Goal: Transaction & Acquisition: Purchase product/service

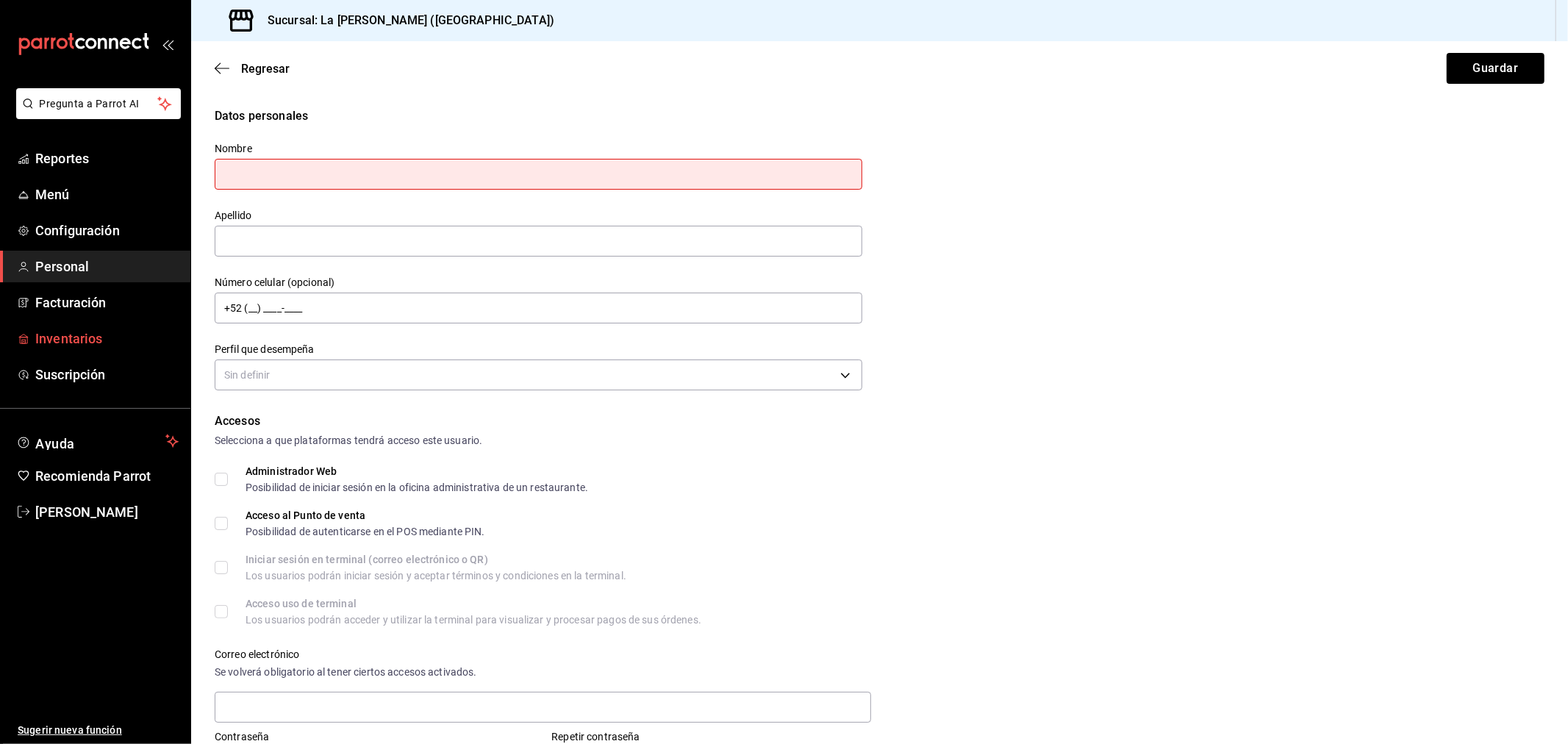
click at [53, 334] on span "Inventarios" at bounding box center [107, 339] width 143 height 20
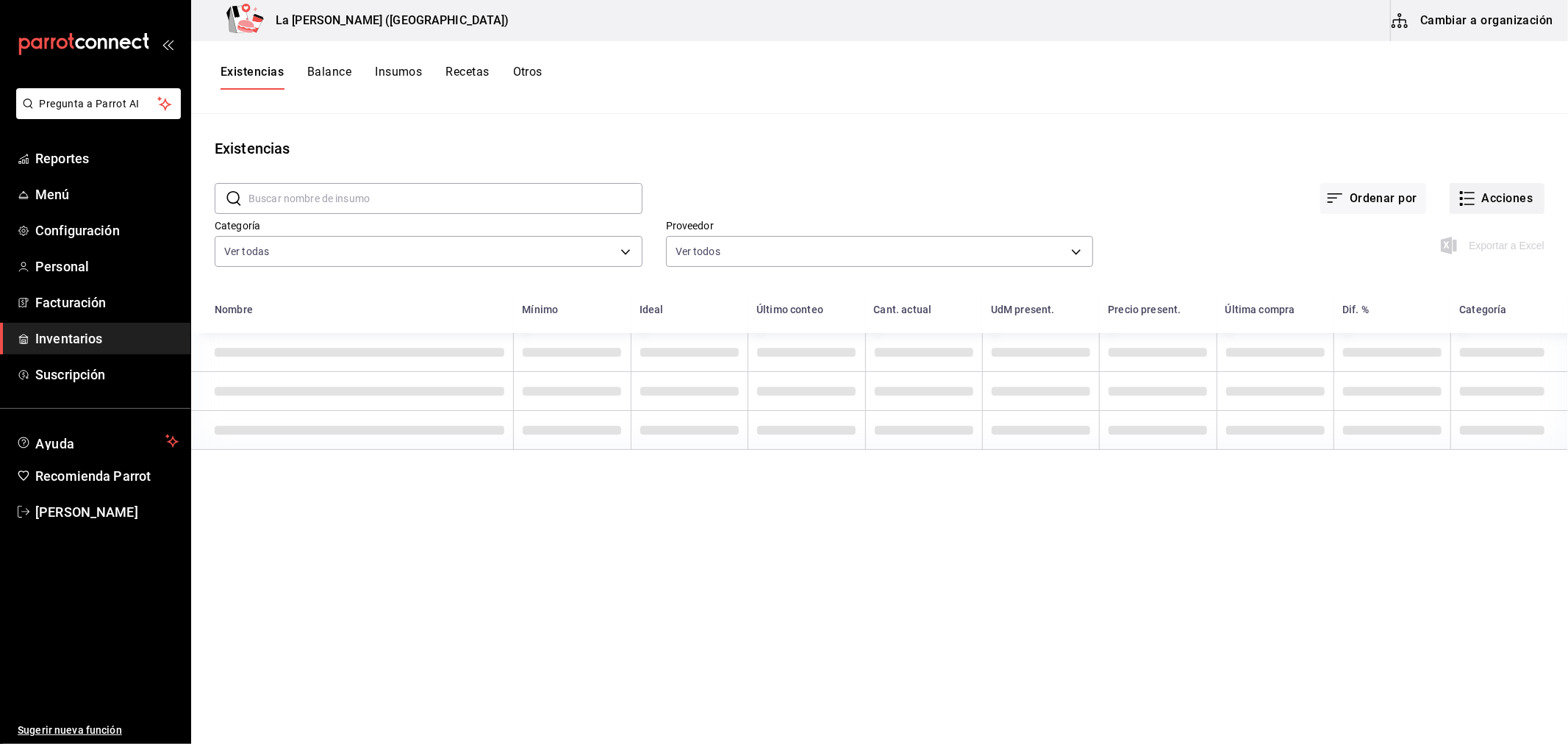
click at [1528, 192] on button "Acciones" at bounding box center [1497, 199] width 95 height 31
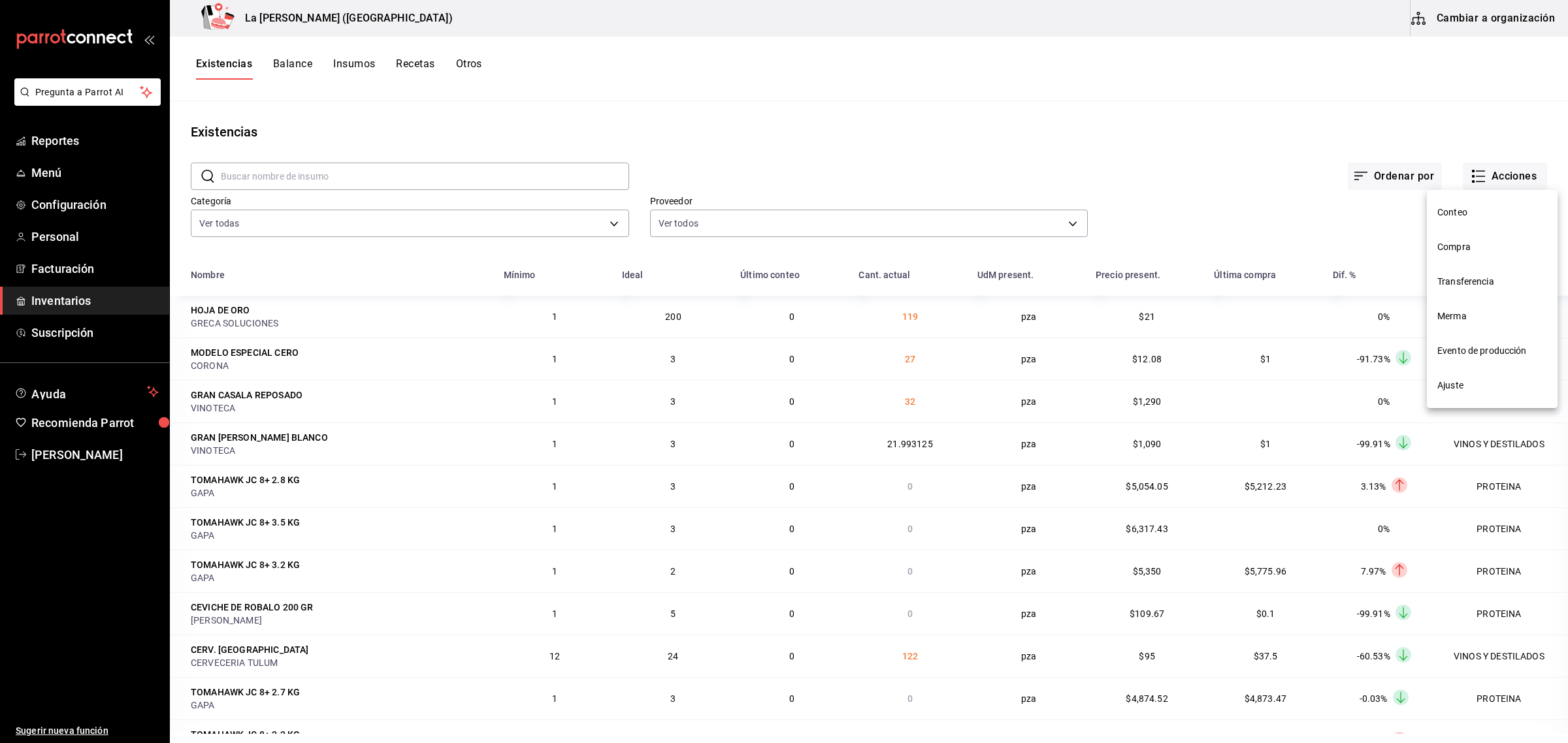
click at [1393, 246] on span "Compra" at bounding box center [1492, 247] width 110 height 14
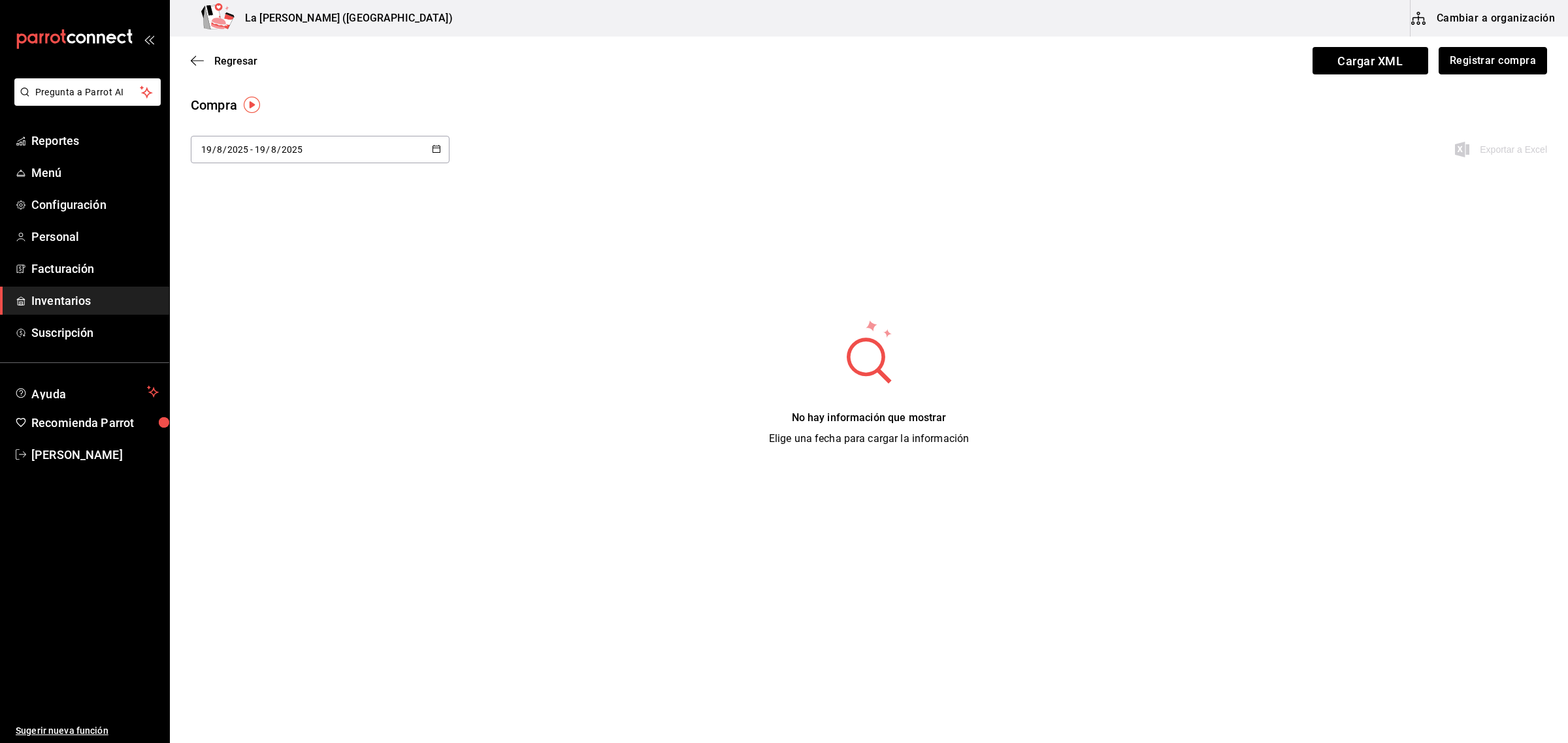
click at [1393, 54] on button "Registrar compra" at bounding box center [1493, 61] width 108 height 28
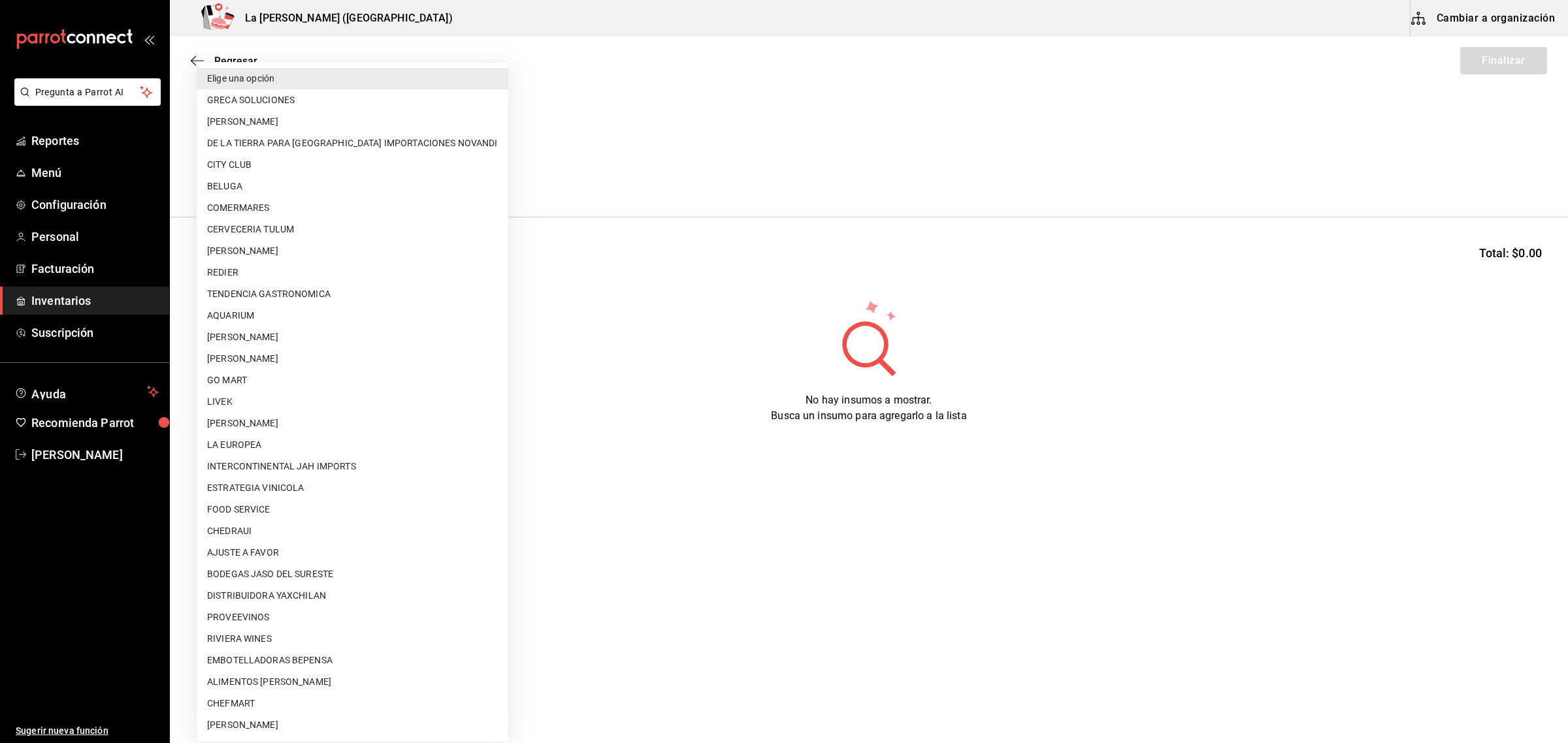
click at [320, 172] on body "Pregunta a Parrot AI Reportes Menú Configuración Personal Facturación Inventari…" at bounding box center [784, 334] width 1568 height 669
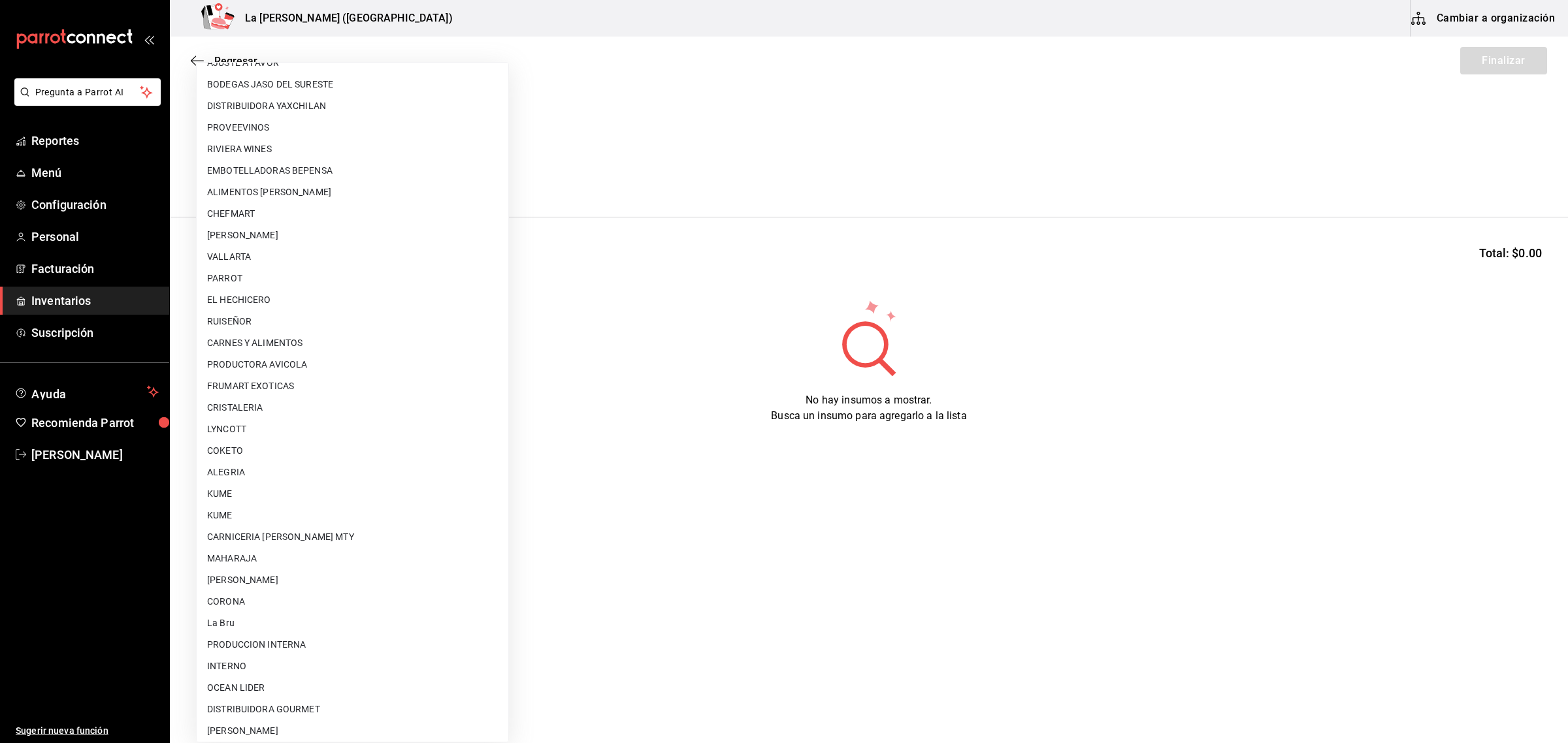
scroll to position [752, 0]
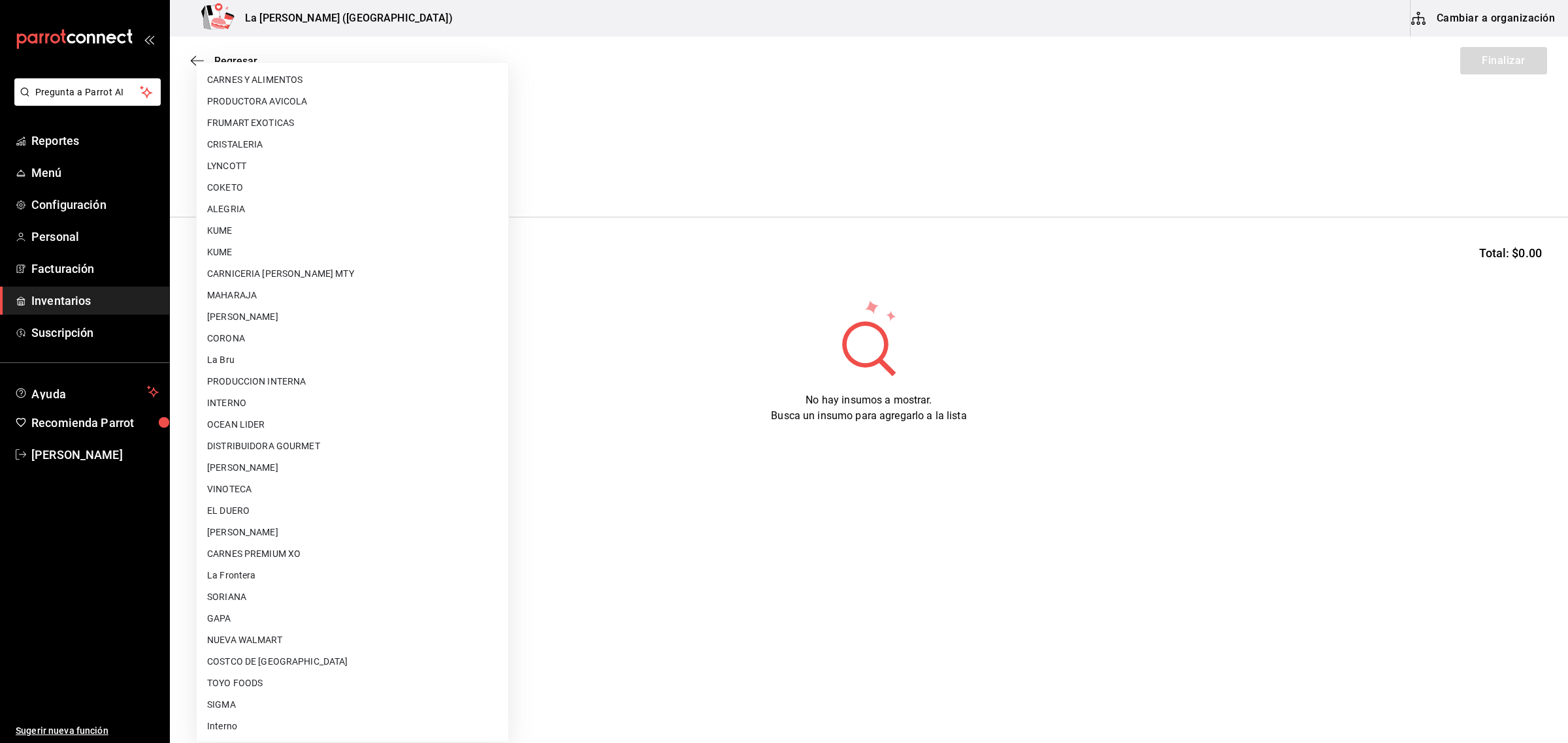
click at [297, 555] on li "CARNES PREMIUM XO" at bounding box center [352, 554] width 312 height 22
type input "54e8a872-6d4b-4a35-871b-737f2548723c"
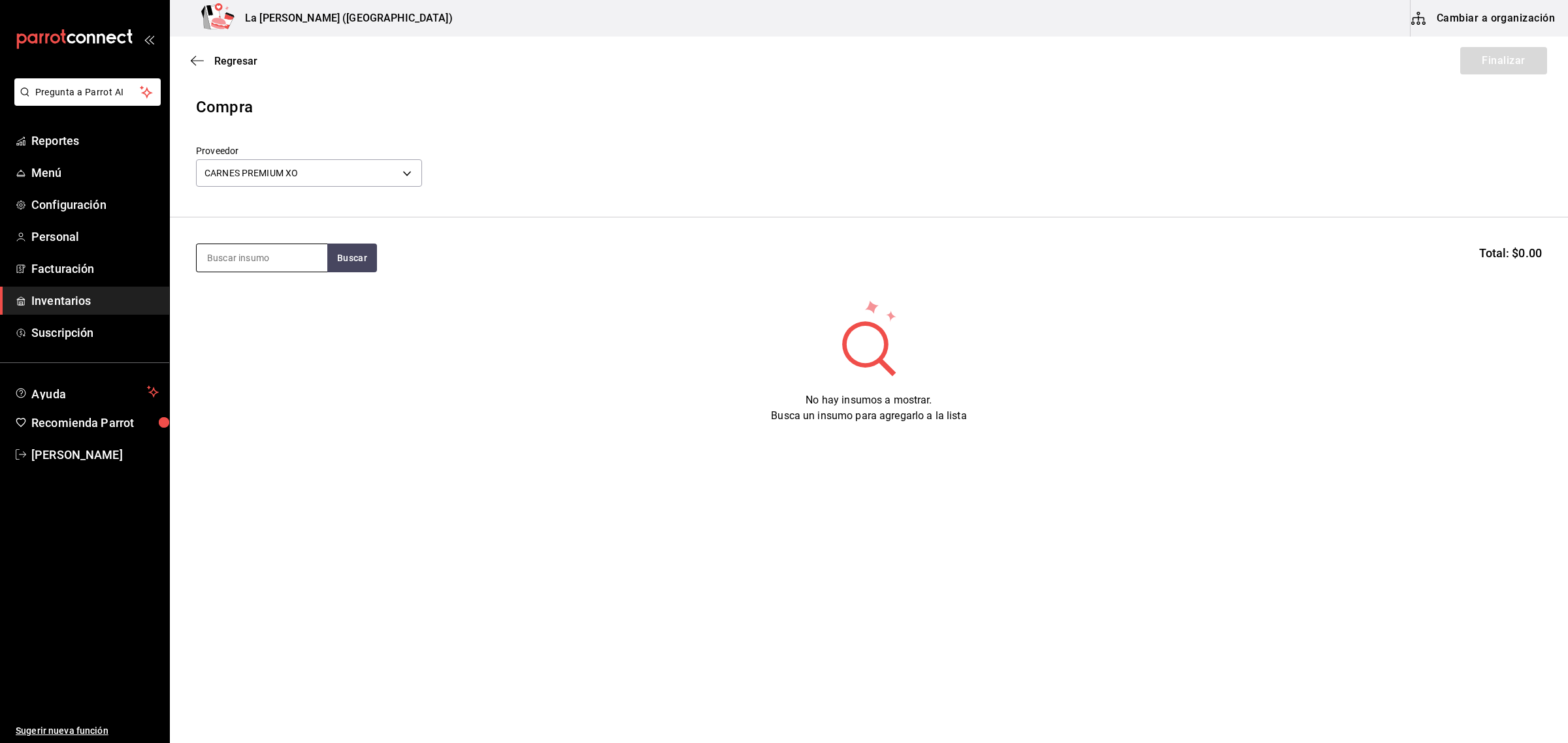
click at [244, 262] on input at bounding box center [261, 258] width 131 height 28
type input "tapa"
click at [251, 335] on div "Piezas - CARNES PREMIUM XO" at bounding box center [262, 334] width 110 height 28
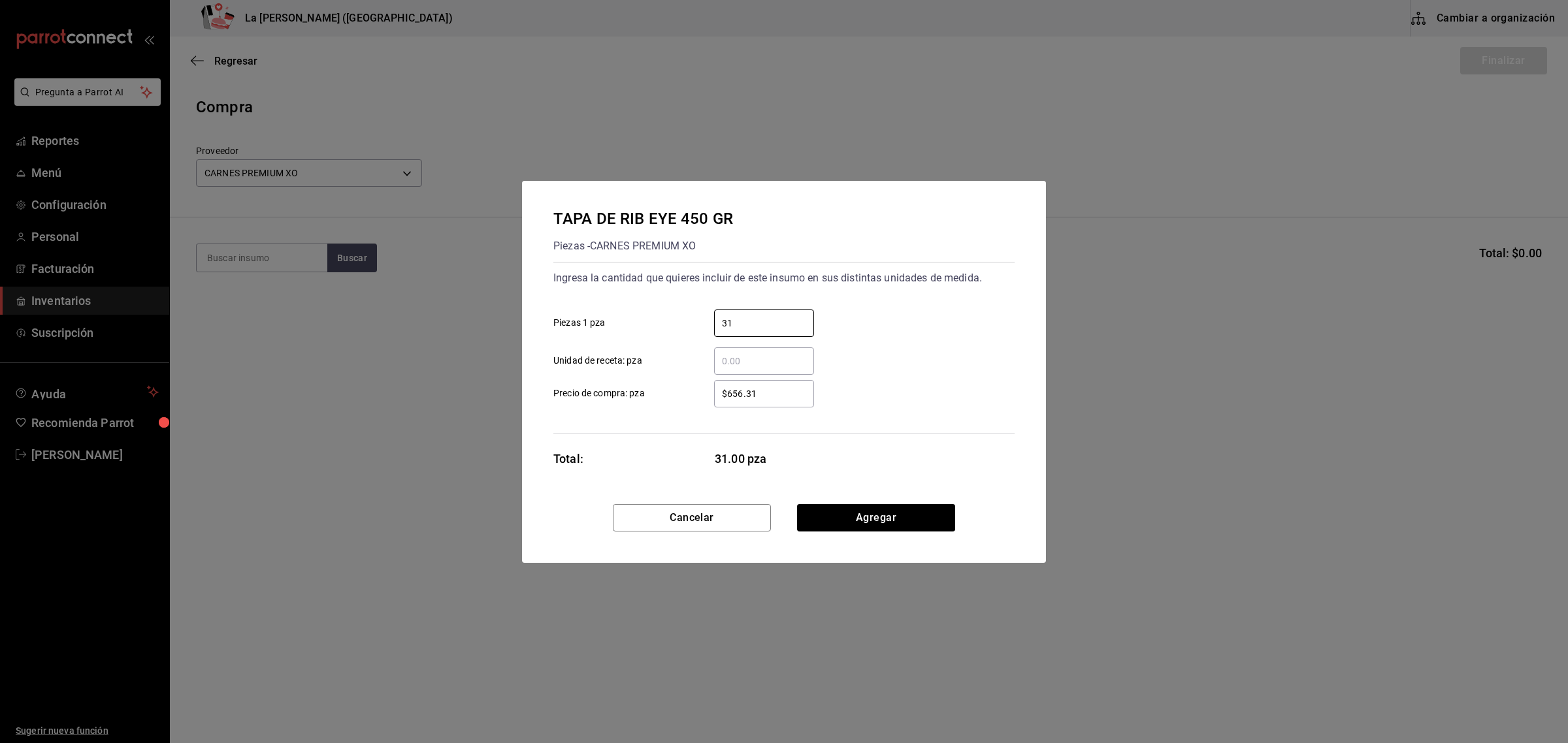
type input "31"
type input "$373.86"
click button "Agregar" at bounding box center [876, 518] width 158 height 28
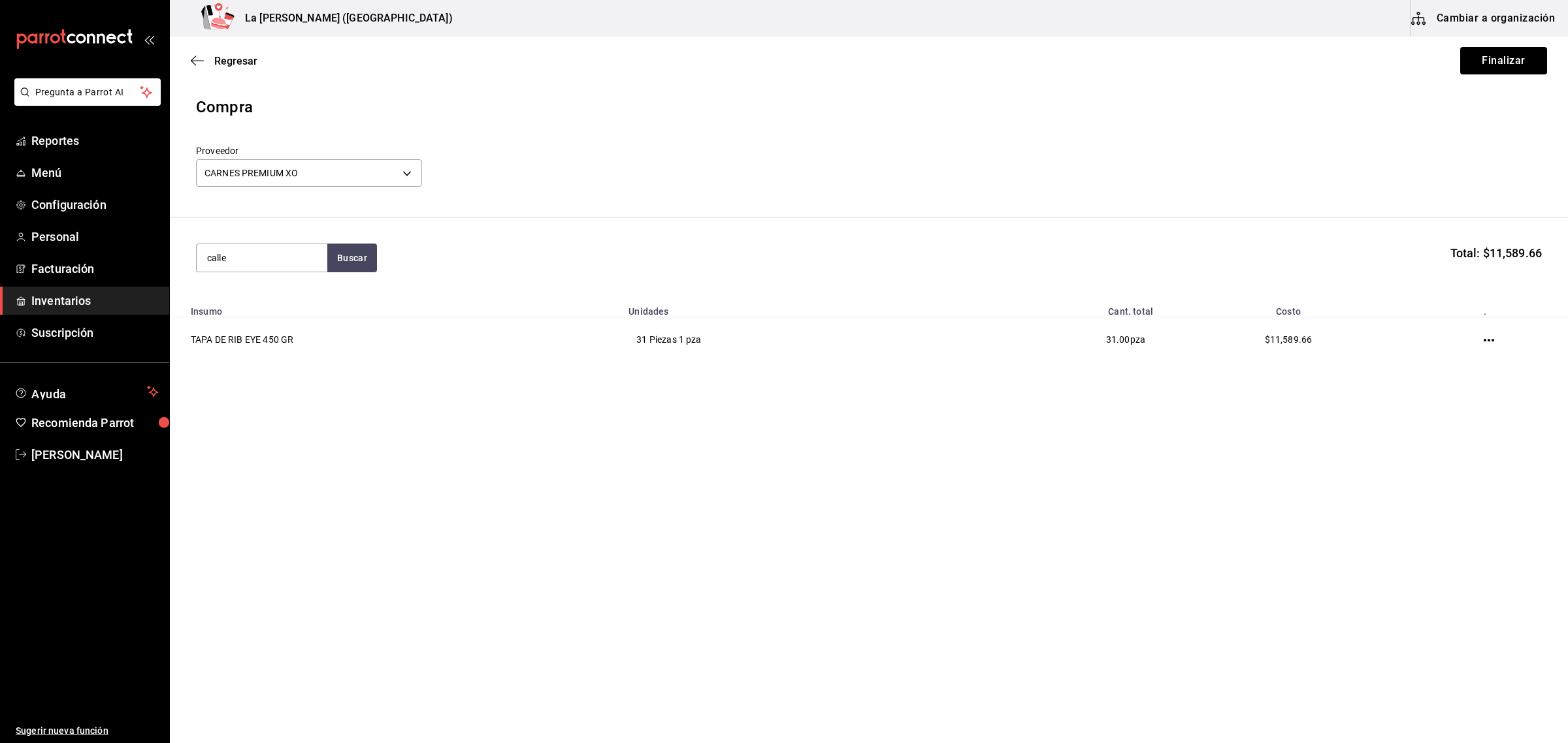
type input "calle"
click at [251, 335] on div "Piezas - CARNES PREMIUM XO" at bounding box center [262, 334] width 110 height 28
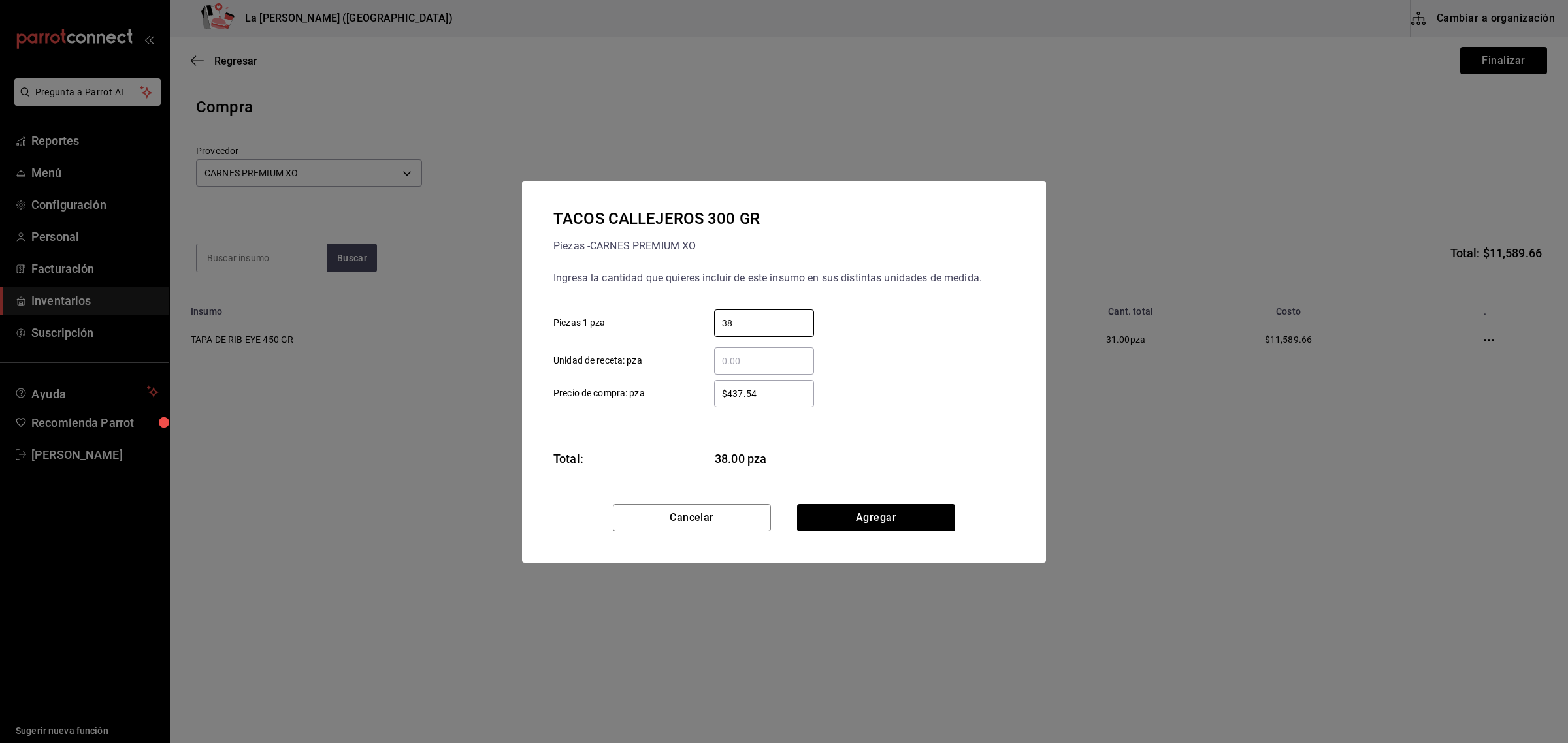
type input "38"
type input "$249.24"
click button "Agregar" at bounding box center [876, 518] width 158 height 28
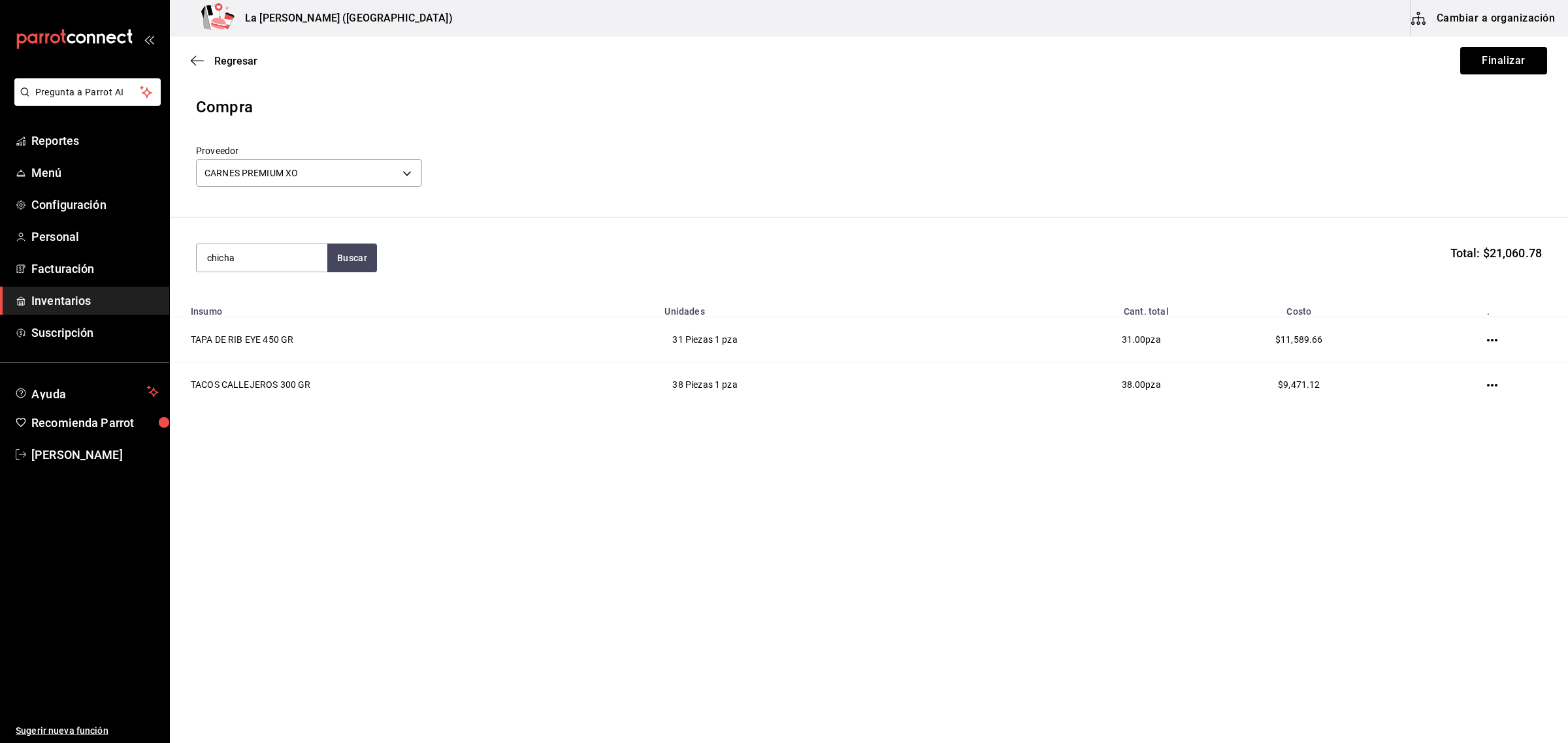
type input "chicha"
click at [251, 337] on div "Piezas - CARNES PREMIUM XO" at bounding box center [262, 334] width 110 height 28
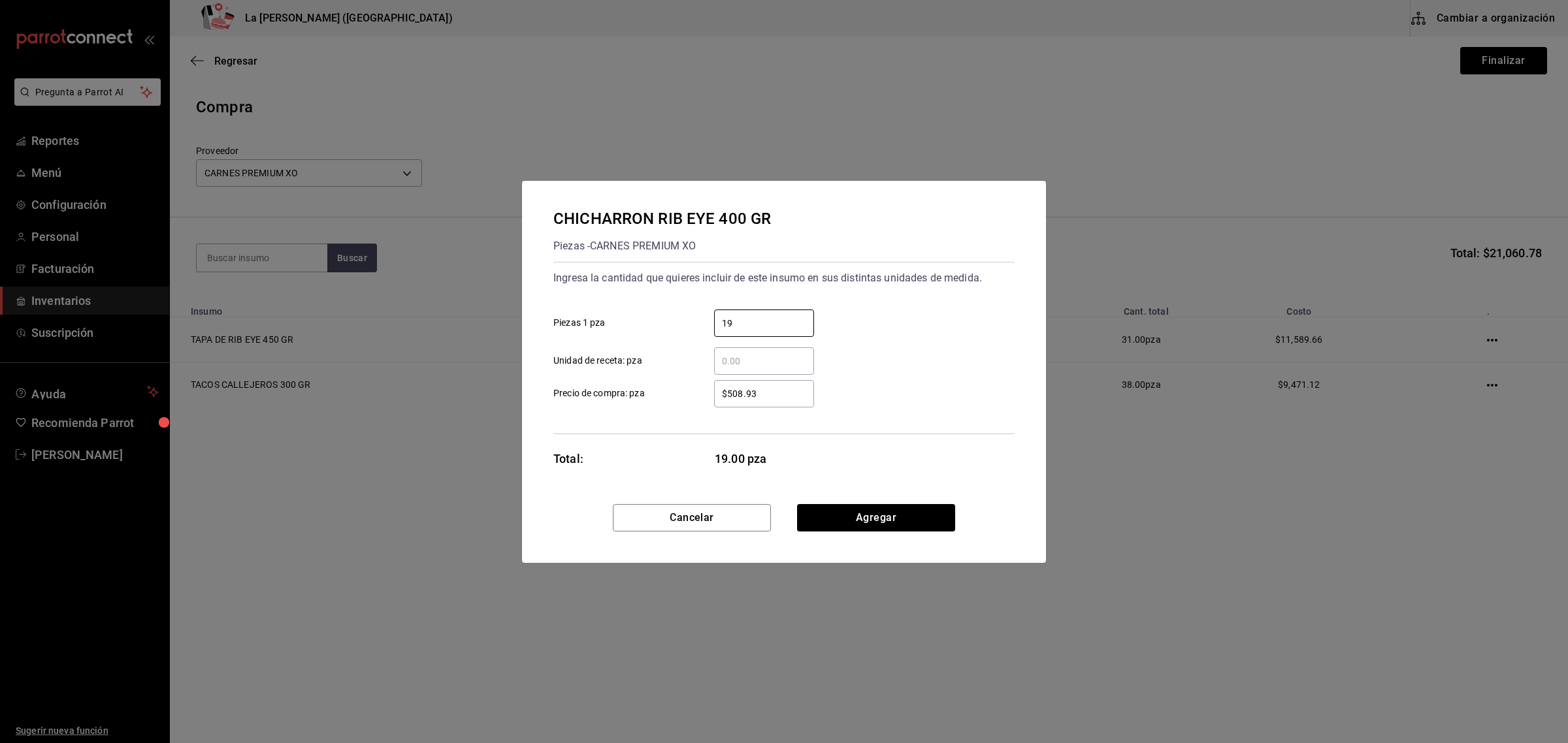
type input "19"
type input "$332.32"
click button "Agregar" at bounding box center [876, 518] width 158 height 28
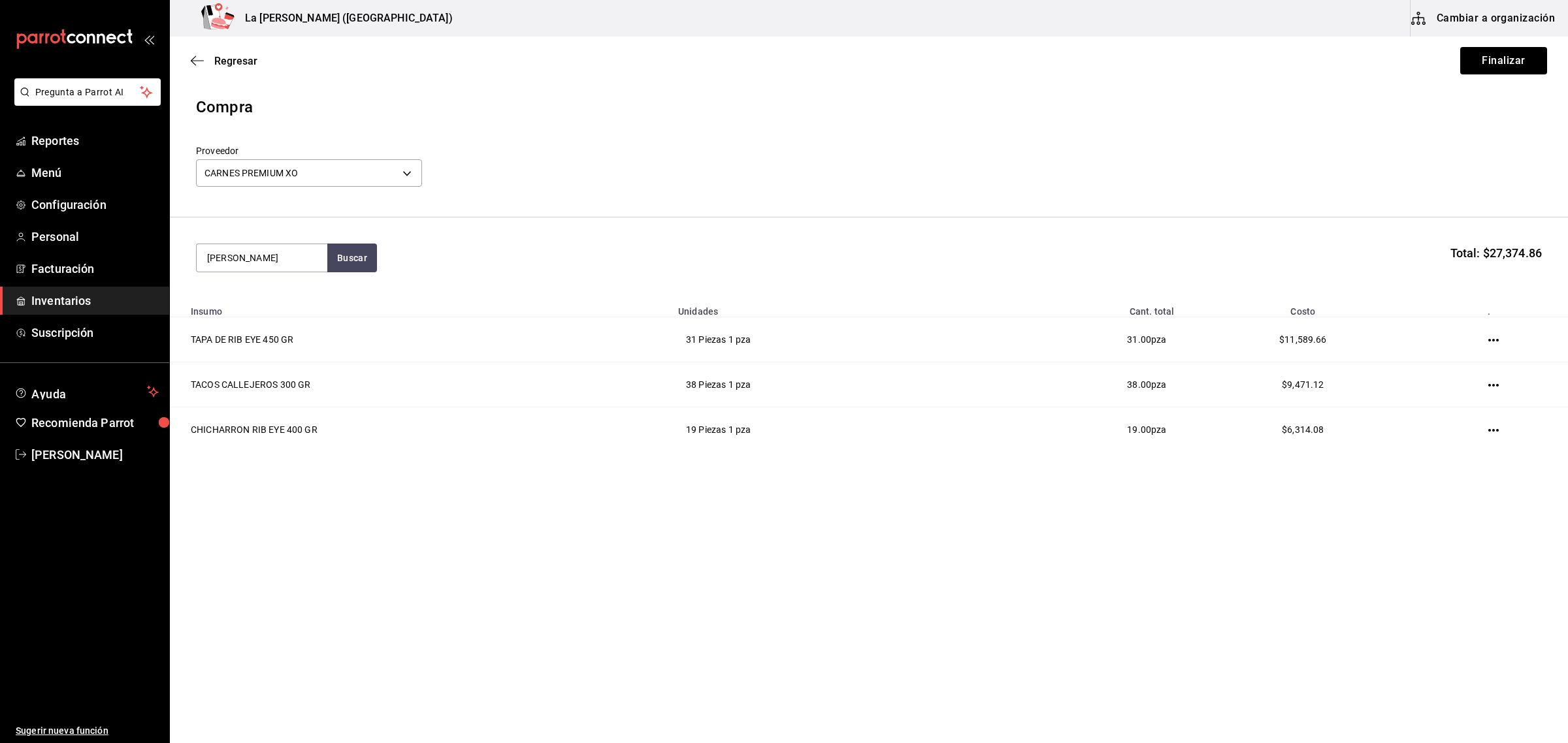
type input "broch"
drag, startPoint x: 252, startPoint y: 337, endPoint x: 253, endPoint y: 348, distance: 11.0
click at [253, 348] on div "BROCHETA DE RIB 180 GR Piezas - CARNES PREMIUM XO" at bounding box center [261, 317] width 131 height 80
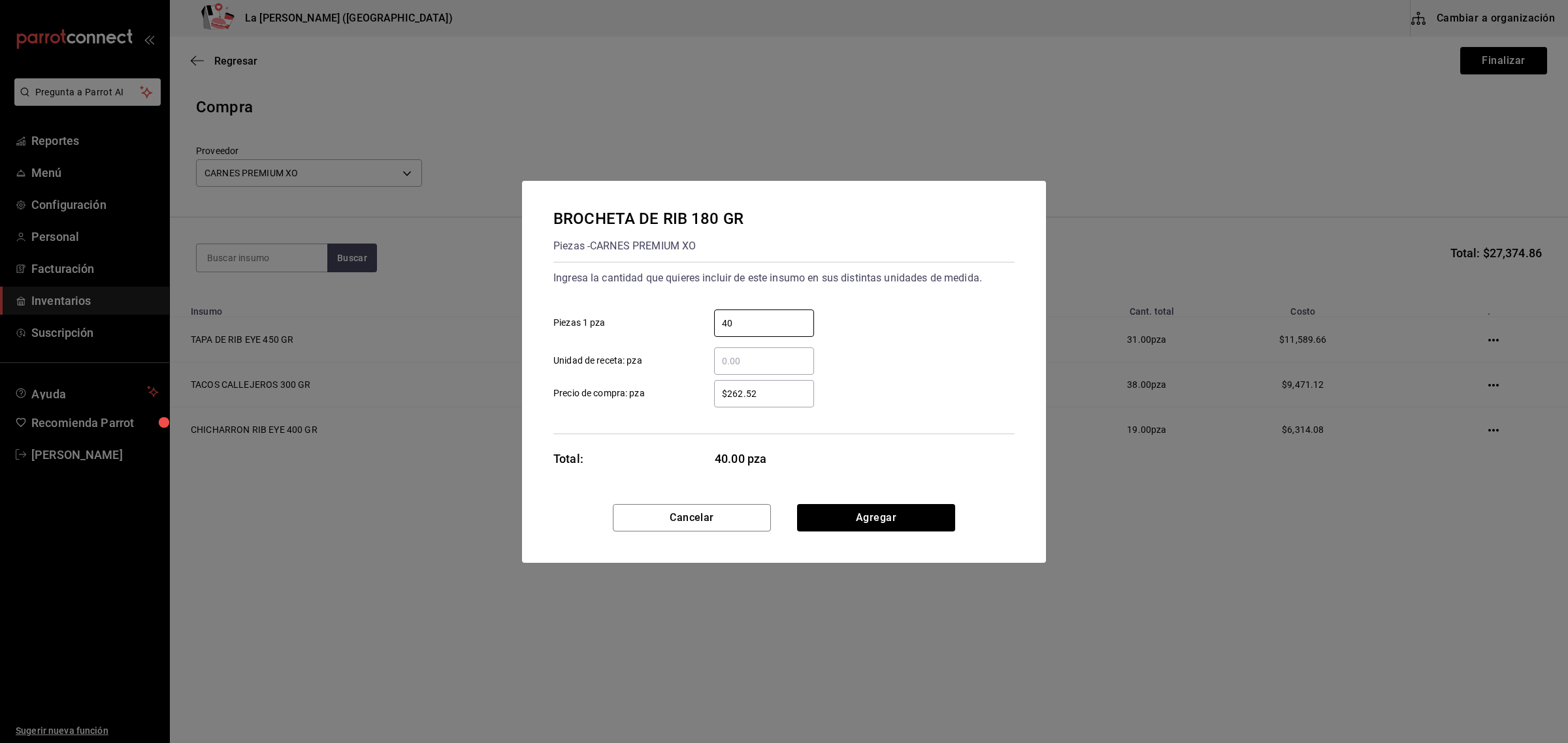
type input "40"
type input "$149.55"
click button "Agregar" at bounding box center [876, 518] width 158 height 28
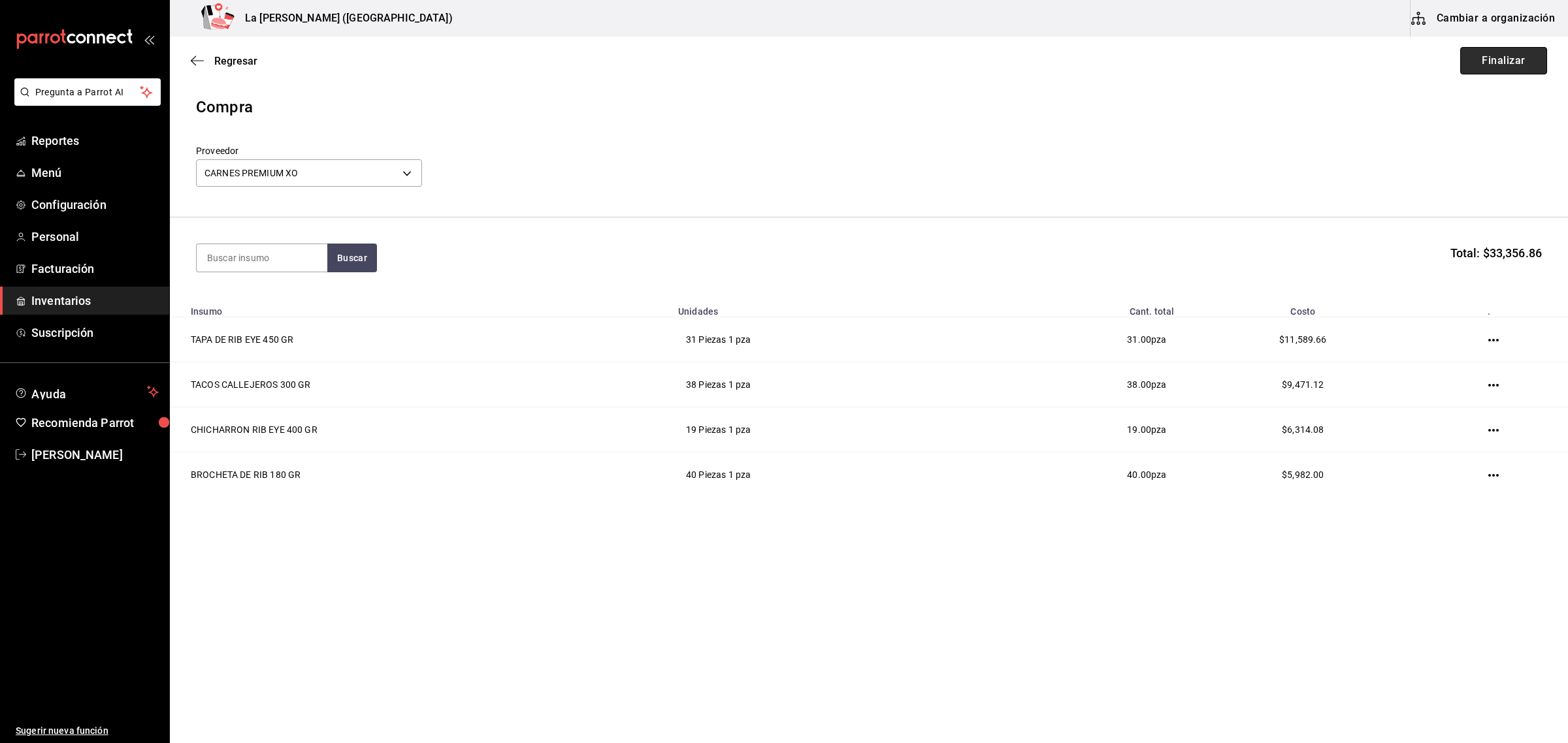
click at [1393, 53] on button "Finalizar" at bounding box center [1503, 61] width 87 height 28
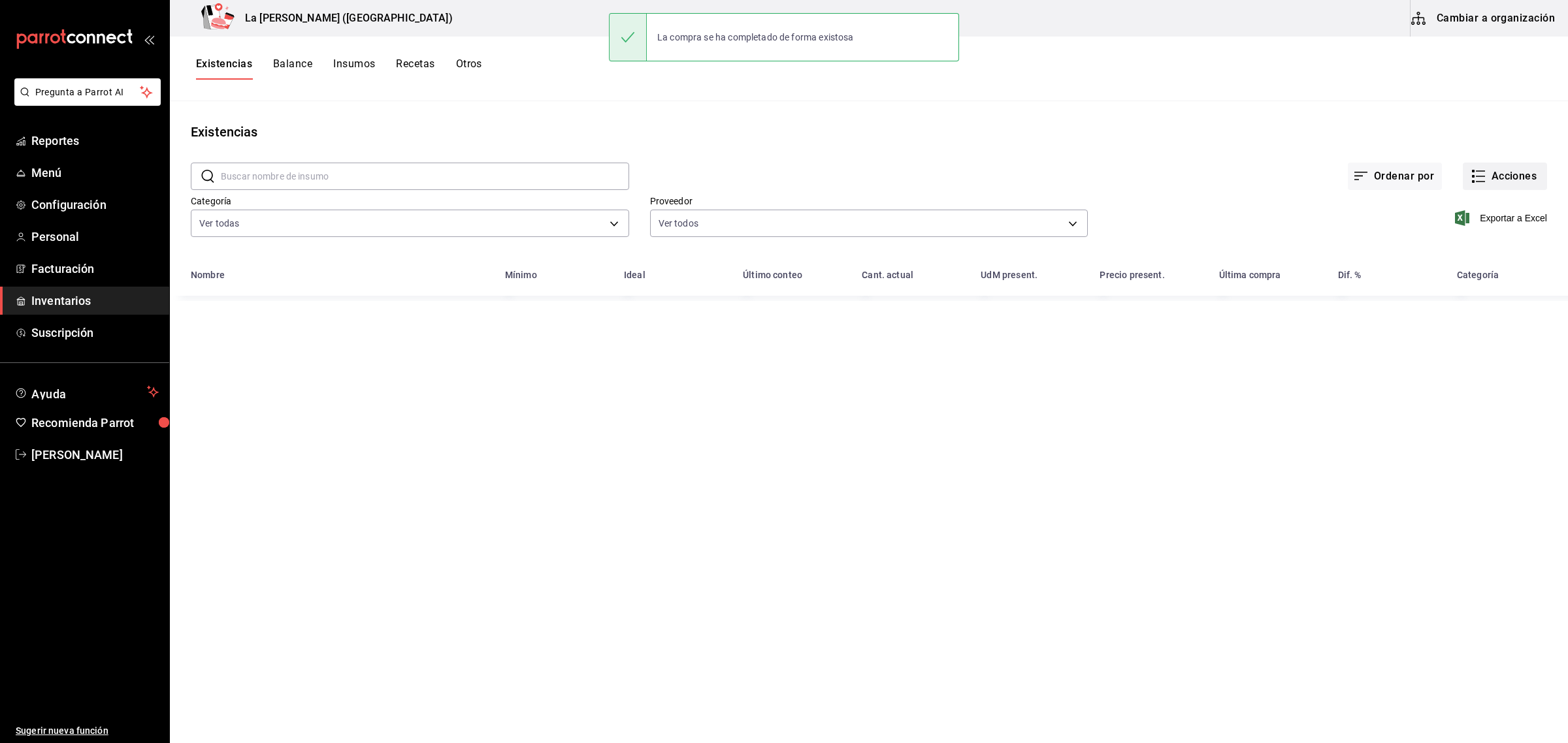
click at [1393, 173] on button "Acciones" at bounding box center [1504, 177] width 84 height 28
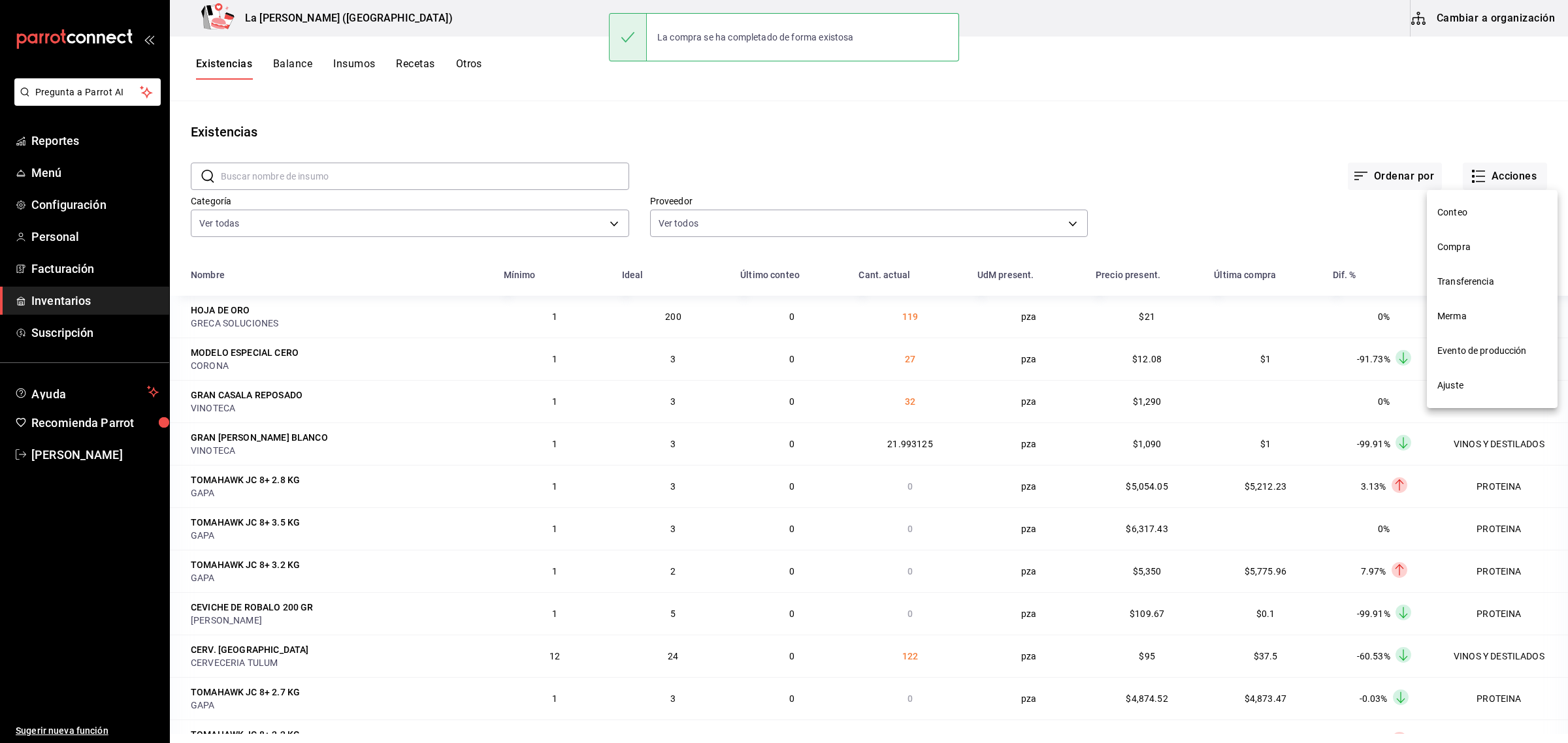
click at [1393, 255] on li "Compra" at bounding box center [1491, 247] width 131 height 34
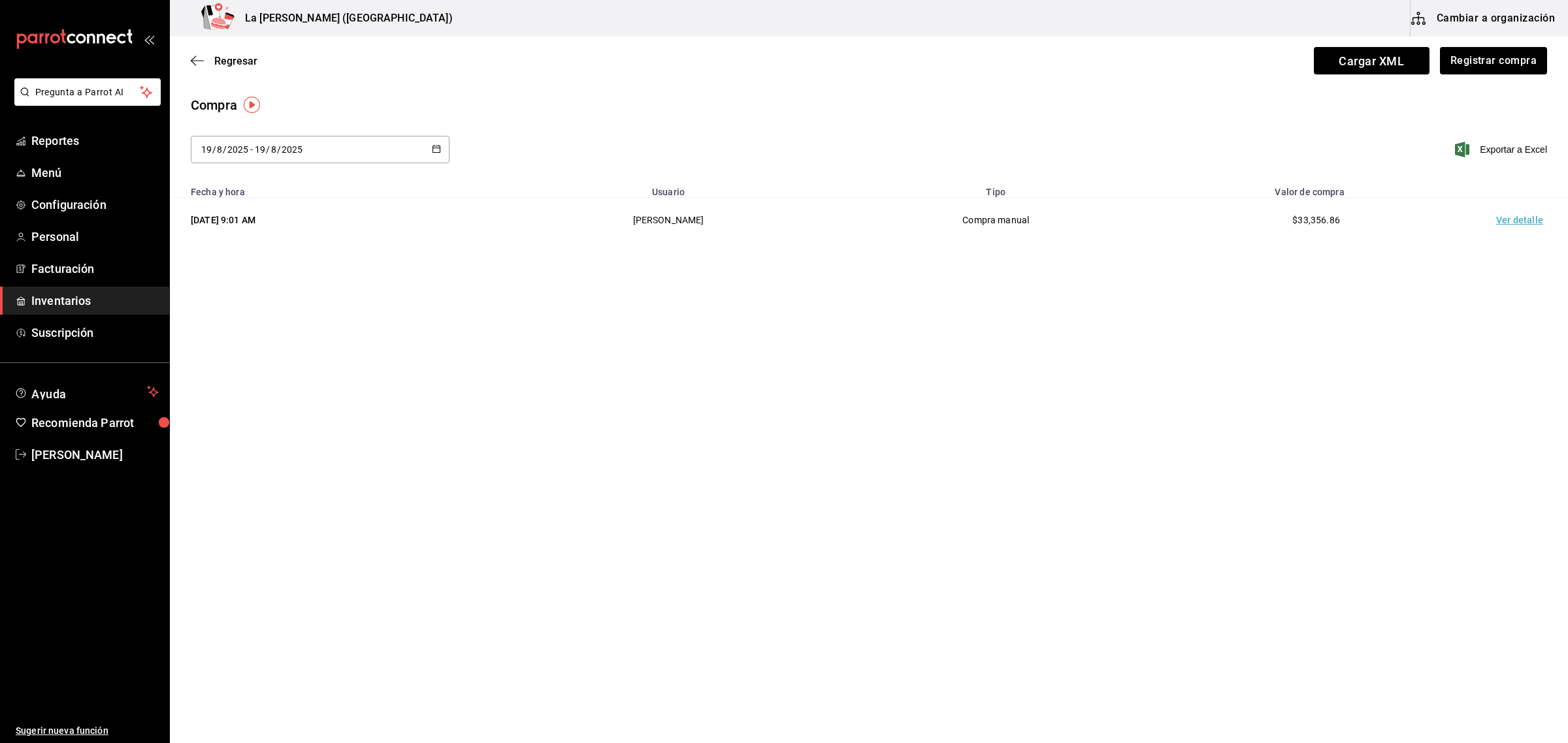
click at [1393, 220] on td "Ver detalle" at bounding box center [1521, 220] width 91 height 45
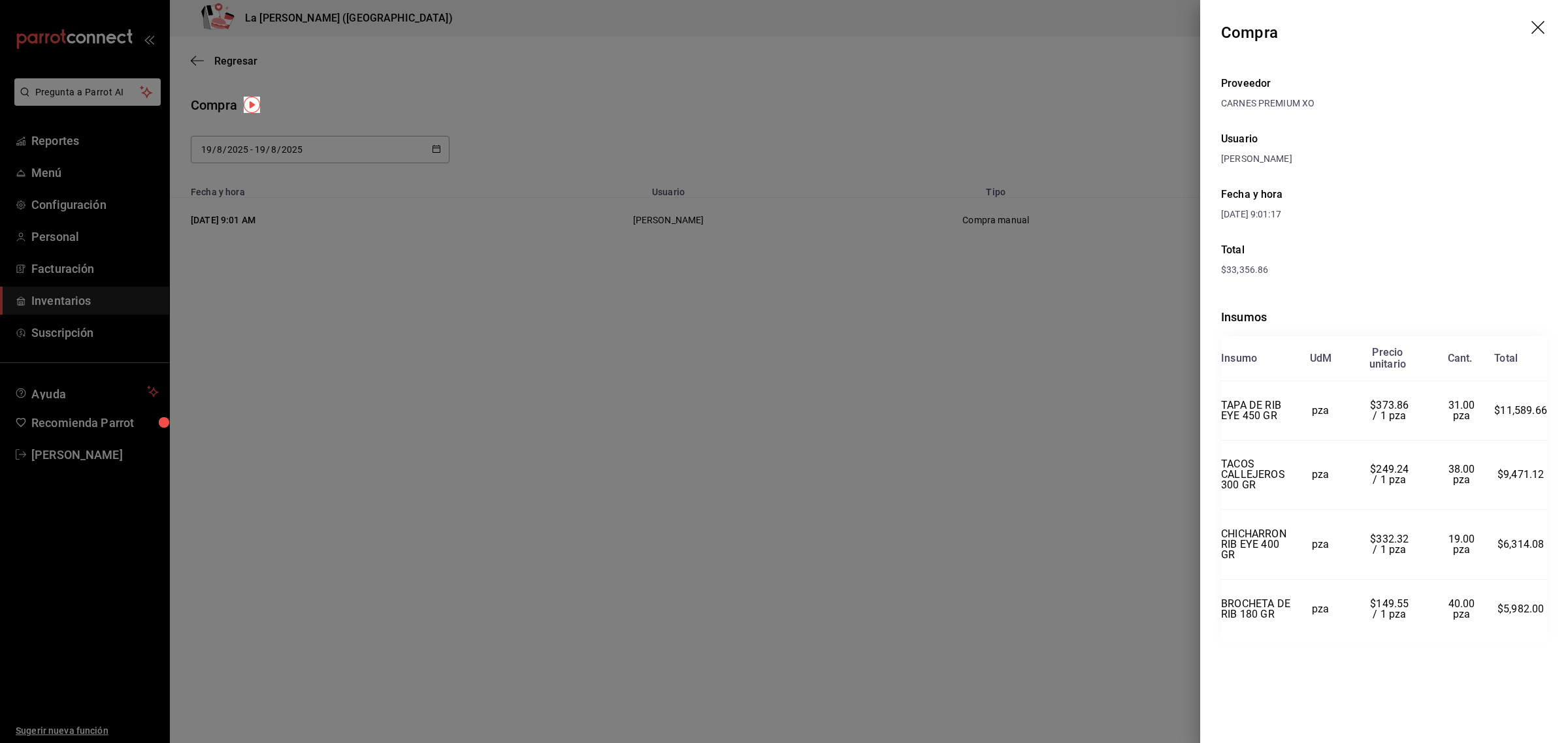
click at [1393, 24] on icon "drag" at bounding box center [1539, 28] width 15 height 15
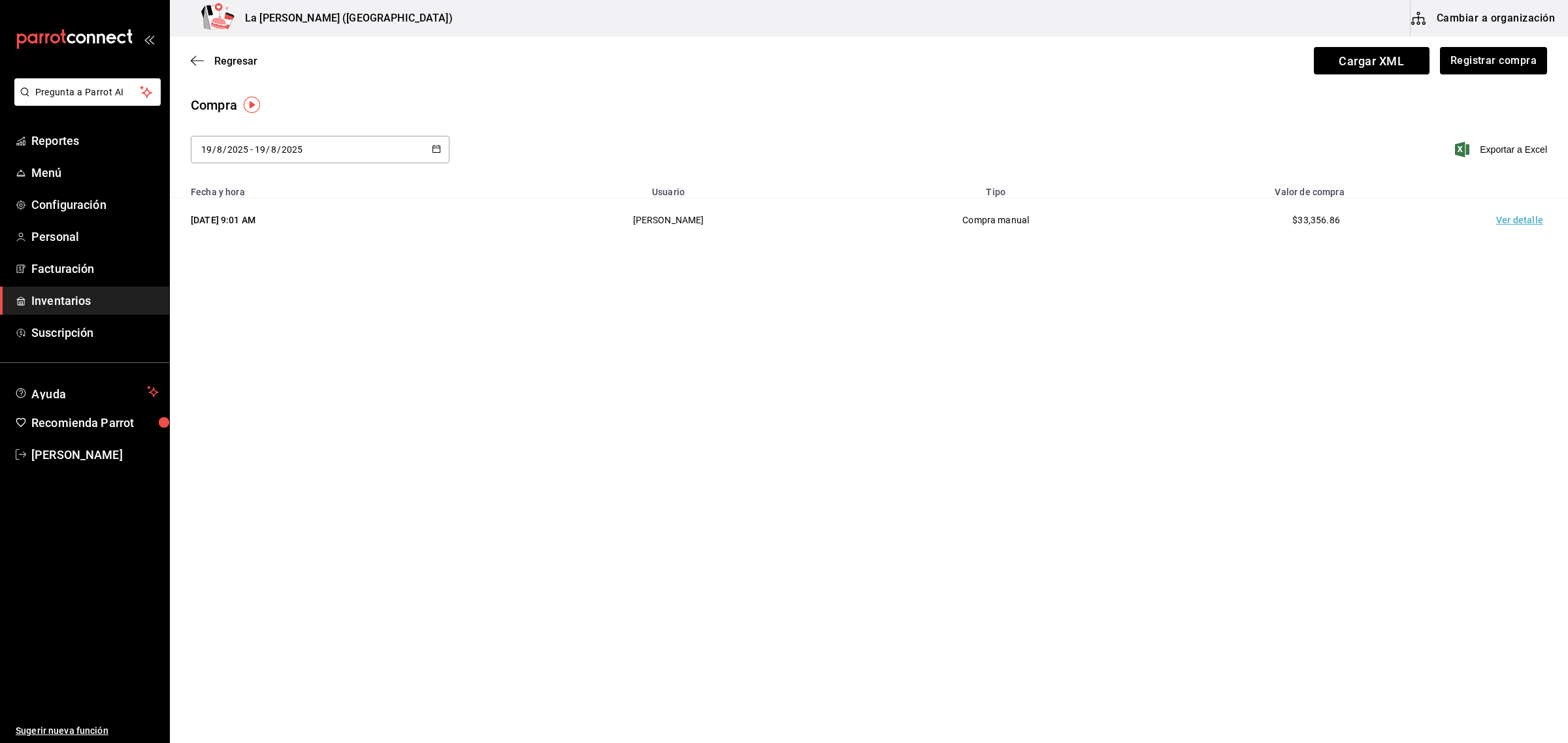
click at [1393, 222] on td "Ver detalle" at bounding box center [1521, 220] width 91 height 45
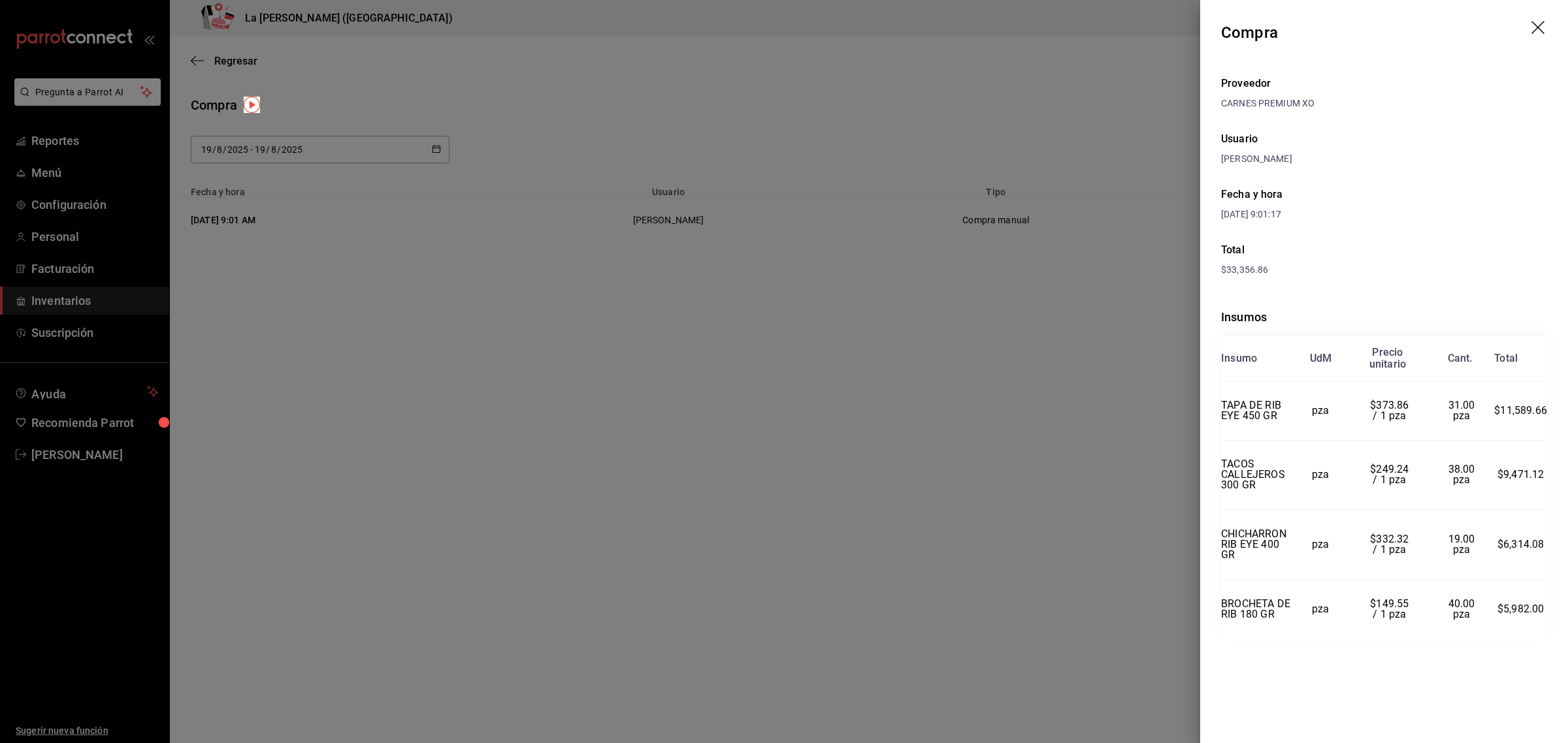
click at [1393, 27] on icon "drag" at bounding box center [1539, 28] width 15 height 15
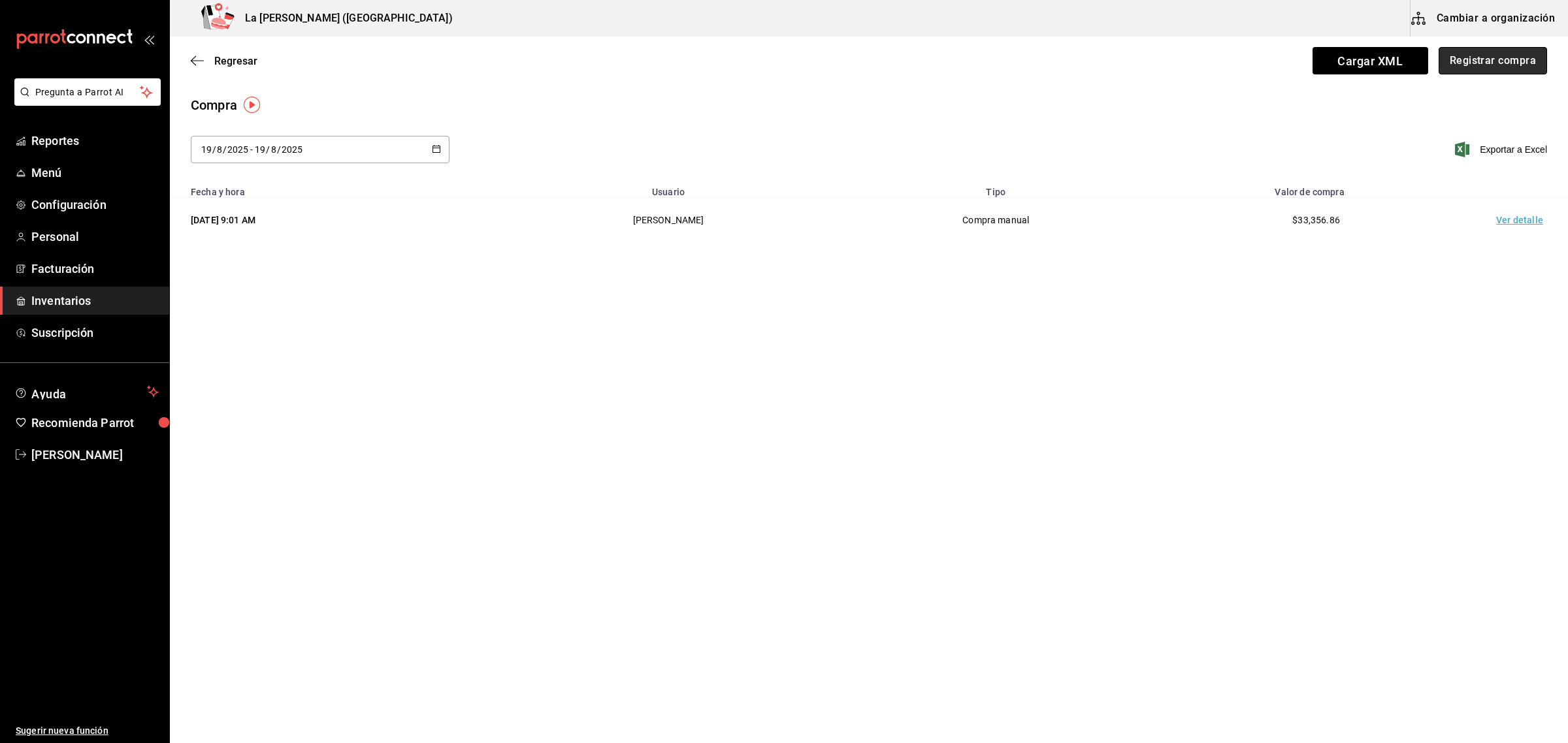
click at [1393, 58] on button "Registrar compra" at bounding box center [1493, 61] width 108 height 28
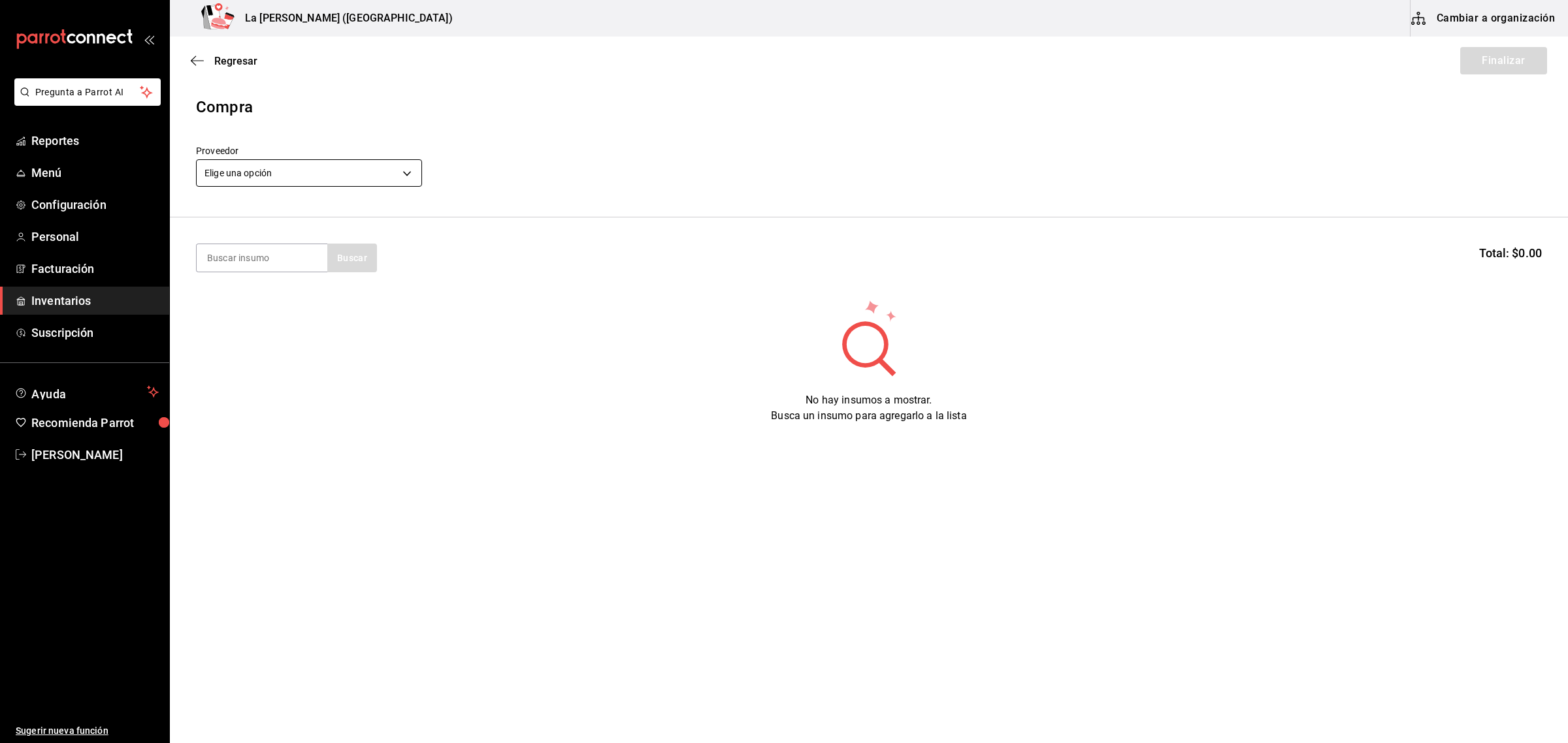
click at [343, 167] on body "Pregunta a Parrot AI Reportes Menú Configuración Personal Facturación Inventari…" at bounding box center [784, 334] width 1568 height 669
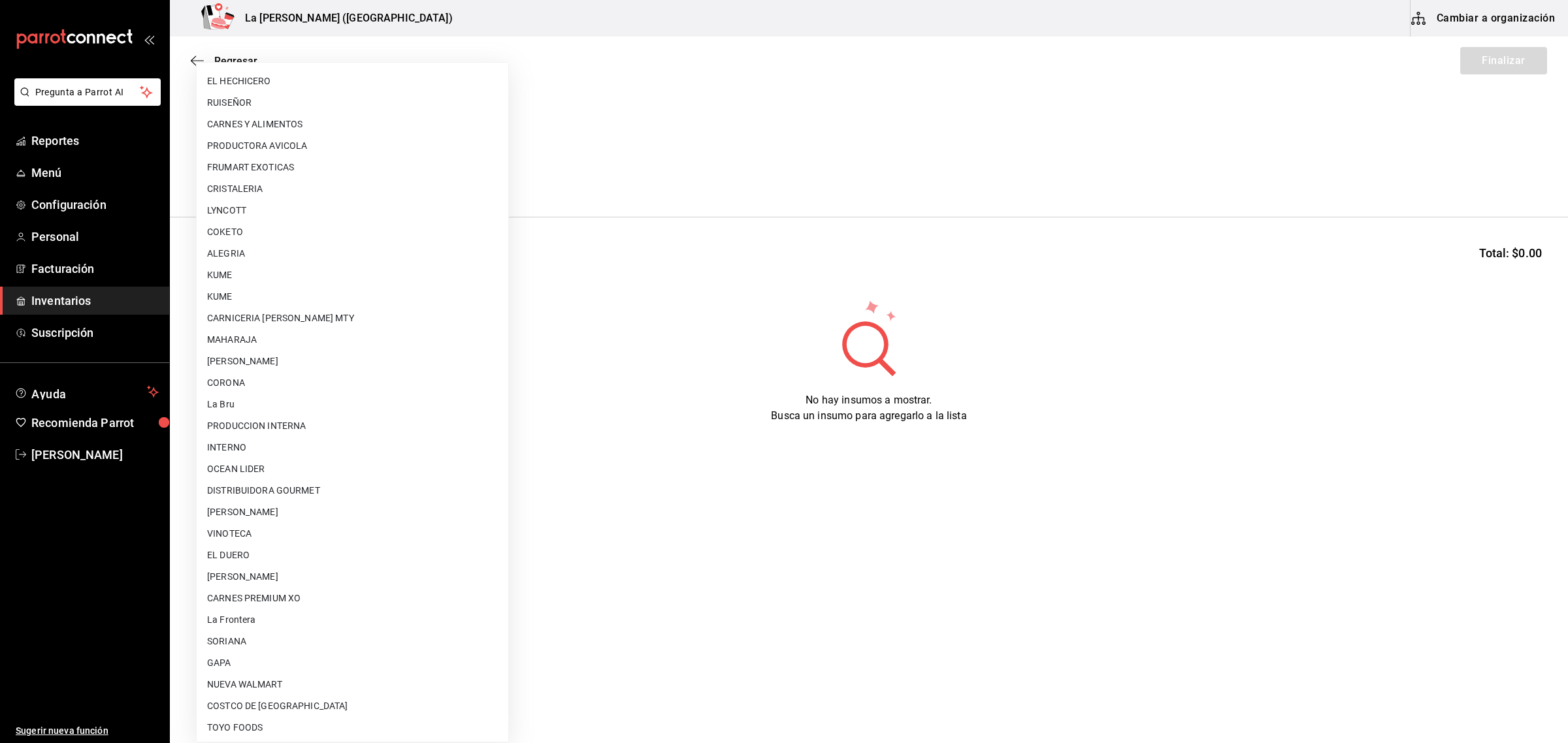
scroll to position [752, 0]
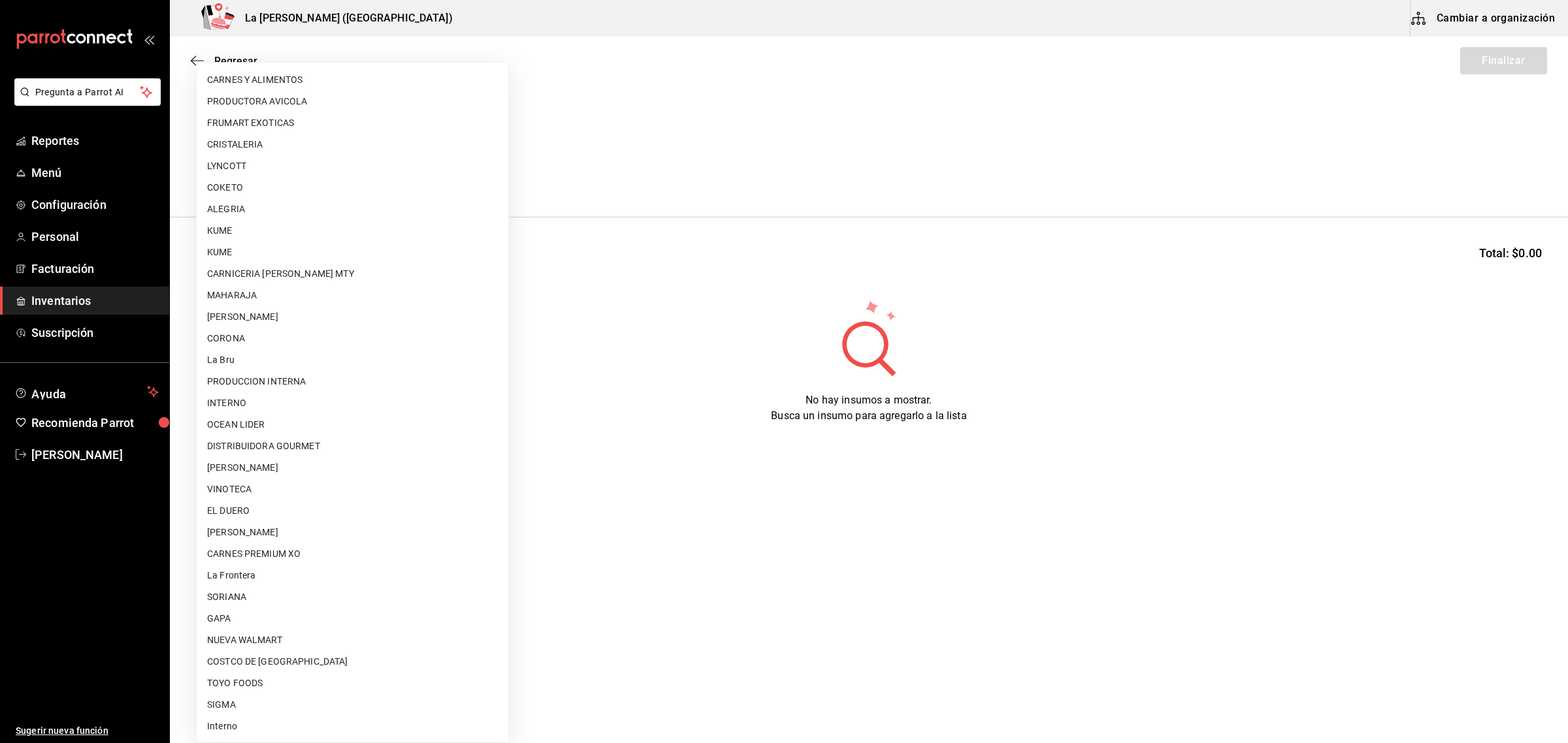
click at [263, 624] on li "GAPA" at bounding box center [352, 619] width 312 height 22
type input "6ab27149-1398-43e9-b738-270e30eb1364"
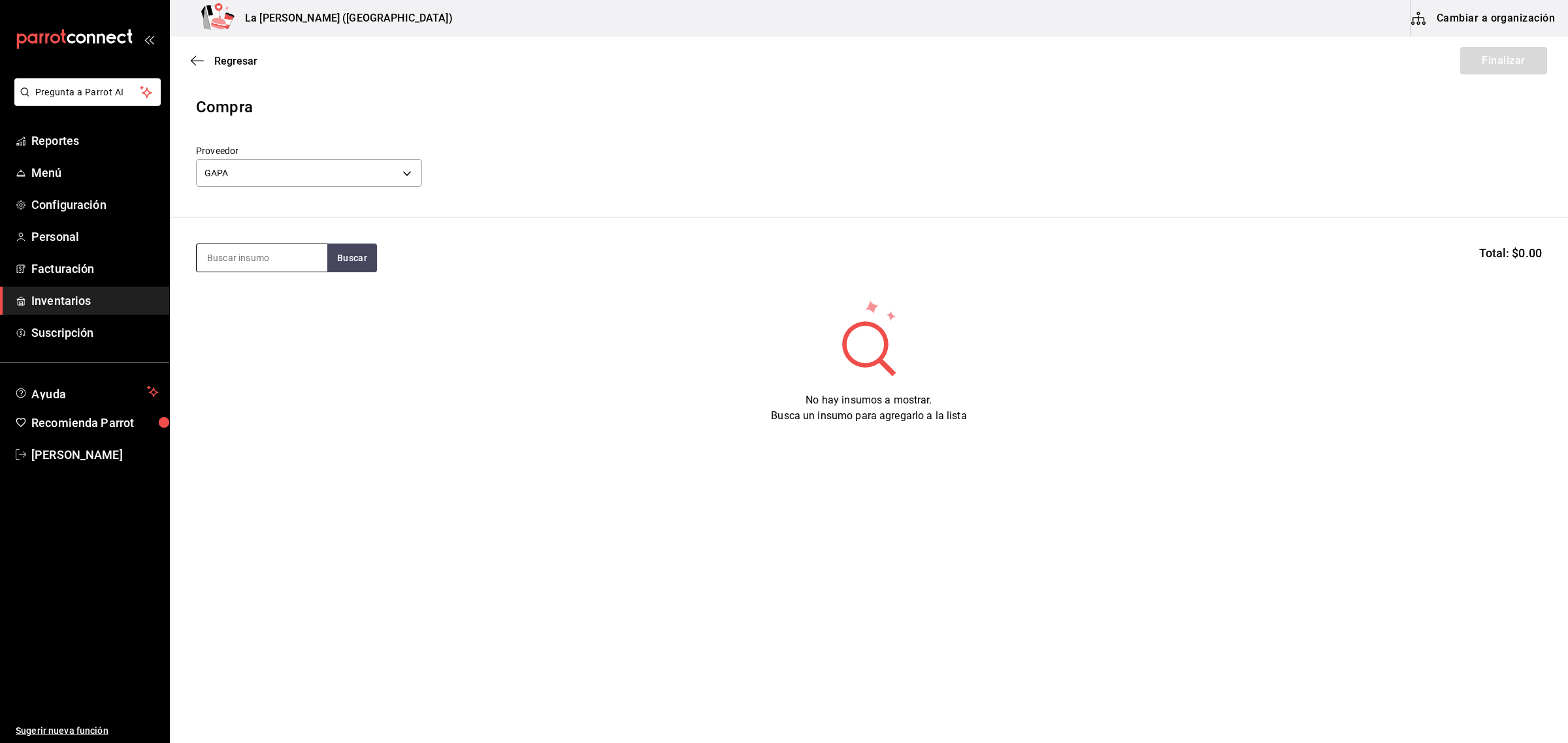
click at [278, 255] on input at bounding box center [261, 258] width 131 height 28
type input "f"
type input "n"
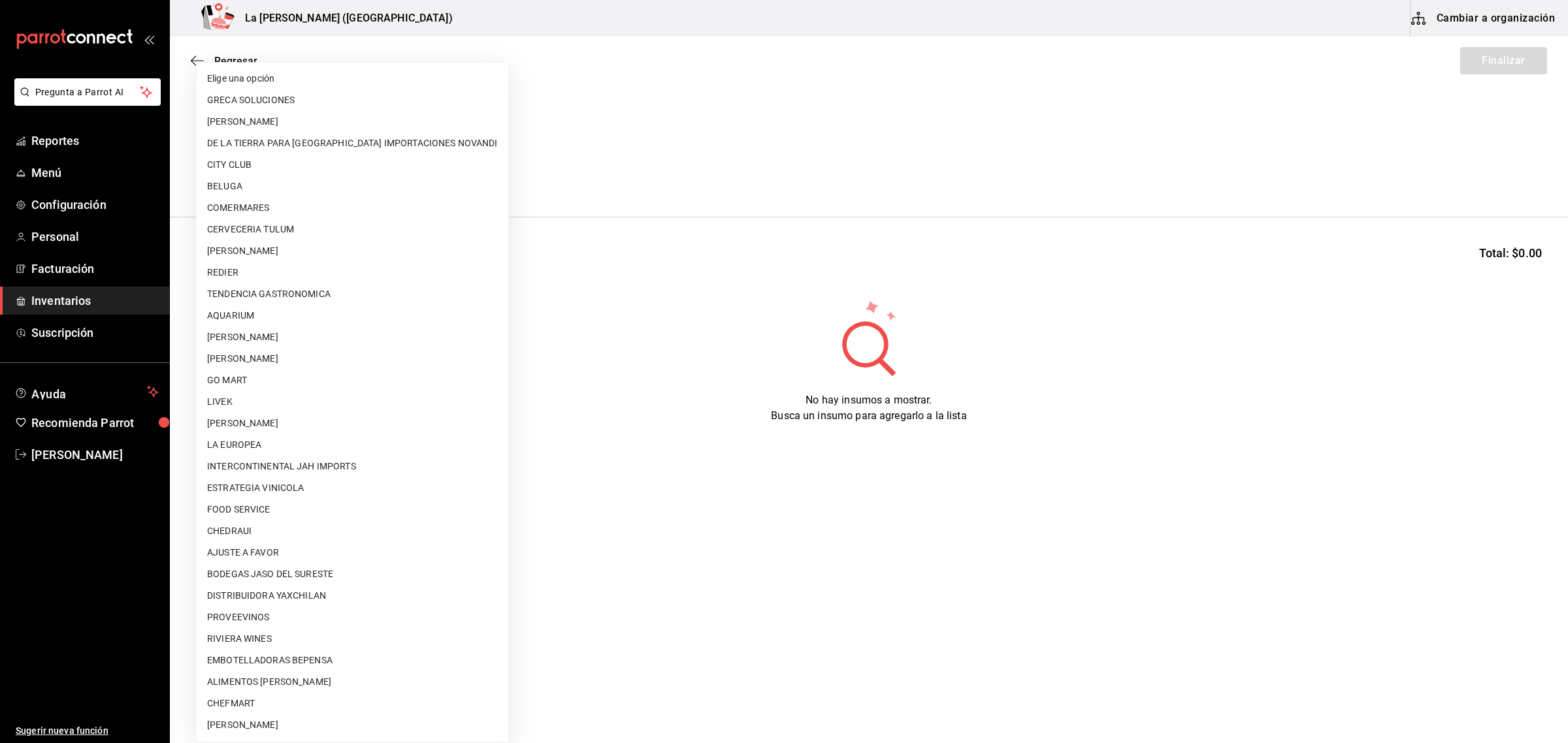
click at [286, 174] on body "Pregunta a Parrot AI Reportes Menú Configuración Personal Facturación Inventari…" at bounding box center [784, 334] width 1568 height 669
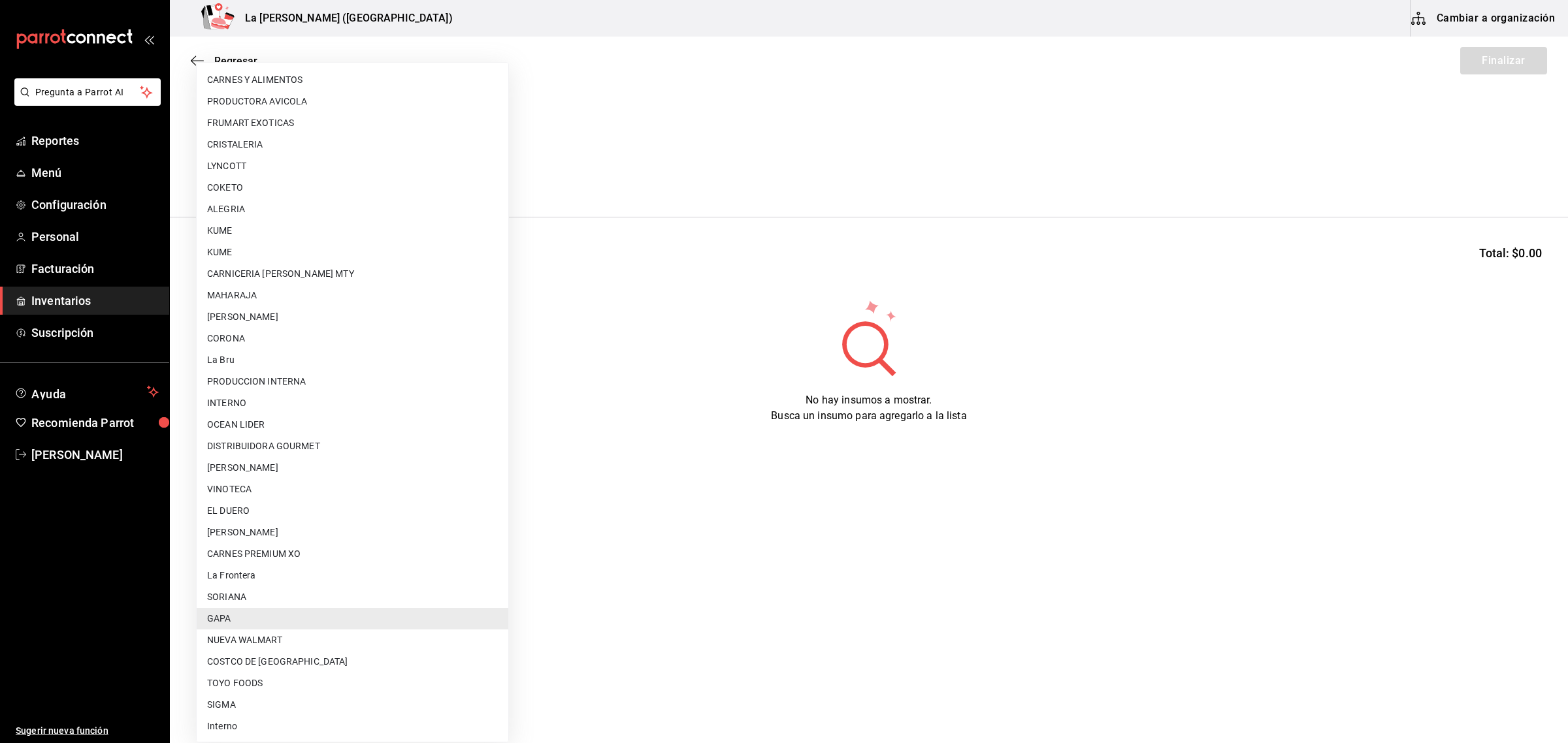
click at [288, 547] on li "CARNES PREMIUM XO" at bounding box center [352, 554] width 312 height 22
type input "54e8a872-6d4b-4a35-871b-737f2548723c"
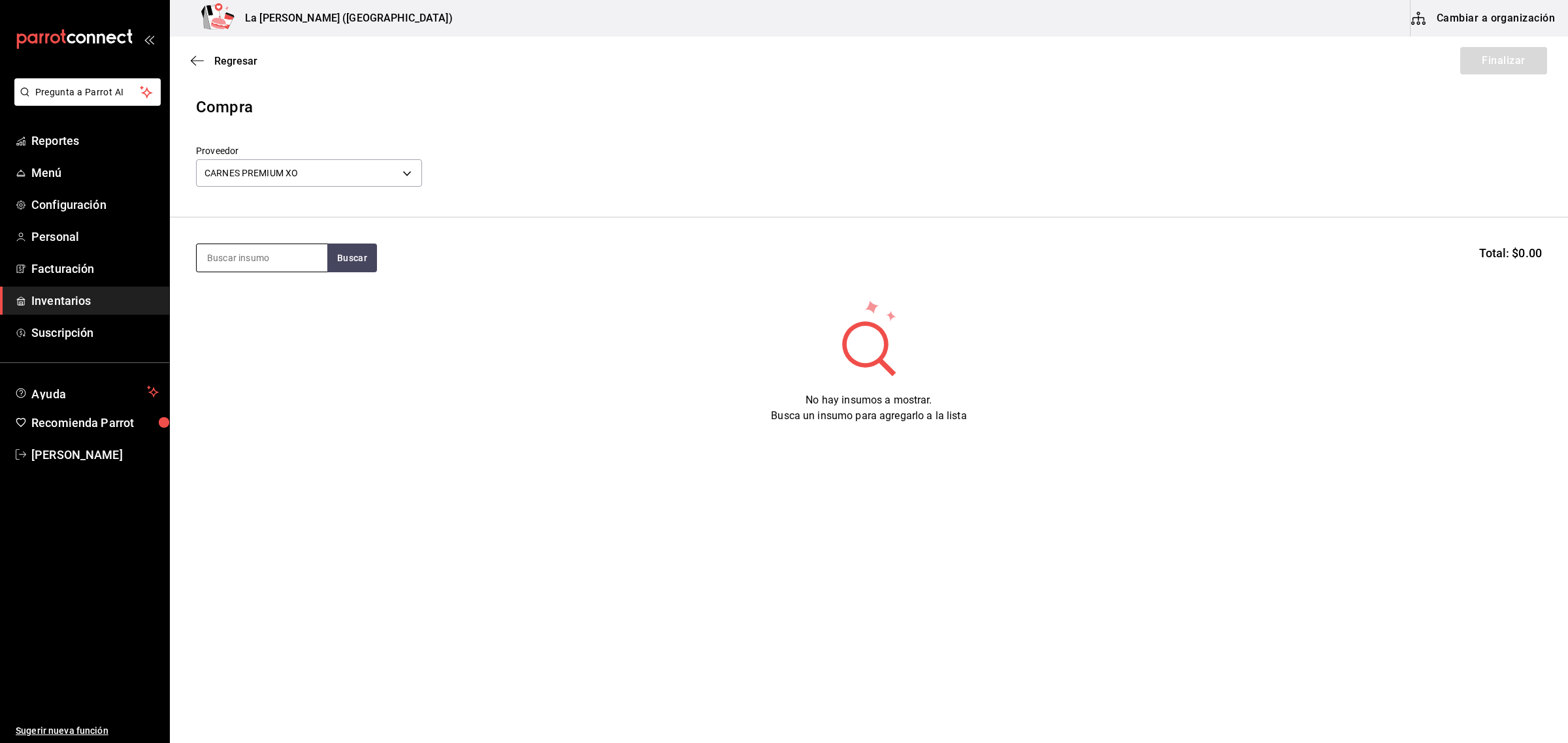
click at [280, 245] on input at bounding box center [261, 258] width 131 height 28
type input "filte"
click at [351, 250] on button "Buscar" at bounding box center [352, 258] width 50 height 28
click at [288, 250] on input "filte" at bounding box center [261, 258] width 131 height 28
click at [367, 259] on button "Buscar" at bounding box center [352, 258] width 50 height 28
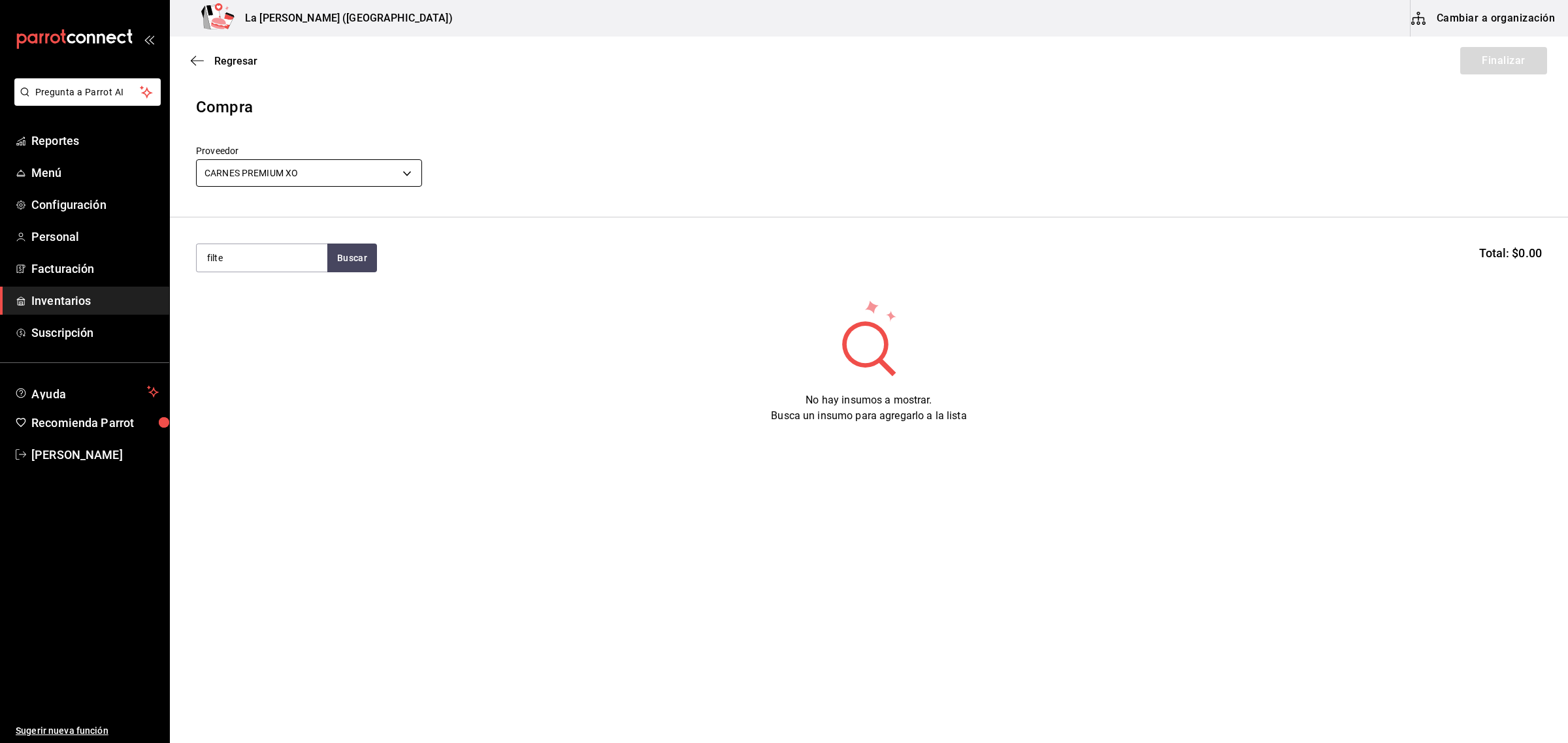
click at [358, 164] on body "Pregunta a Parrot AI Reportes Menú Configuración Personal Facturación Inventari…" at bounding box center [784, 334] width 1568 height 669
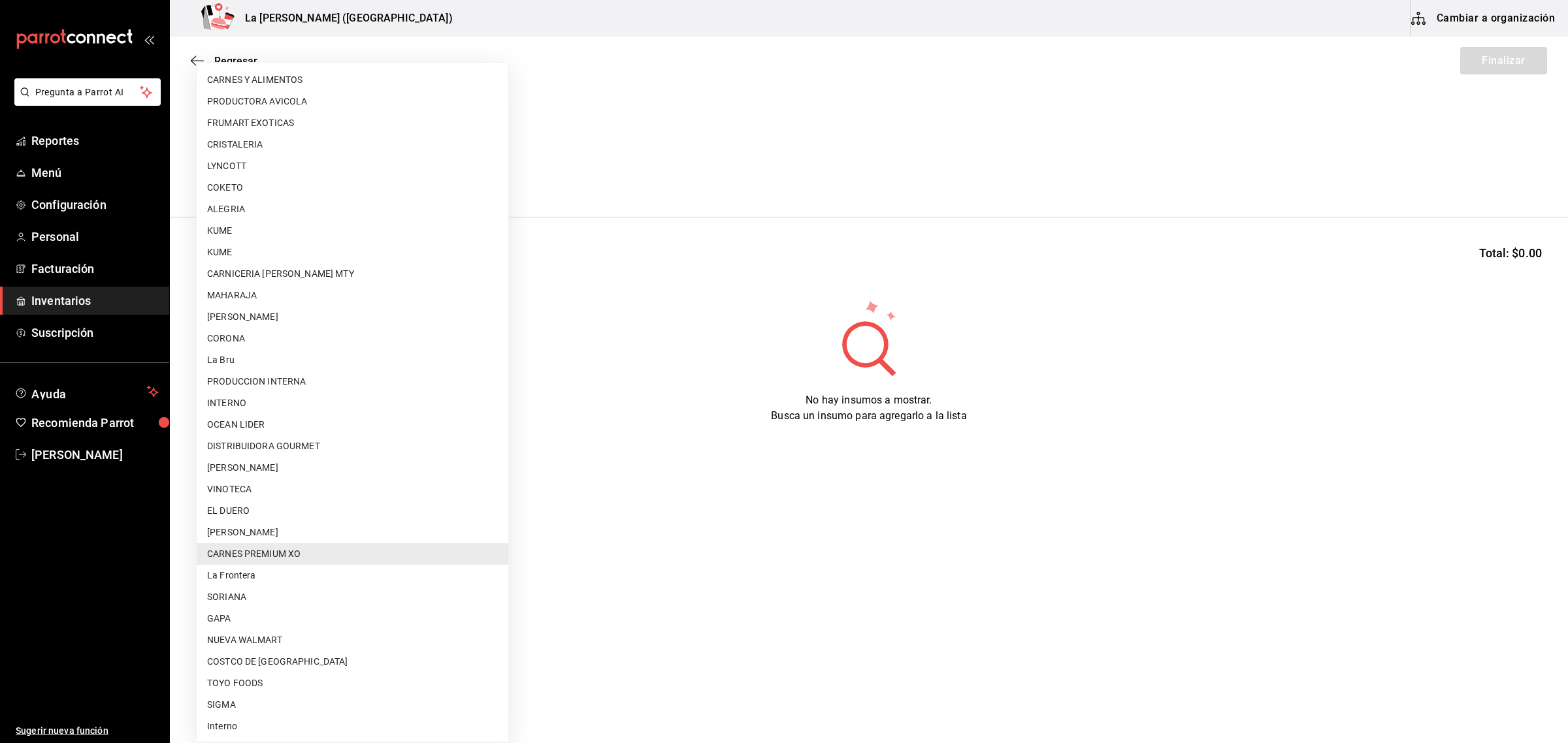
drag, startPoint x: 227, startPoint y: 617, endPoint x: 223, endPoint y: 582, distance: 35.2
click at [226, 617] on li "GAPA" at bounding box center [352, 619] width 312 height 22
type input "6ab27149-1398-43e9-b738-270e30eb1364"
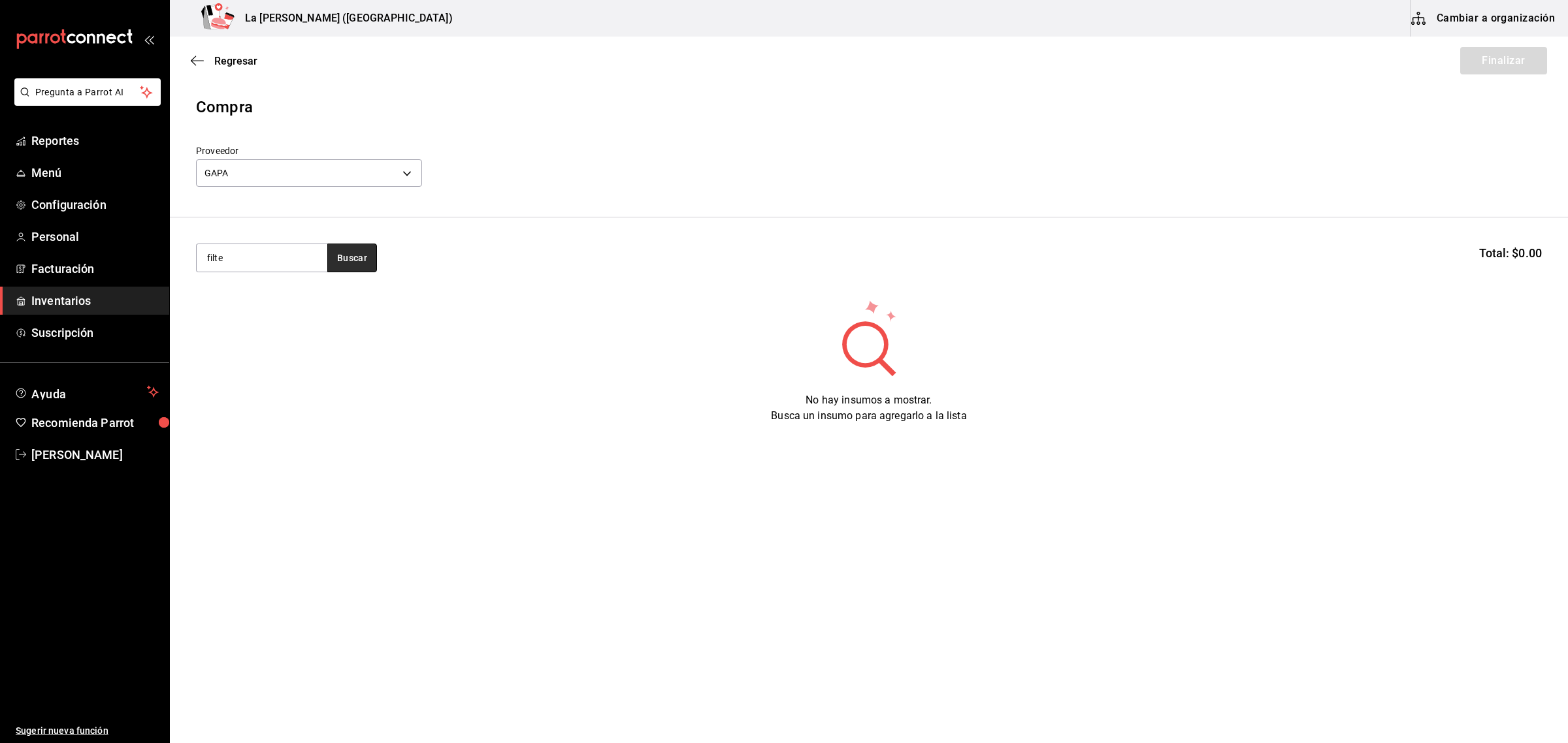
click at [358, 257] on button "Buscar" at bounding box center [352, 258] width 50 height 28
type input "file"
click at [258, 355] on div "FILETE NACIONAL 250 GR" at bounding box center [262, 370] width 110 height 31
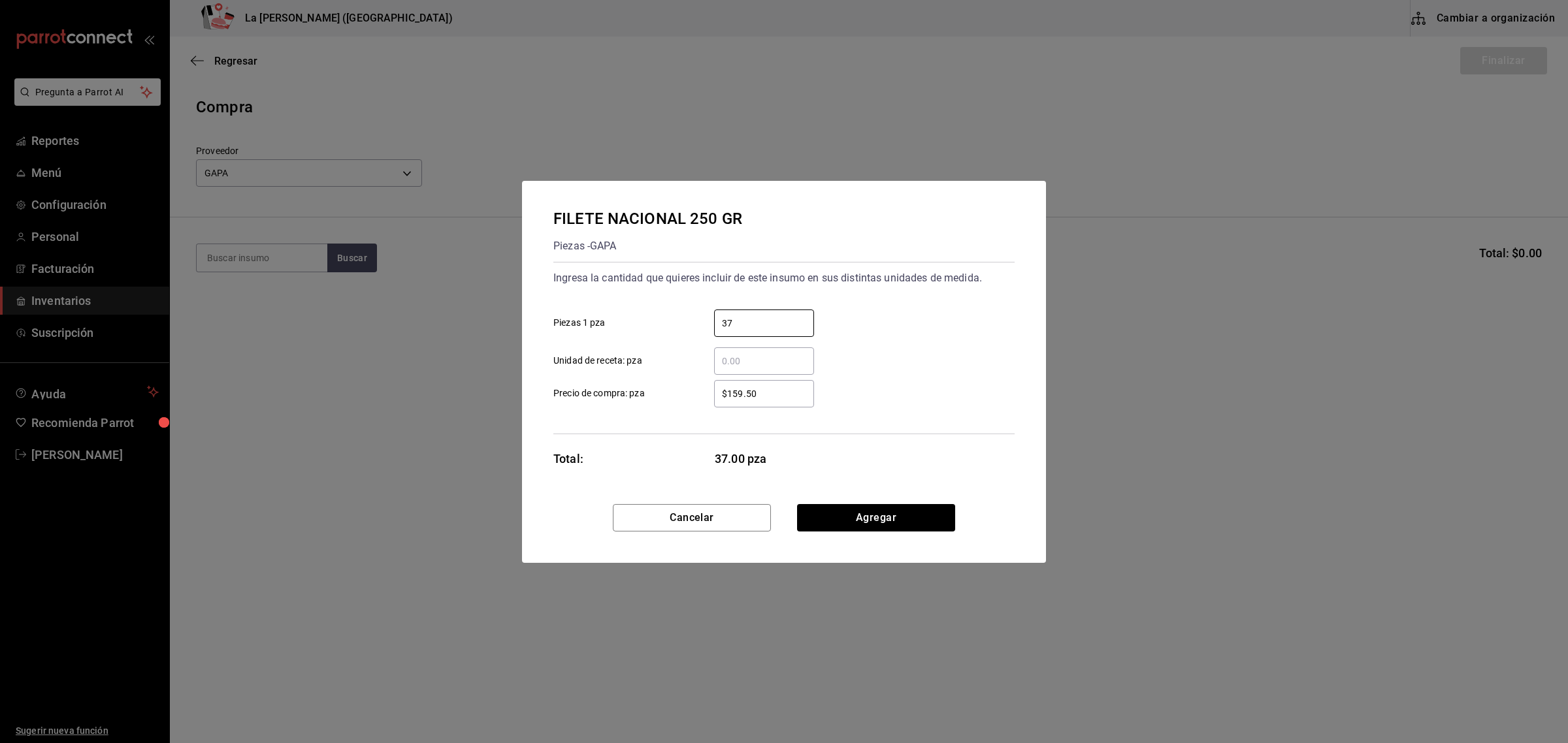
type input "37"
type input "$253.75"
click button "Agregar" at bounding box center [876, 518] width 158 height 28
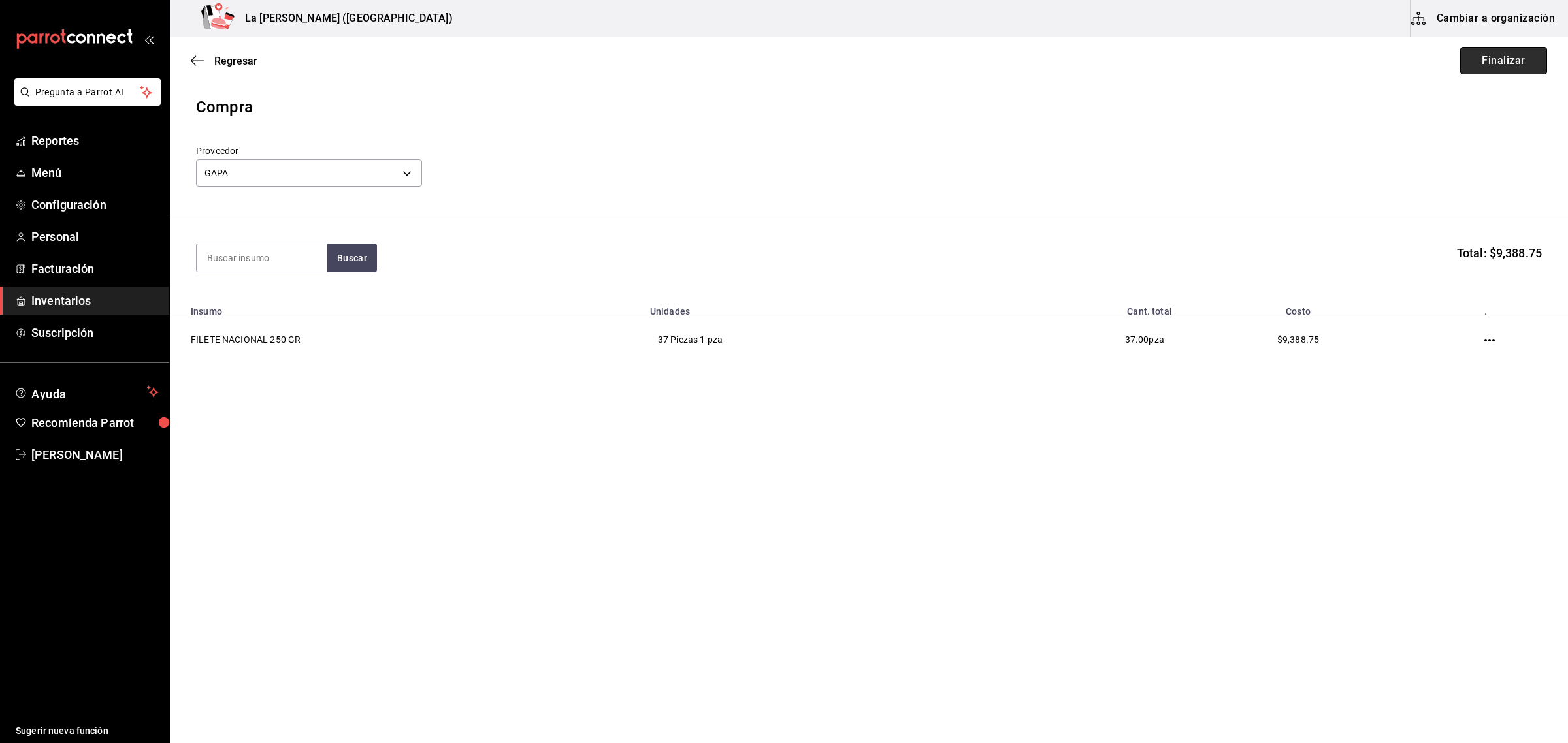
click at [1393, 61] on button "Finalizar" at bounding box center [1503, 61] width 87 height 28
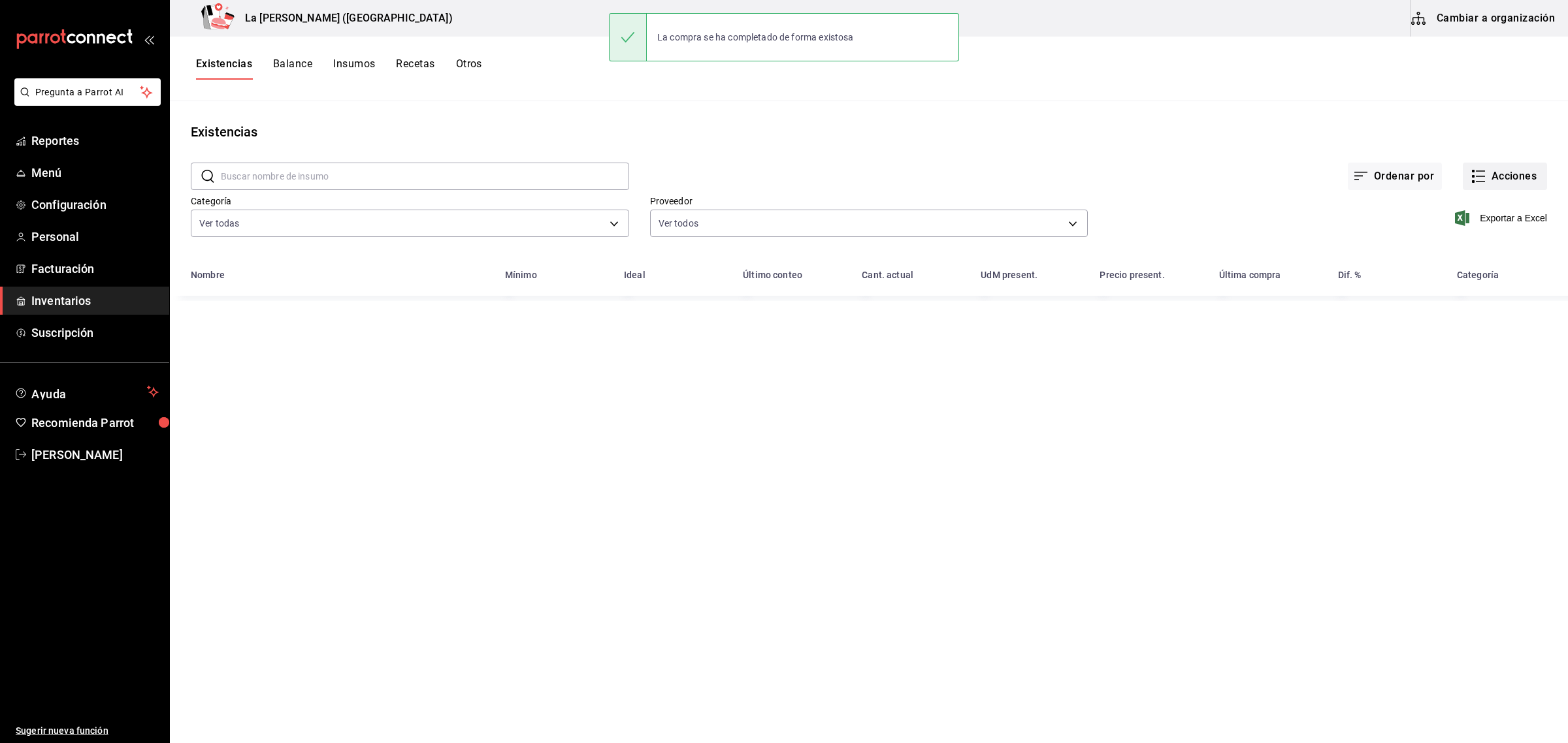
click at [1393, 180] on button "Acciones" at bounding box center [1504, 177] width 84 height 28
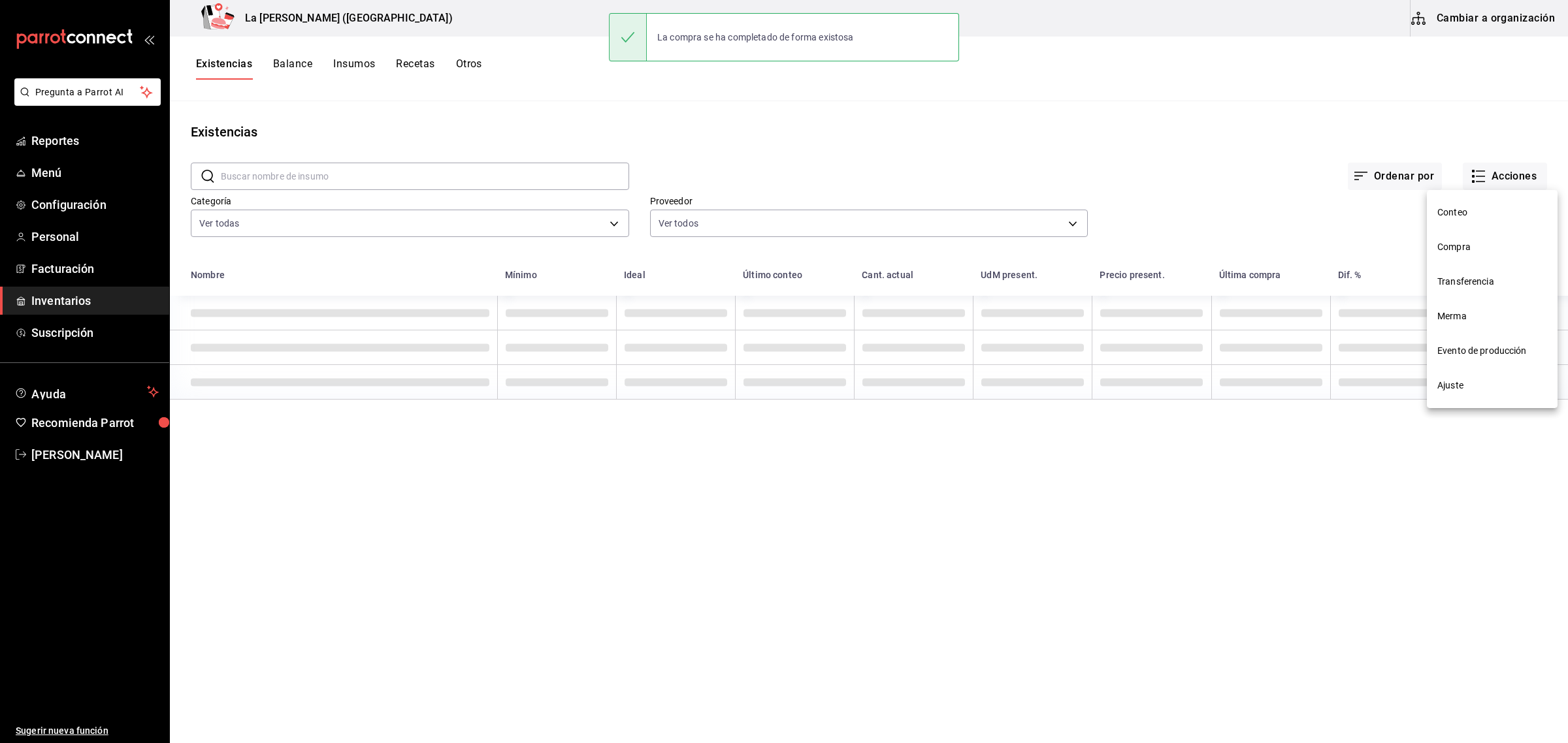
click at [1393, 236] on li "Compra" at bounding box center [1491, 247] width 131 height 34
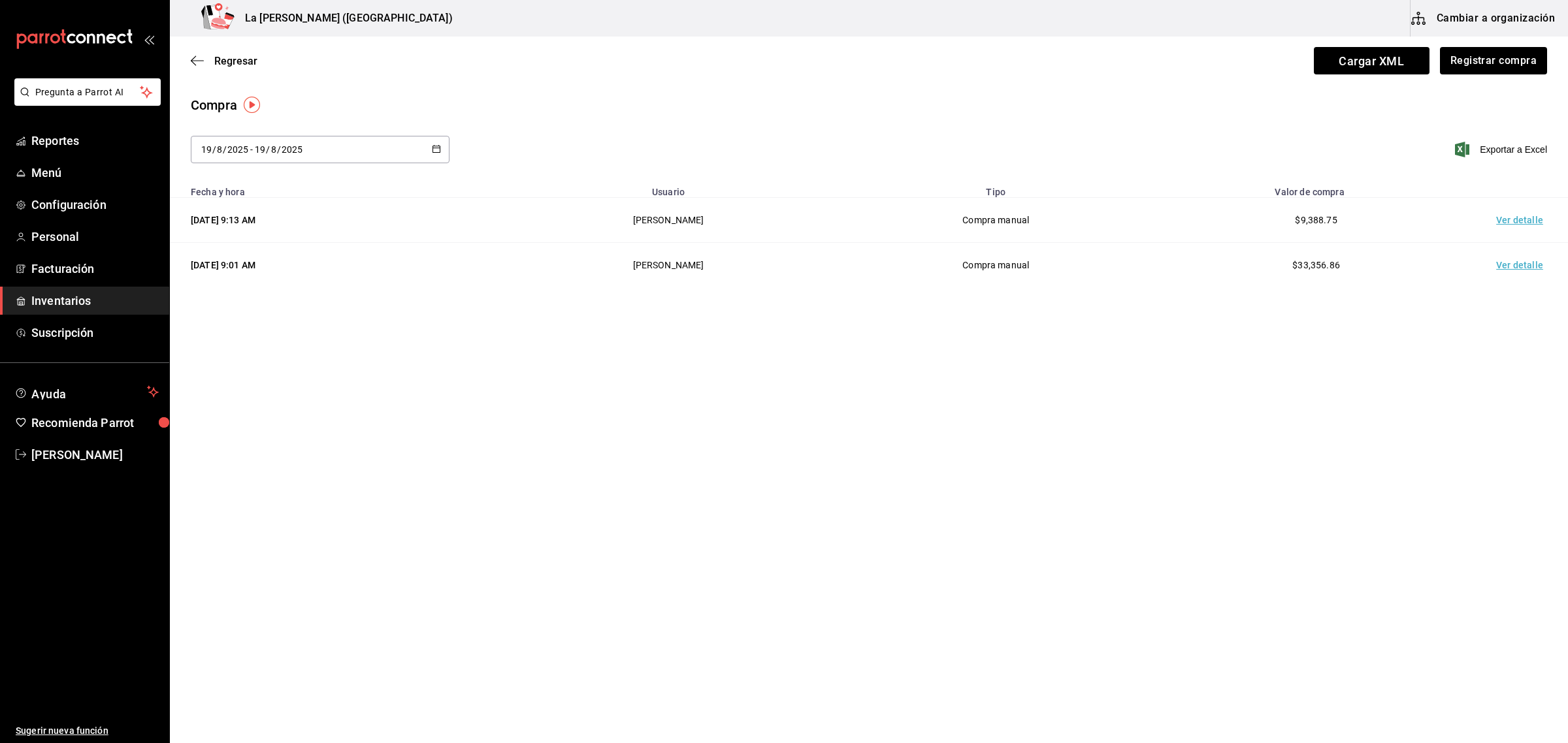
click at [1393, 223] on td "Ver detalle" at bounding box center [1521, 220] width 91 height 45
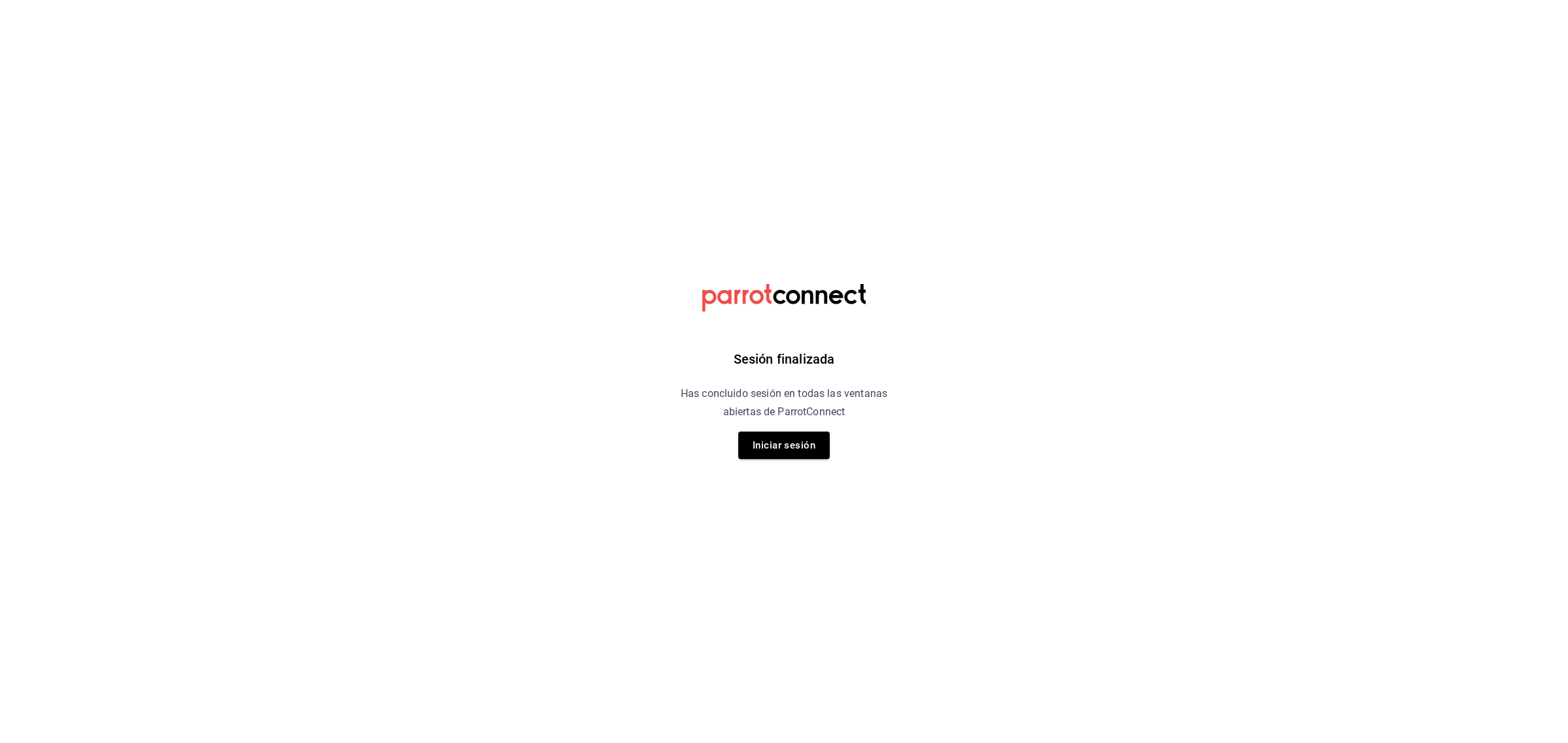
click at [779, 444] on button "Iniciar sesión" at bounding box center [784, 445] width 91 height 28
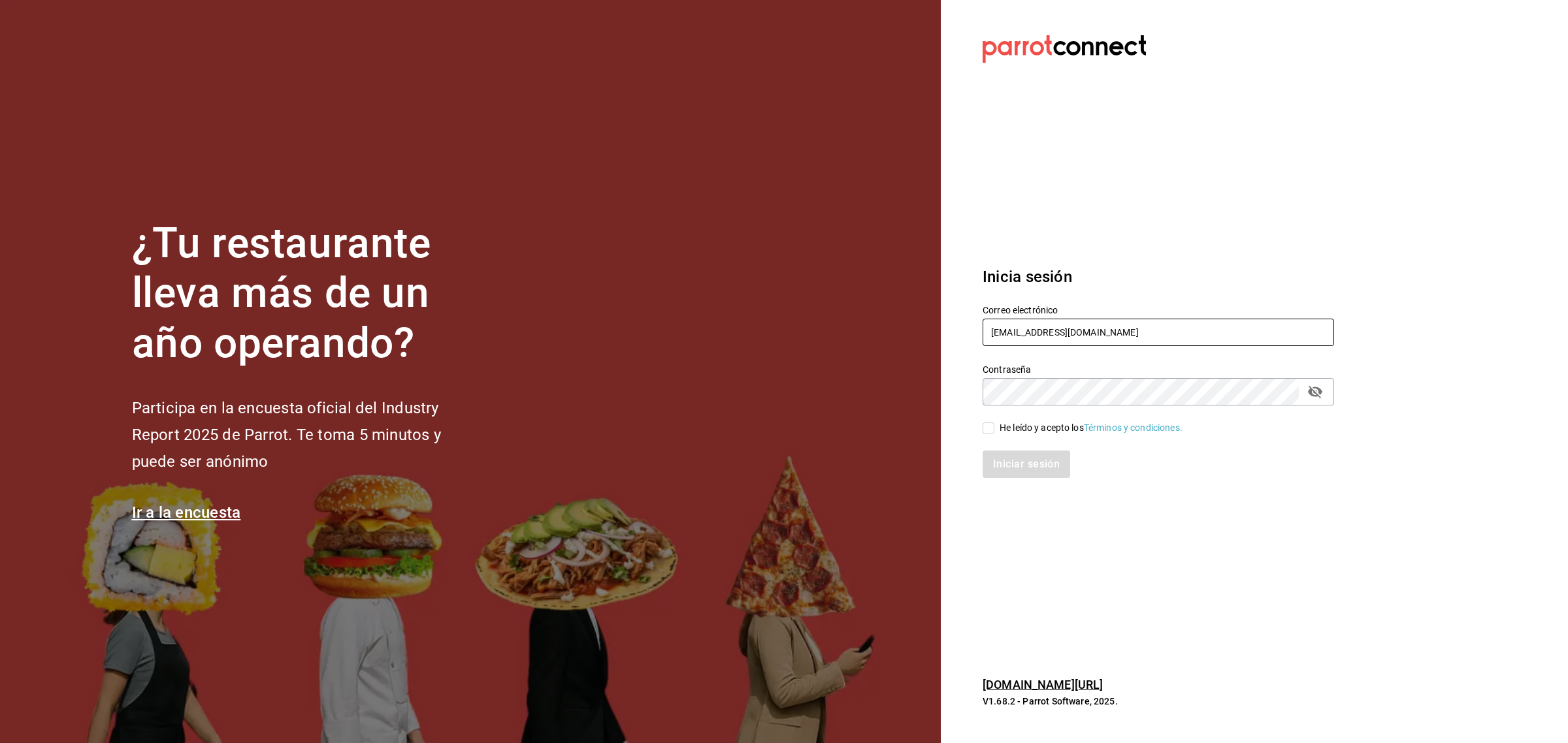
click at [1125, 321] on input "rivekasam@gmail.com" at bounding box center [1158, 332] width 351 height 28
type input "miguelfalcon2894@gmail.com"
click at [1007, 430] on div "He leído y acepto los Términos y condiciones." at bounding box center [1090, 428] width 183 height 14
click at [994, 430] on input "He leído y acepto los Términos y condiciones." at bounding box center [988, 428] width 12 height 12
checkbox input "true"
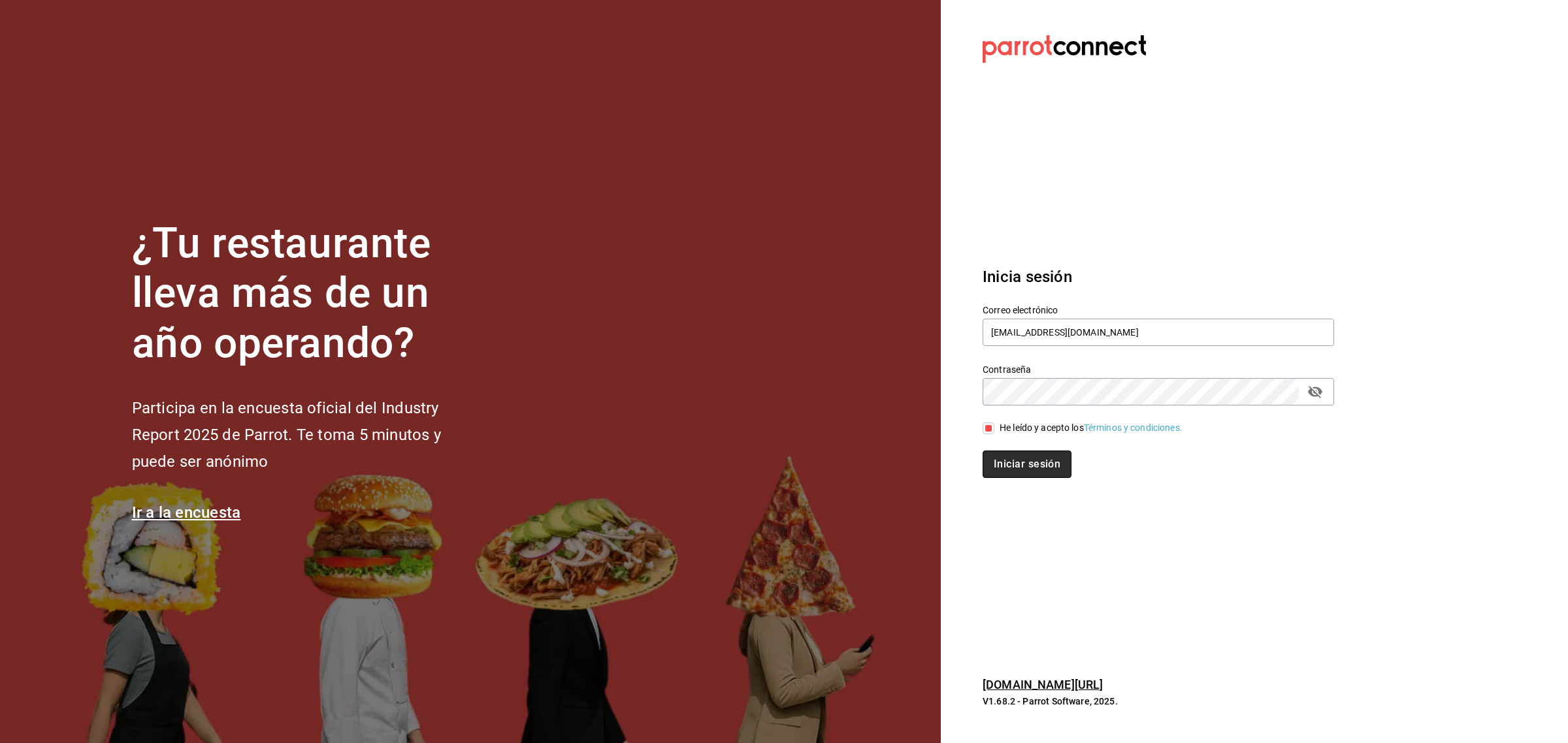
click at [1001, 473] on button "Iniciar sesión" at bounding box center [1027, 464] width 89 height 28
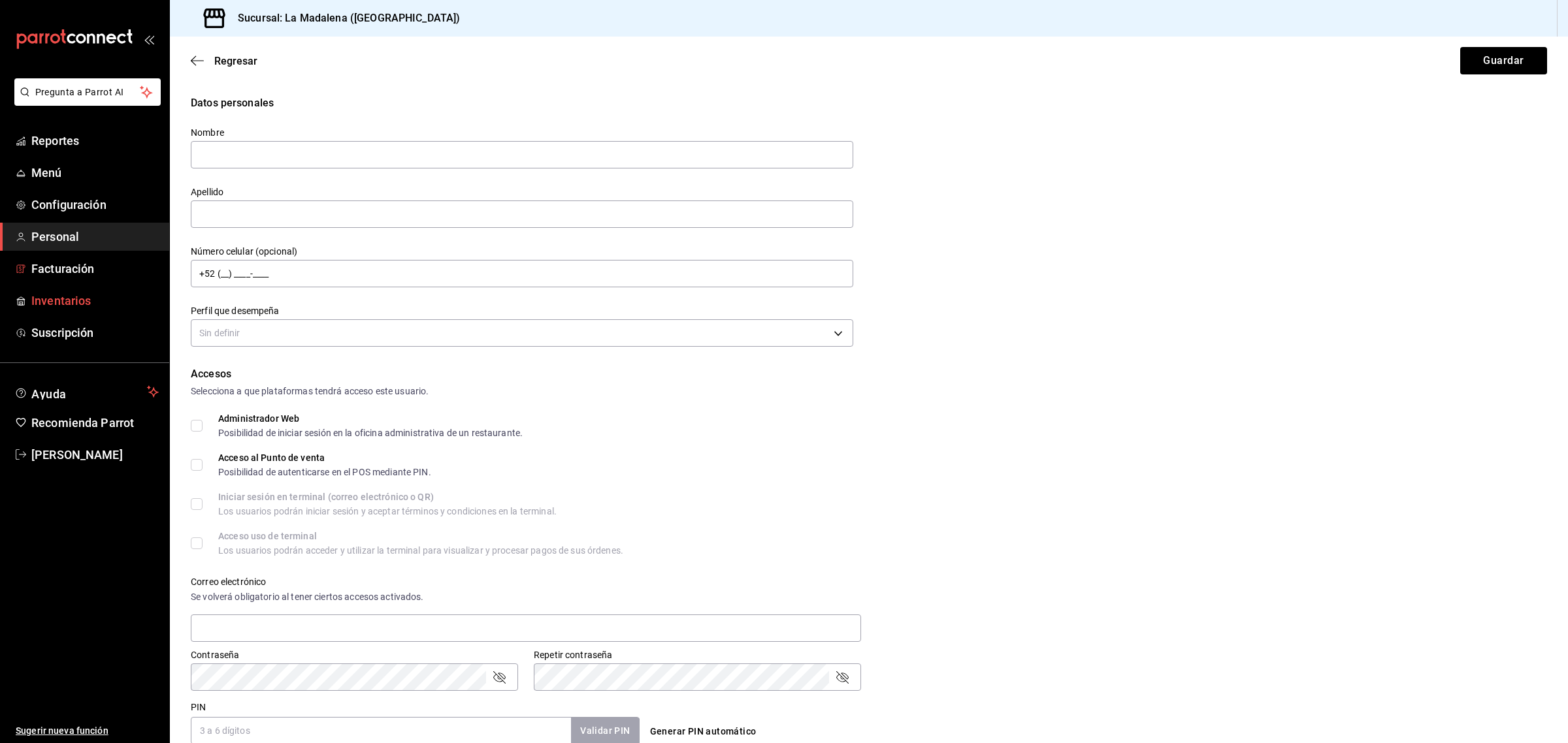
click at [83, 288] on link "Inventarios" at bounding box center [85, 301] width 169 height 28
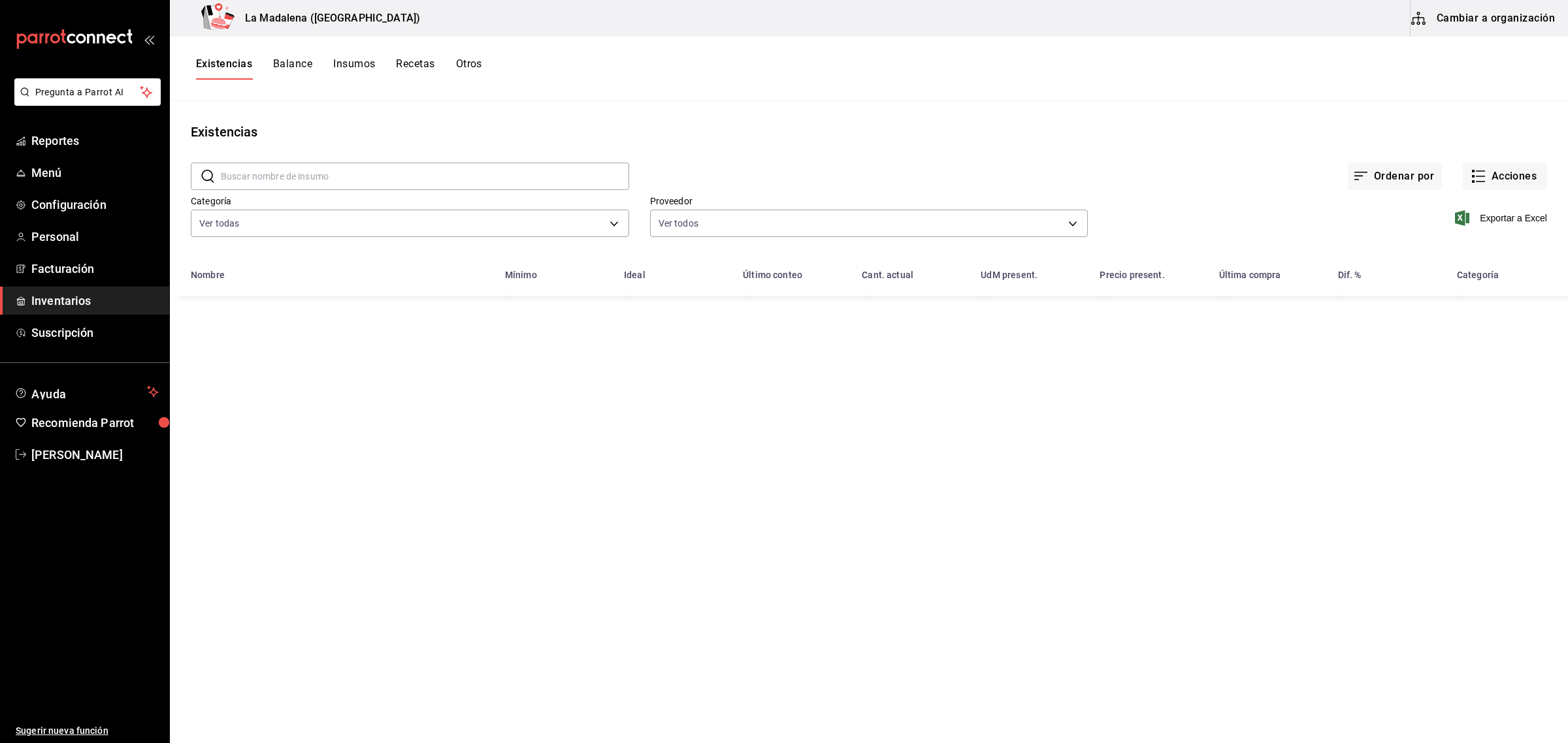
click at [1523, 33] on button "Cambiar a organización" at bounding box center [1483, 18] width 147 height 36
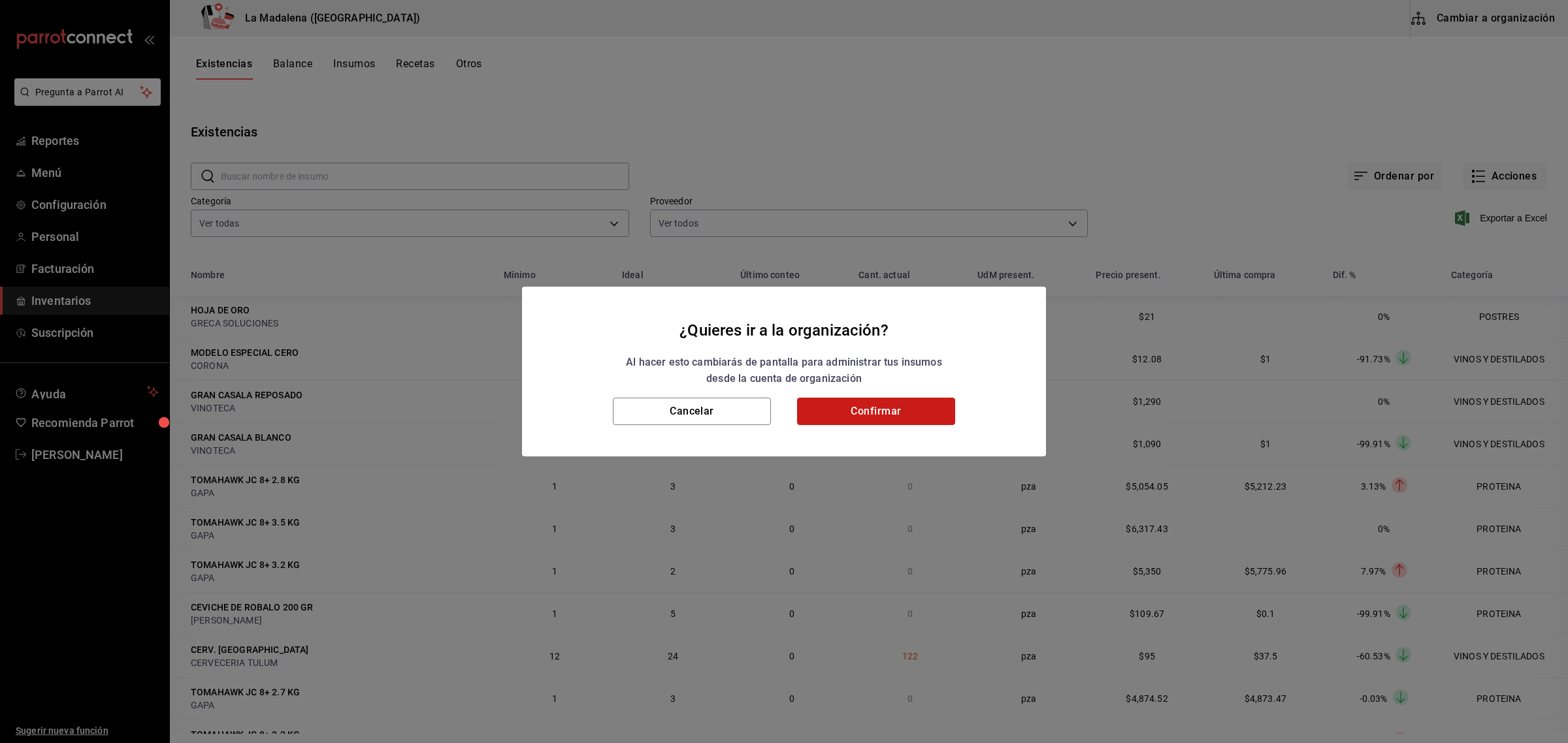
click at [919, 405] on button "Confirmar" at bounding box center [876, 412] width 158 height 28
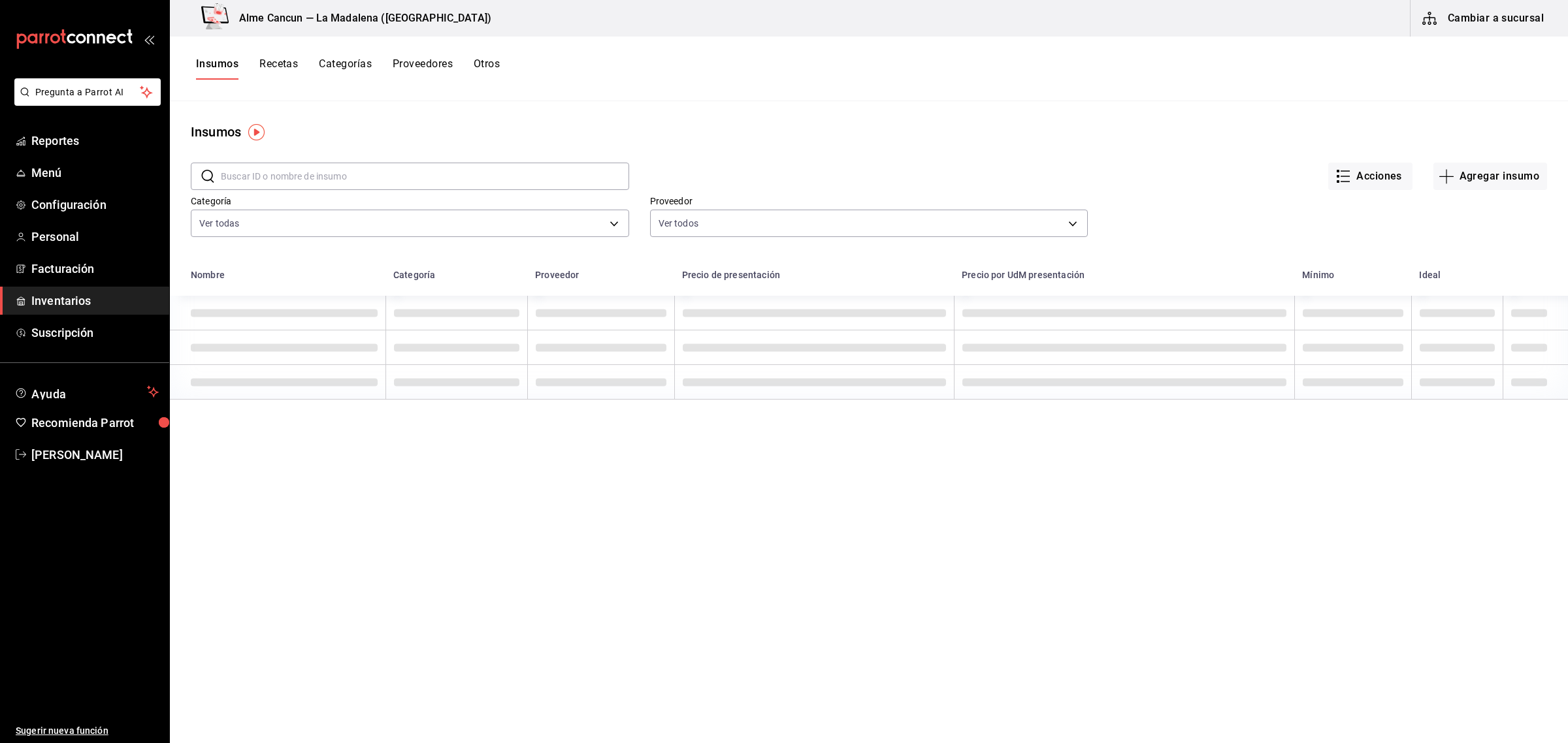
click at [268, 168] on input "text" at bounding box center [424, 177] width 408 height 26
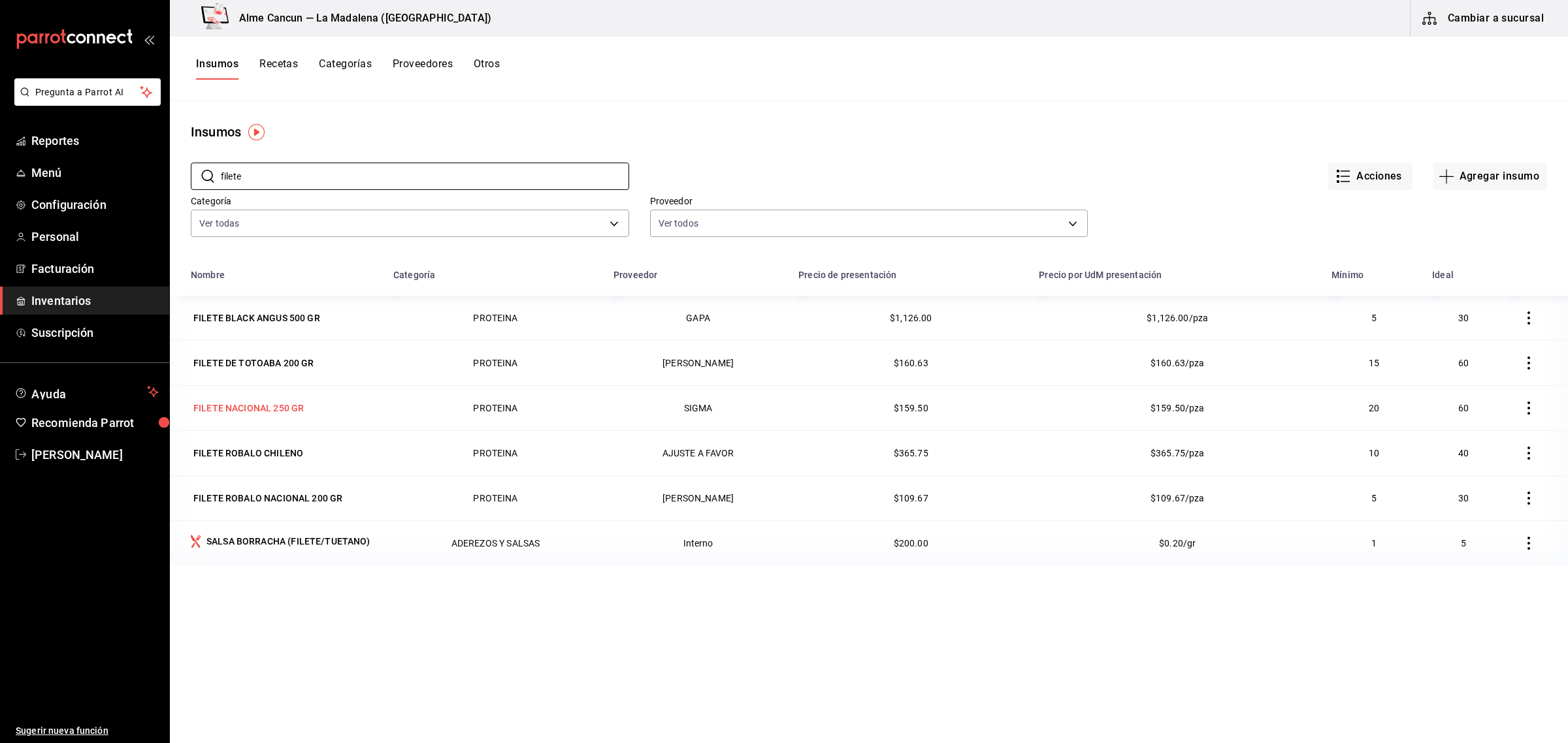
type input "filete"
click at [256, 402] on div "FILETE NACIONAL 250 GR" at bounding box center [248, 408] width 110 height 13
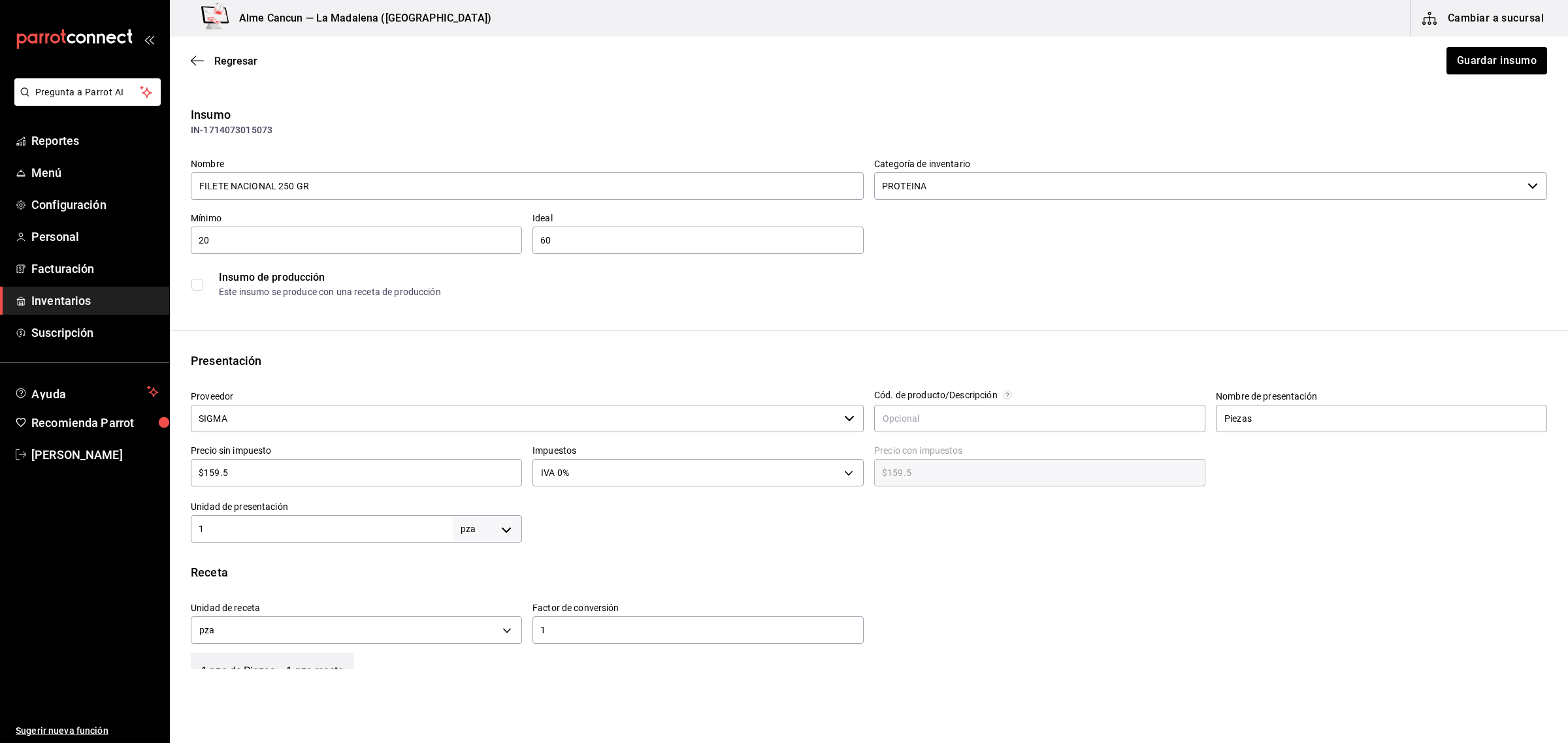
click at [299, 415] on input "SIGMA" at bounding box center [514, 419] width 648 height 28
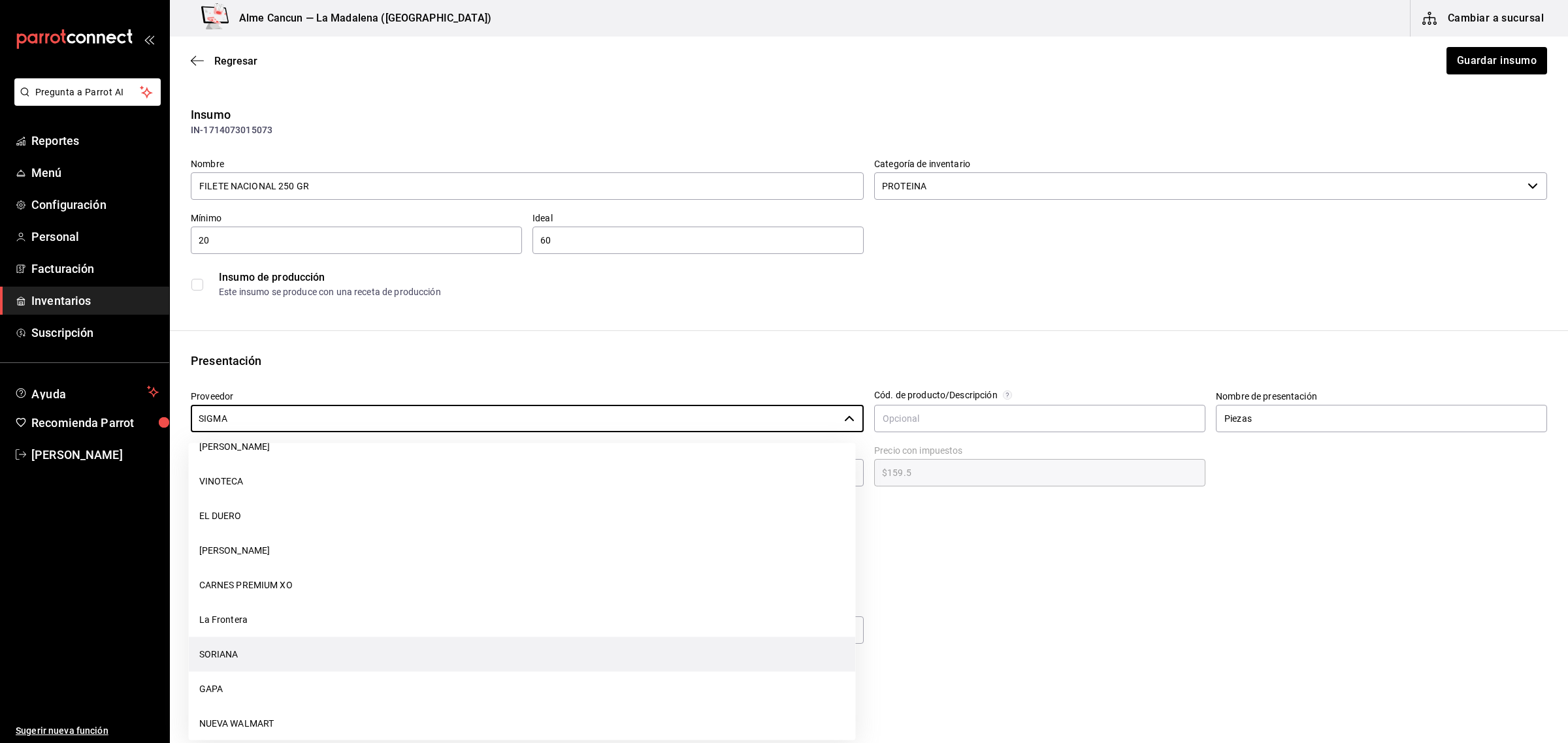
scroll to position [1809, 0]
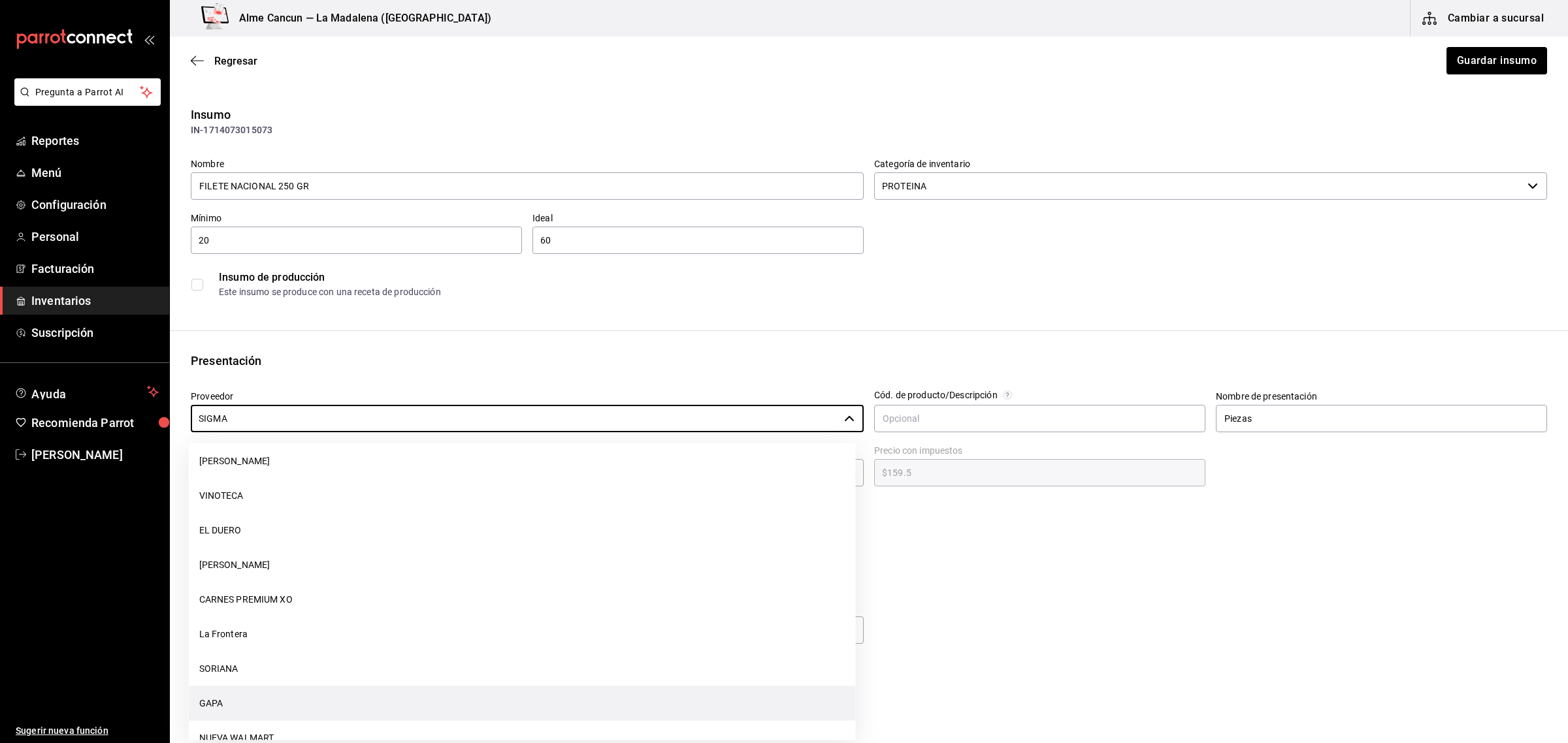
click at [203, 701] on li "GAPA" at bounding box center [521, 703] width 667 height 34
type input "GAPA"
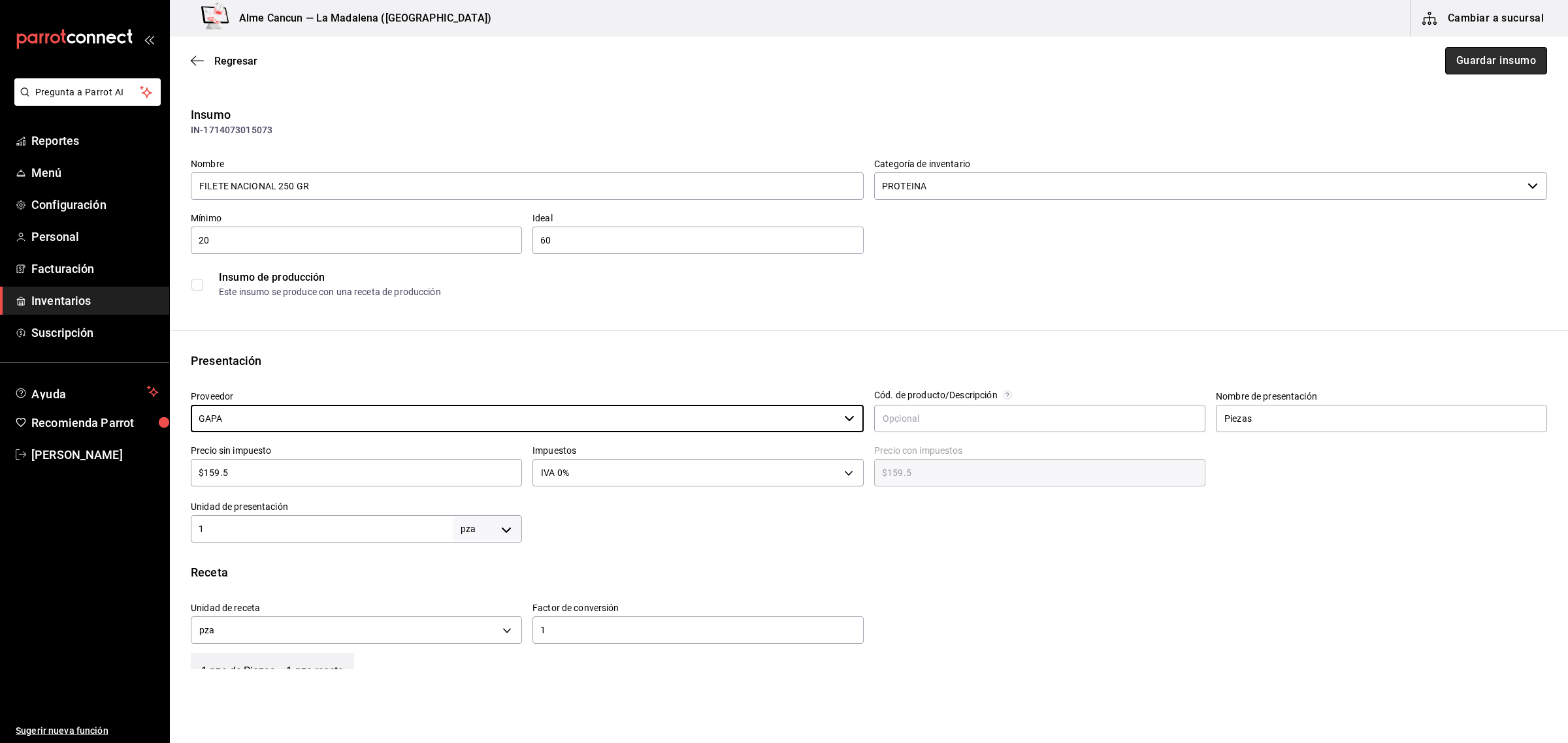
click at [1456, 67] on button "Guardar insumo" at bounding box center [1496, 61] width 102 height 28
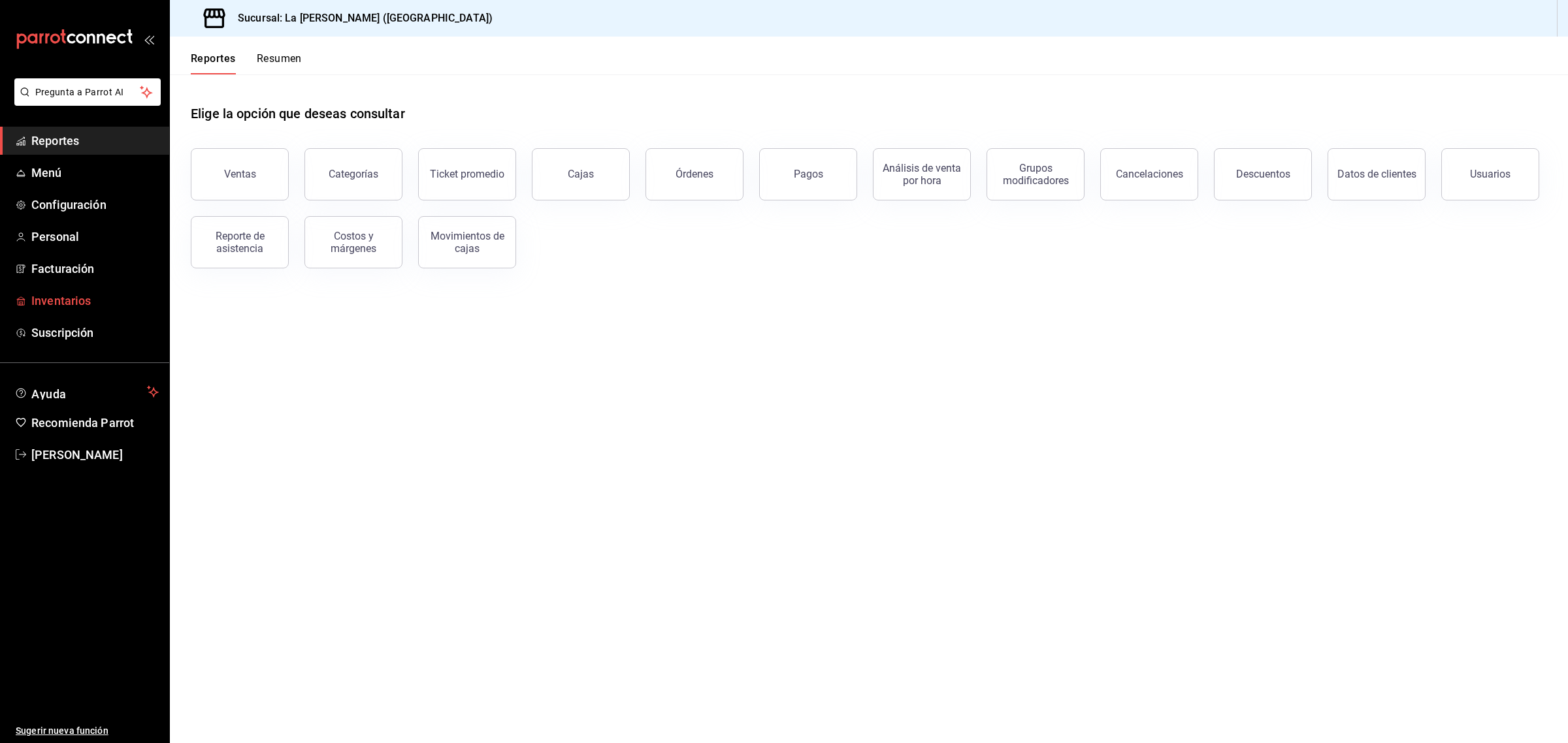
click at [77, 304] on span "Inventarios" at bounding box center [95, 301] width 127 height 18
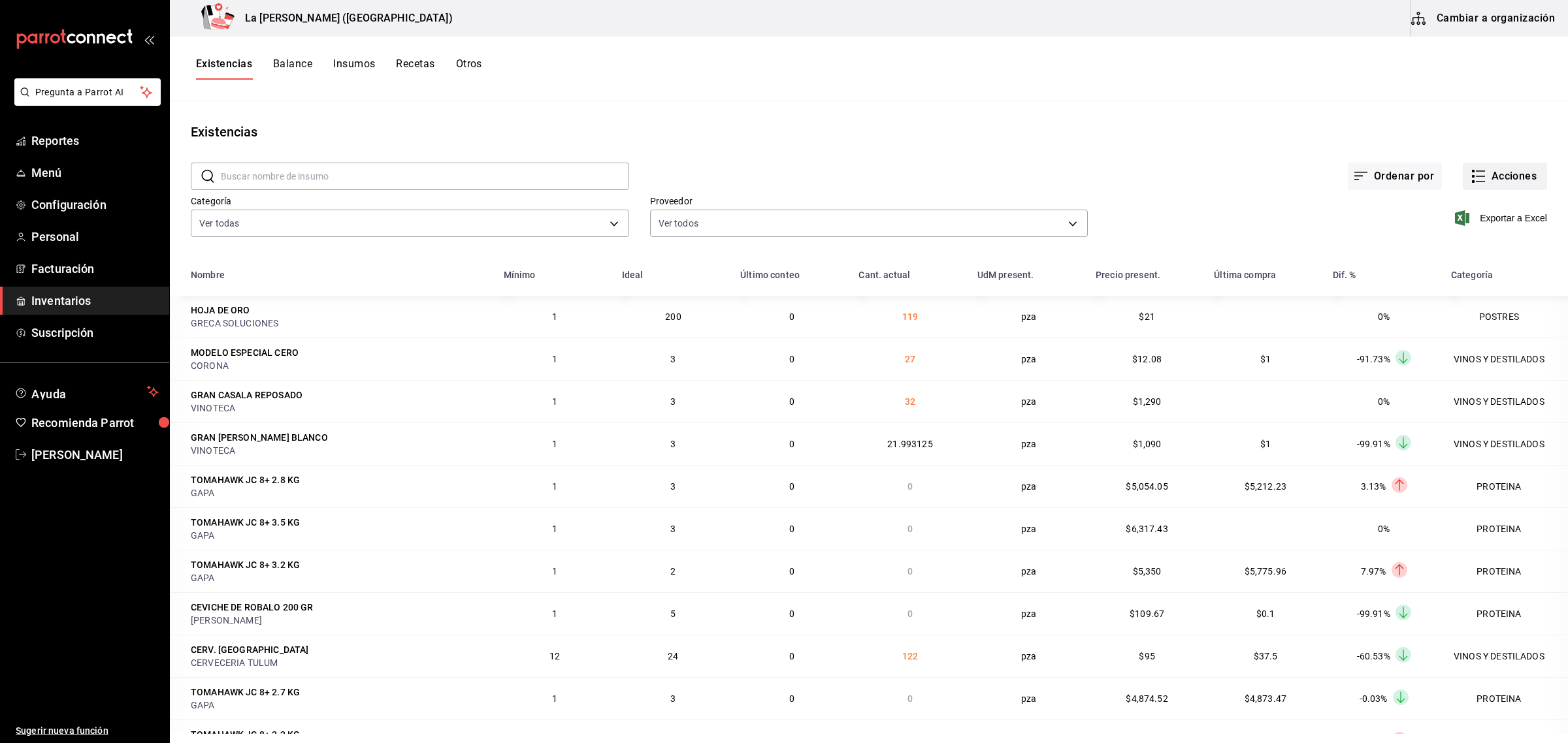
click at [1470, 180] on icon "button" at bounding box center [1477, 176] width 15 height 15
click at [1470, 237] on li "Compra" at bounding box center [1491, 247] width 131 height 34
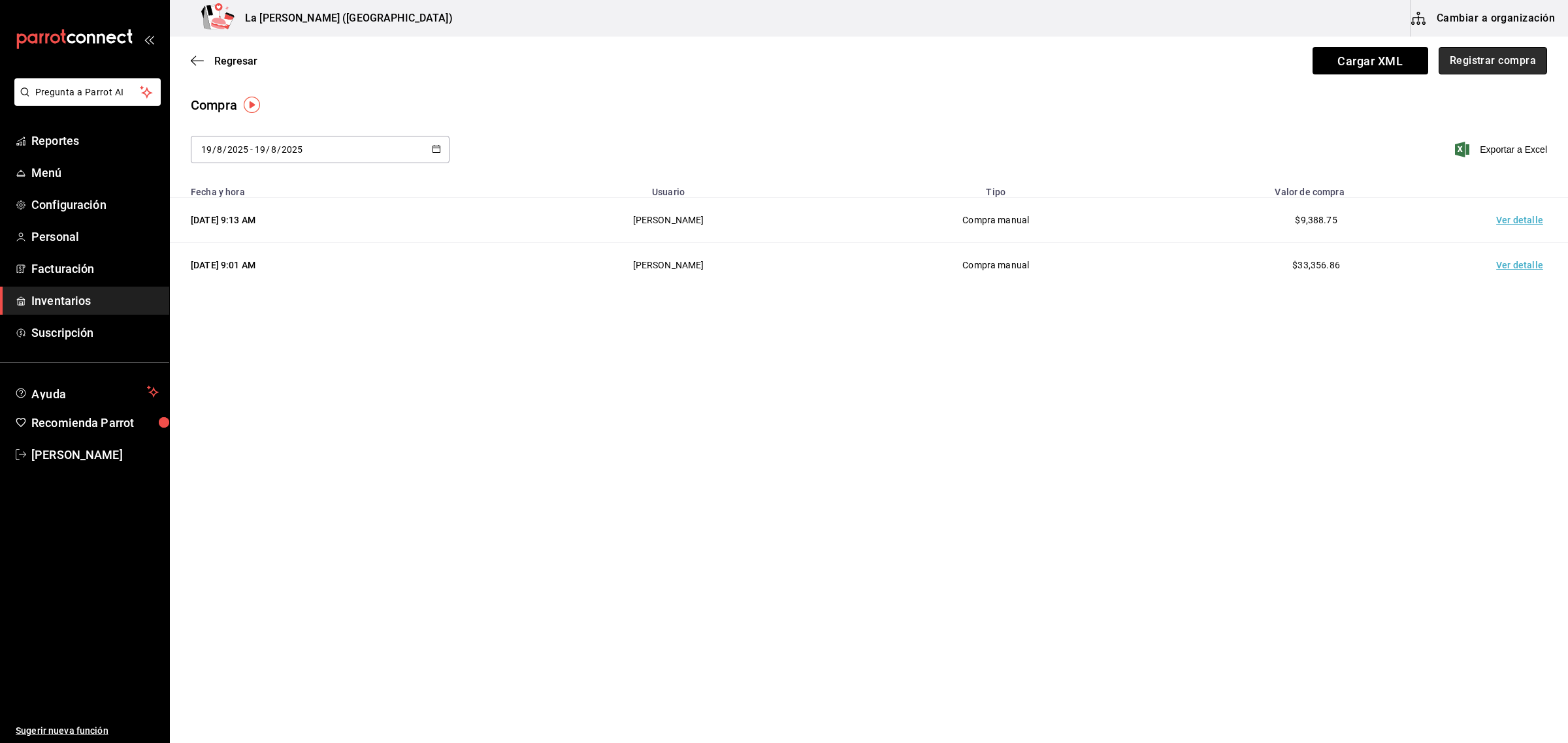
click at [1519, 63] on button "Registrar compra" at bounding box center [1493, 61] width 108 height 28
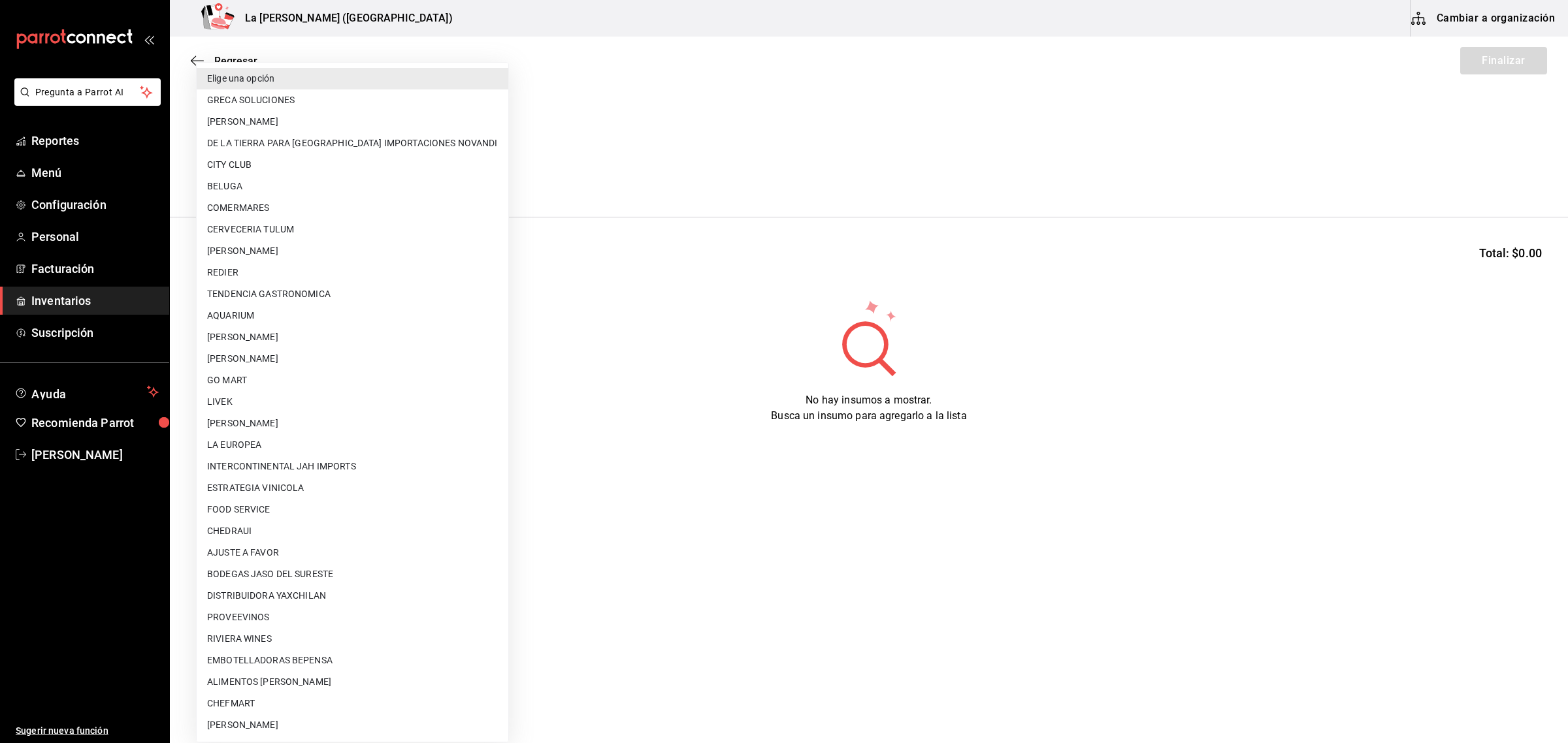
click at [358, 177] on body "Pregunta a Parrot AI Reportes Menú Configuración Personal Facturación Inventari…" at bounding box center [784, 334] width 1568 height 669
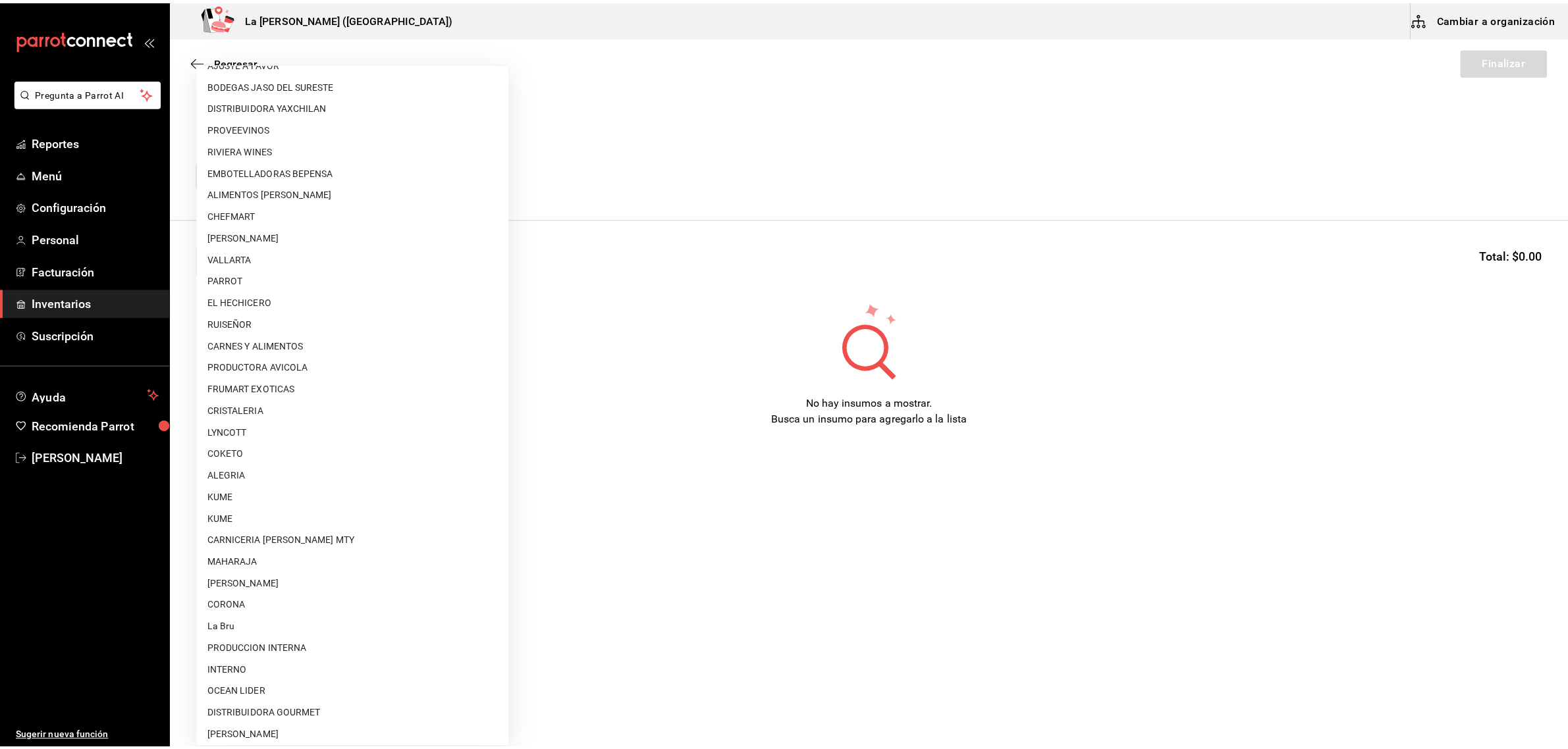
scroll to position [759, 0]
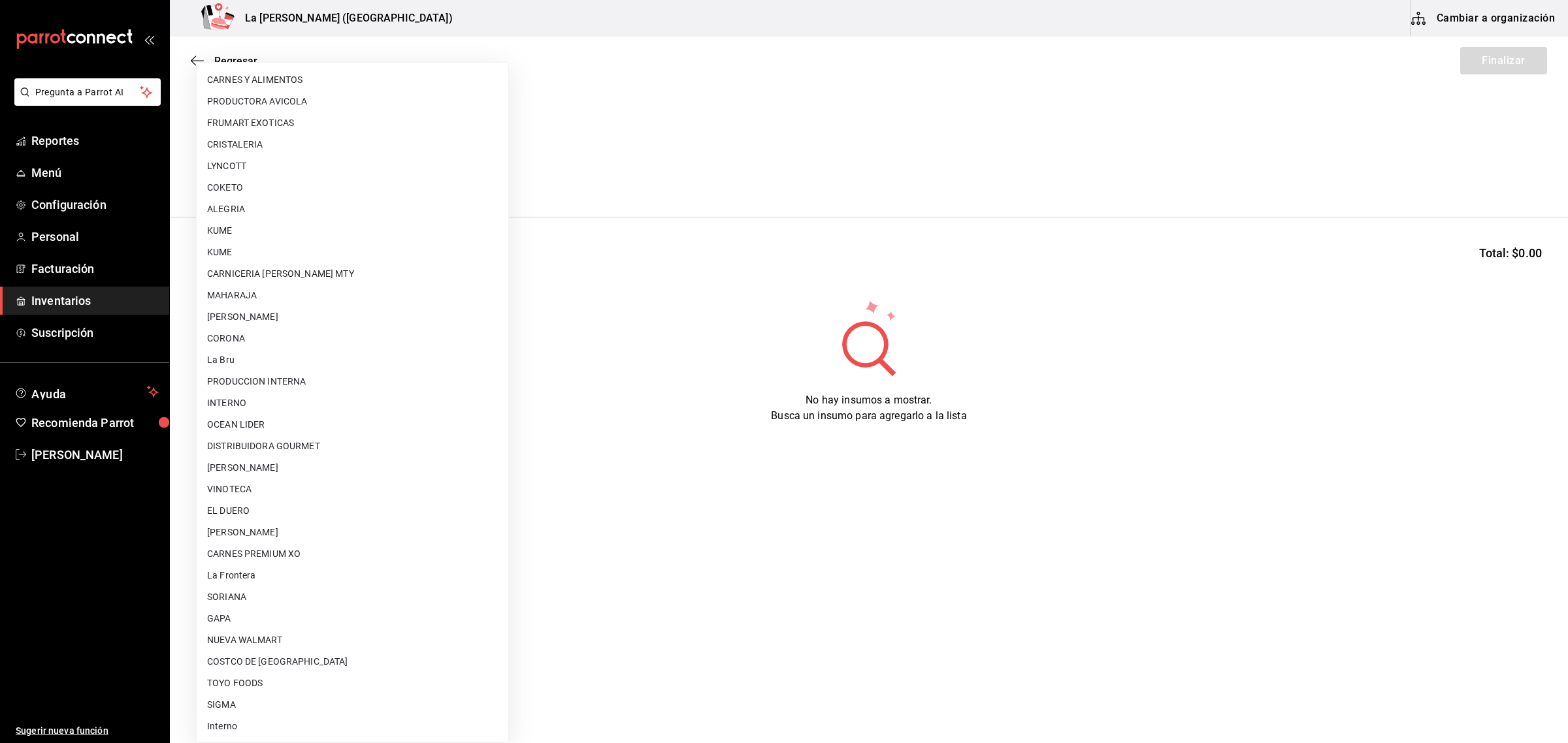
click at [213, 618] on li "GAPA" at bounding box center [352, 619] width 312 height 22
type input "6ab27149-1398-43e9-b738-270e30eb1364"
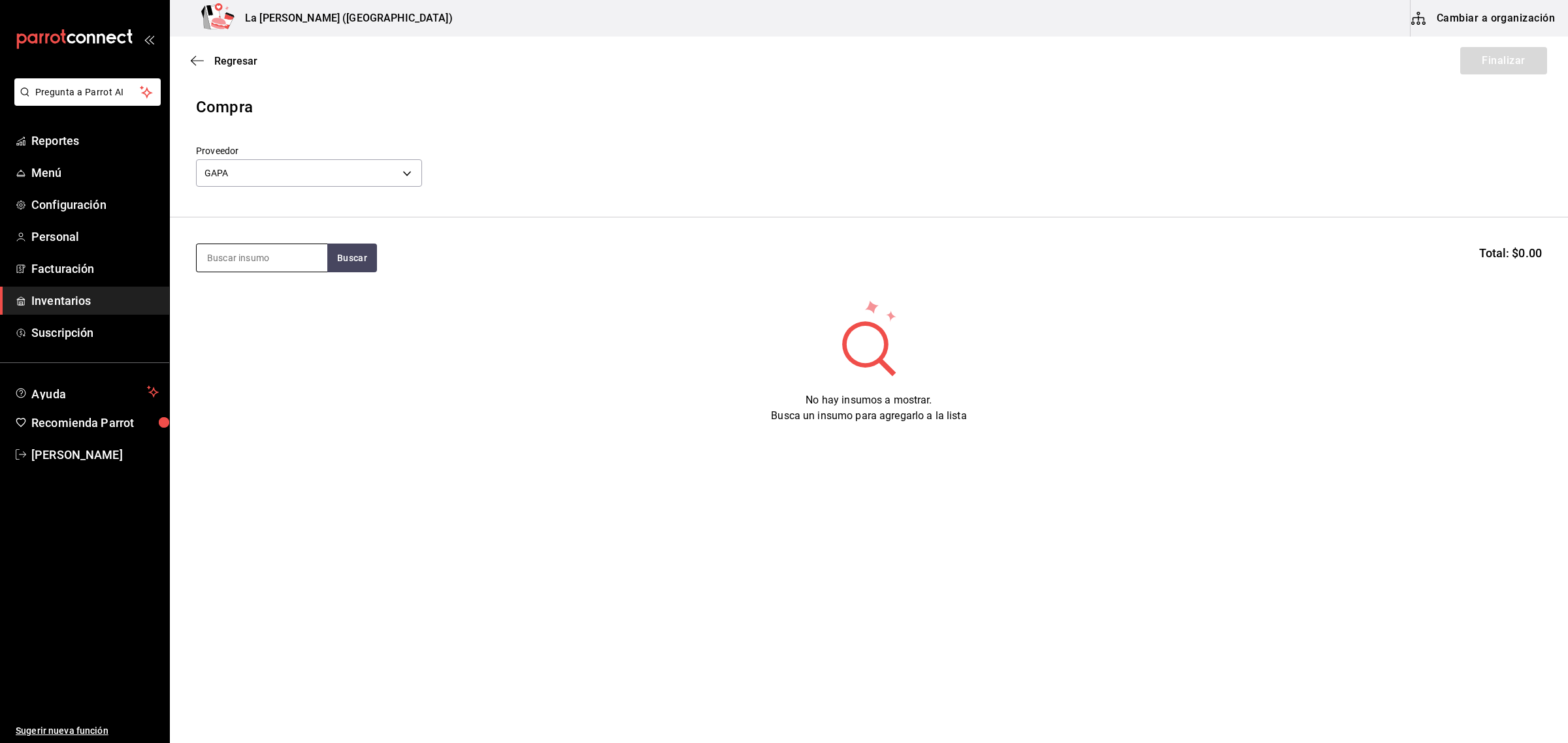
click at [296, 266] on input at bounding box center [261, 258] width 131 height 28
type input "1"
type input "toma"
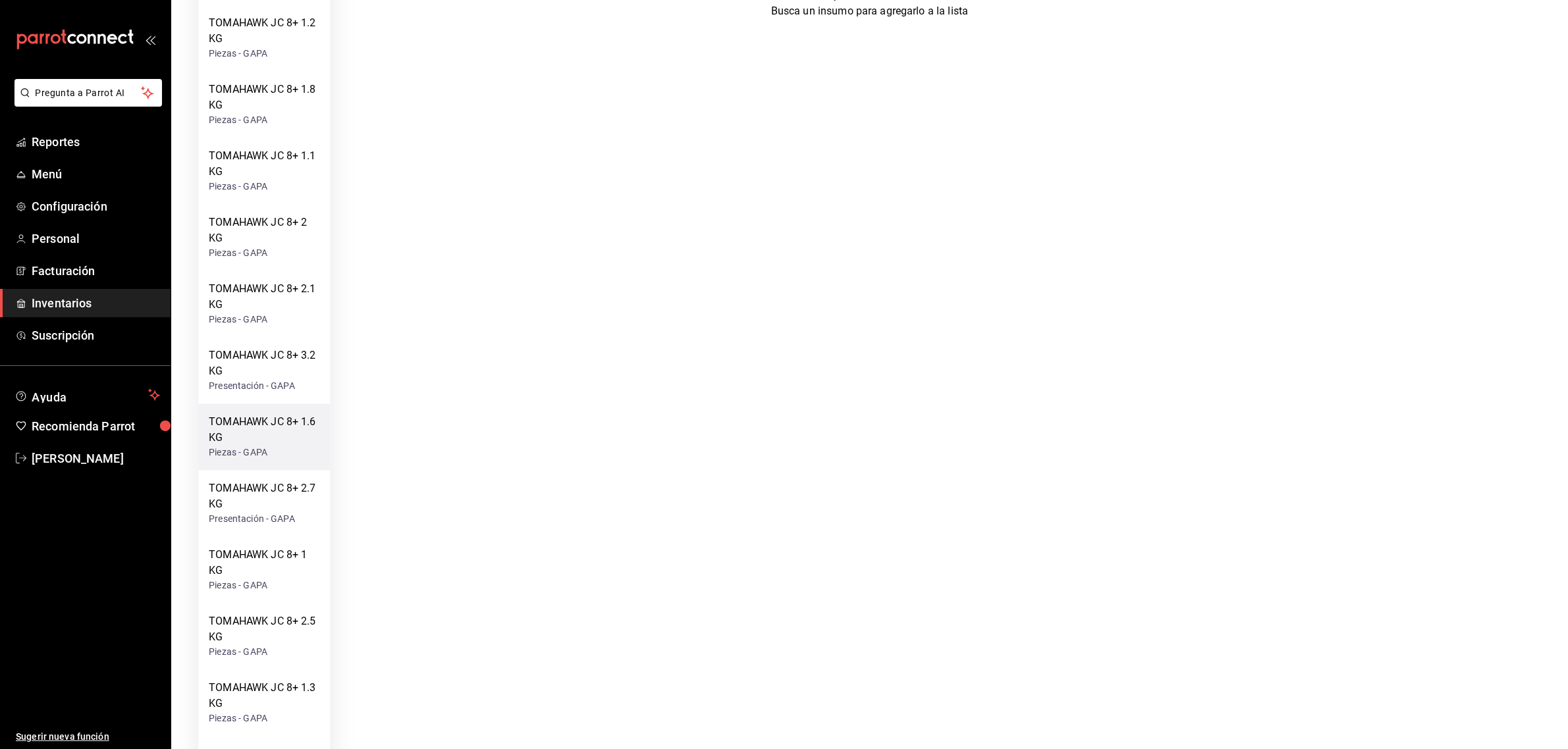
scroll to position [411, 0]
click at [265, 550] on div "TOMAHAWK JC 8+ 1 KG" at bounding box center [264, 560] width 110 height 32
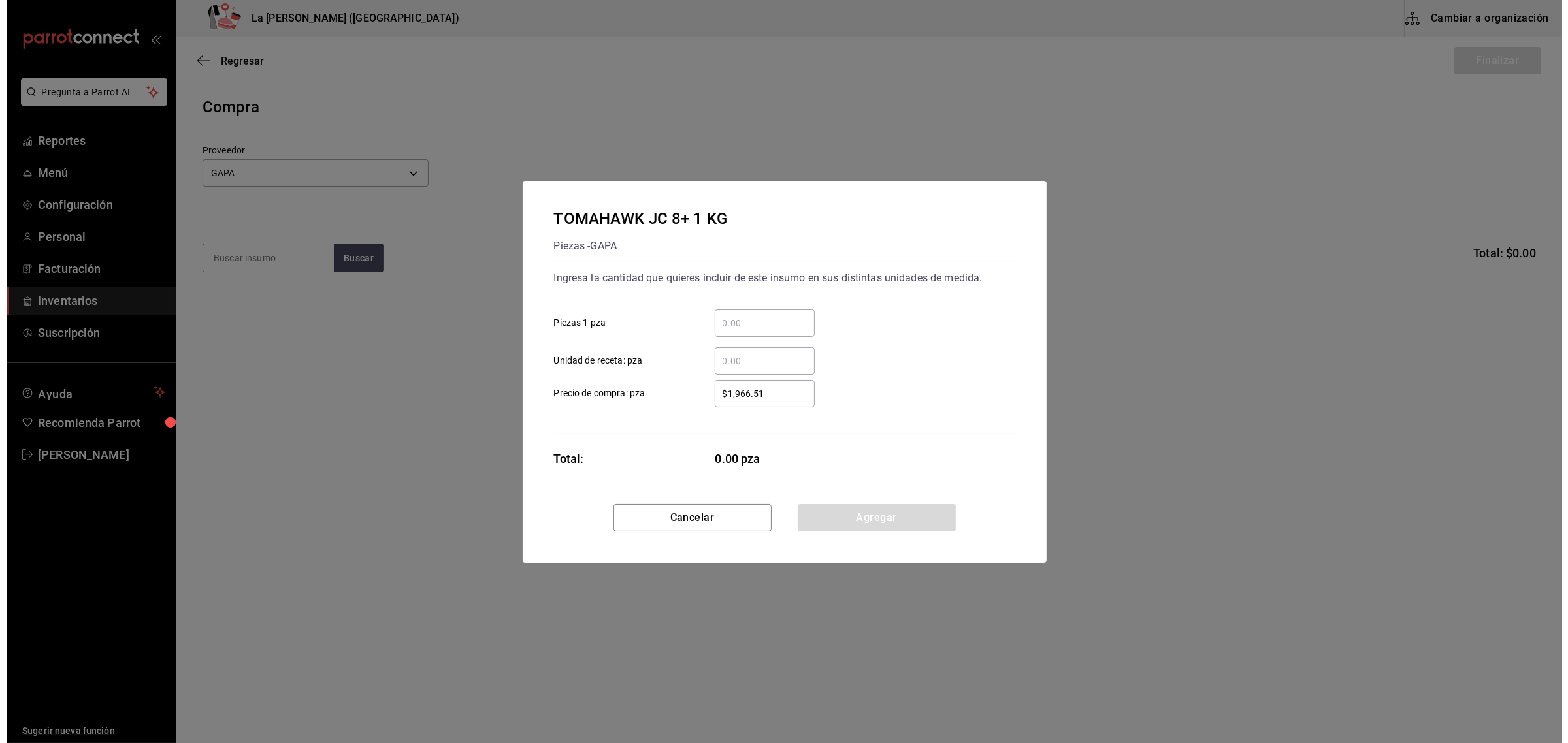
scroll to position [0, 0]
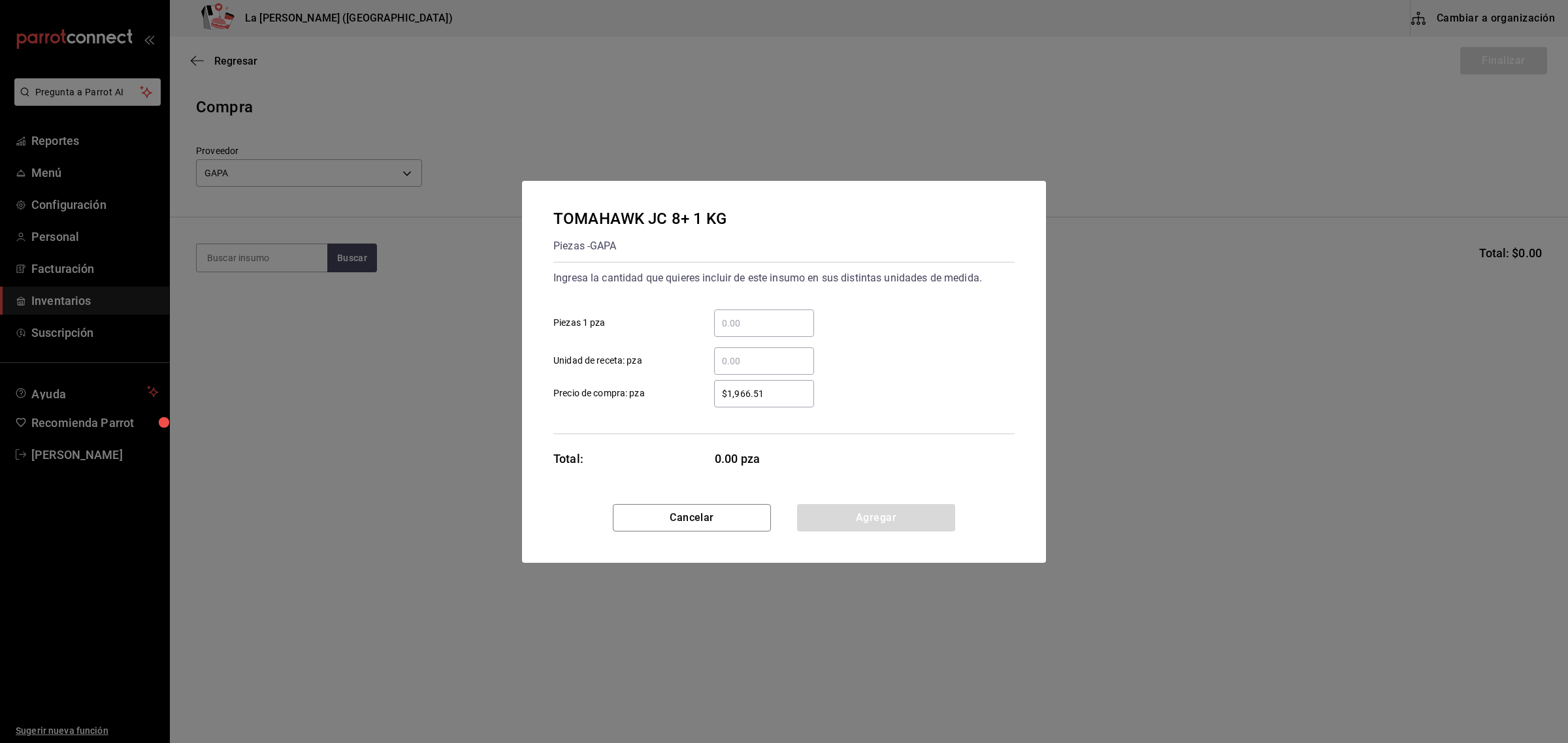
click at [769, 320] on input "​ Piezas 1 pza" at bounding box center [764, 323] width 100 height 15
type input "1"
type input "$1,858.88"
click button "Agregar" at bounding box center [876, 518] width 158 height 28
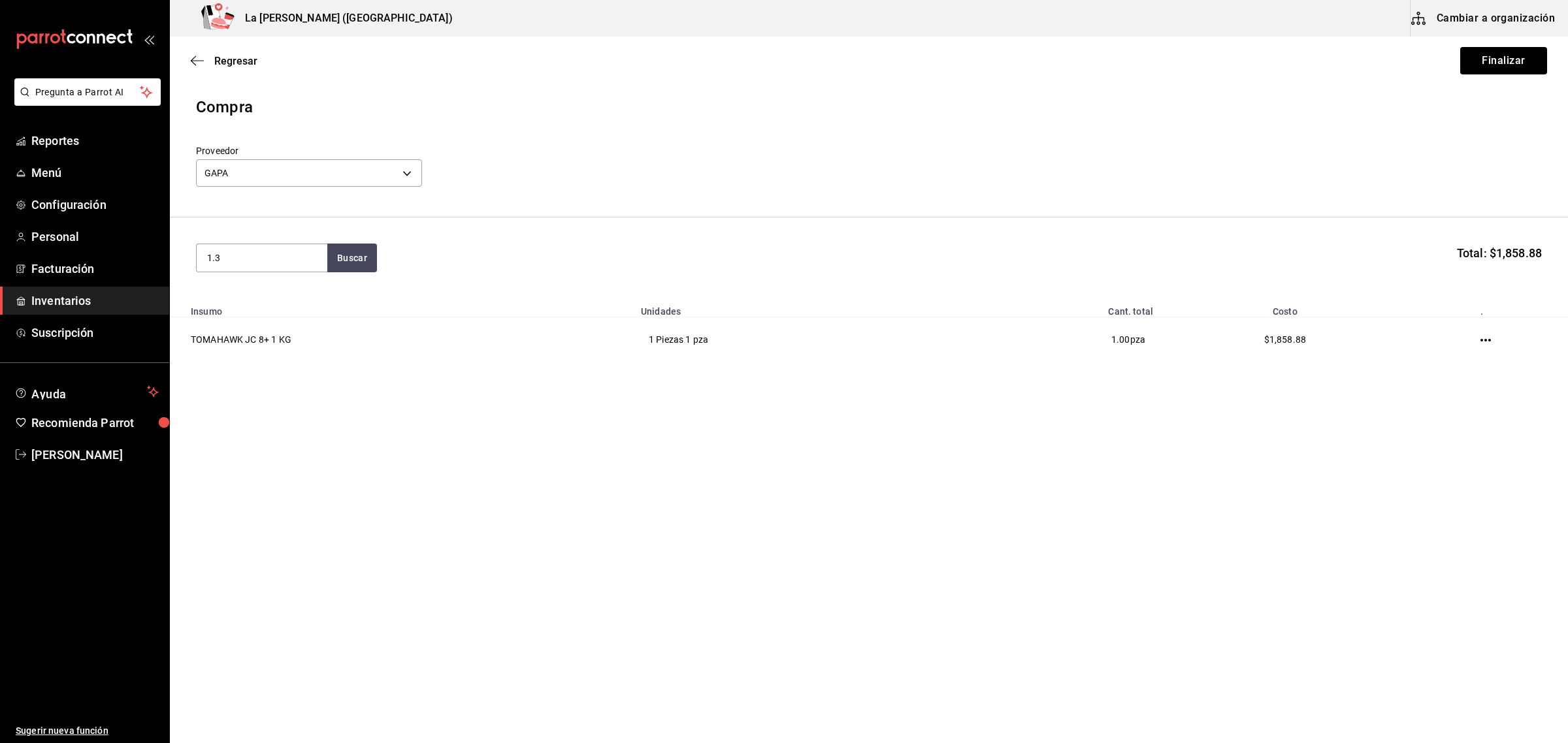
type input "1.3"
click at [262, 311] on div "TOMAHAWK JC 8+ 1.3 KG" at bounding box center [262, 304] width 110 height 31
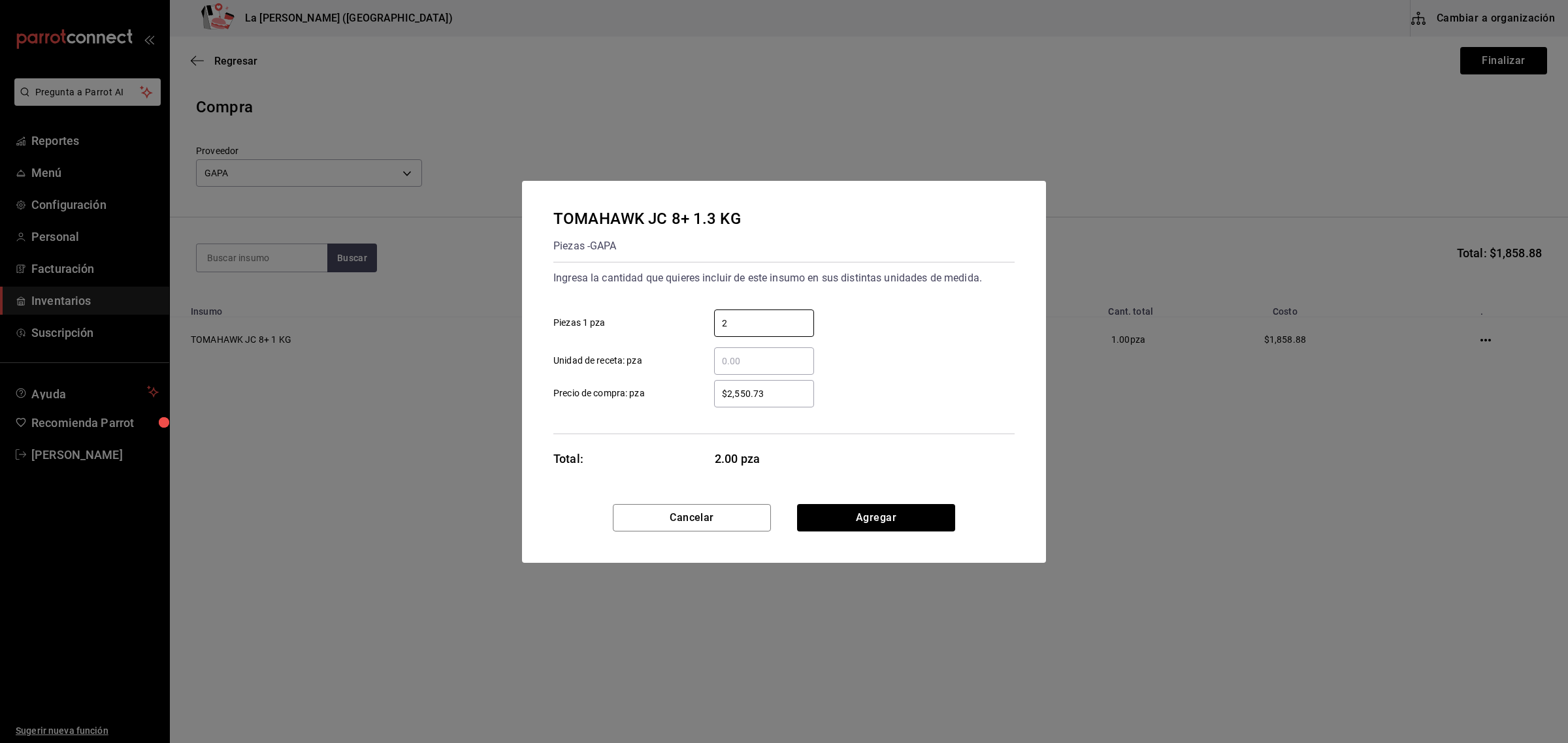
type input "2"
type input "$2,416.54"
click button "Agregar" at bounding box center [876, 518] width 158 height 28
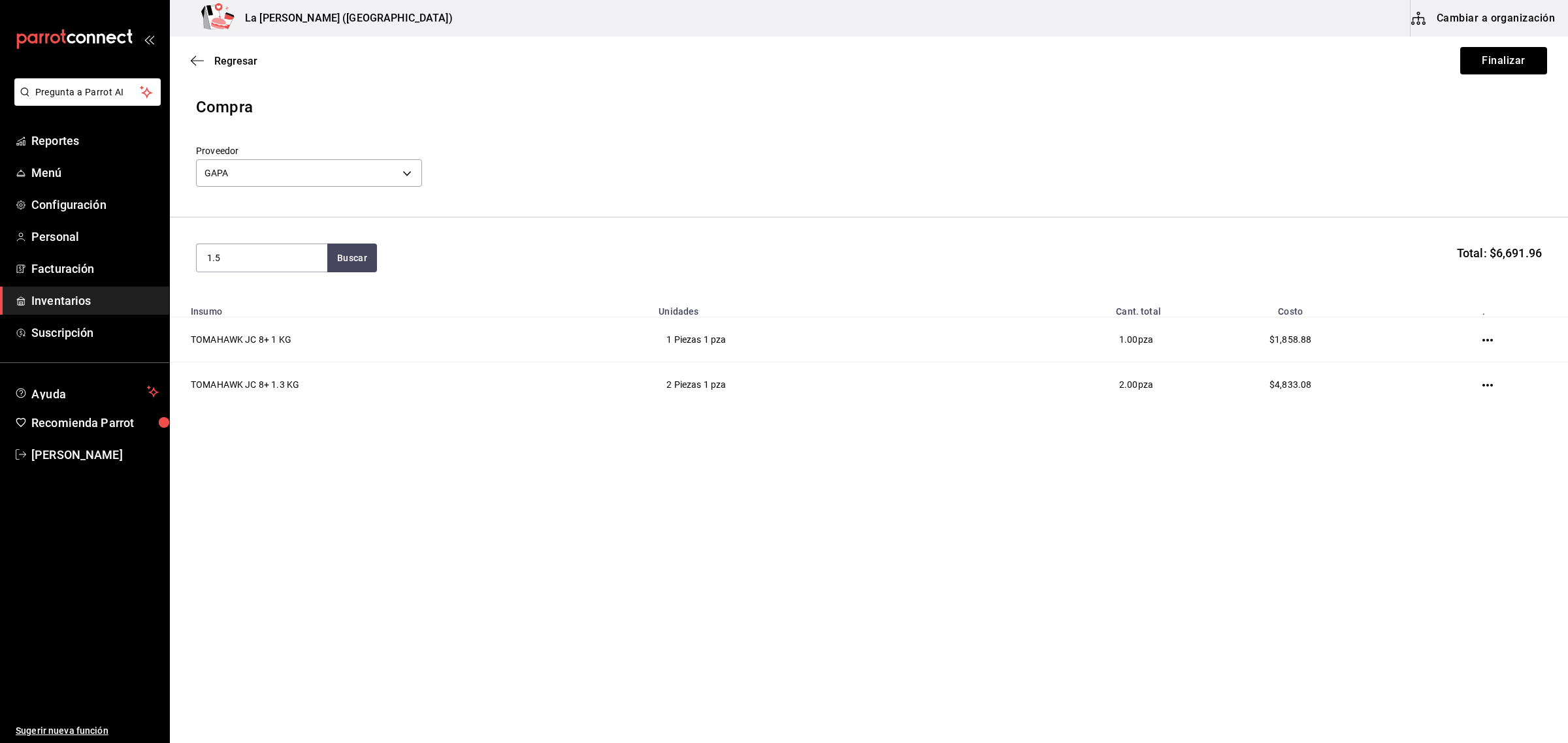
type input "1.5"
drag, startPoint x: 262, startPoint y: 311, endPoint x: 251, endPoint y: 314, distance: 11.4
click at [251, 314] on div "TOMAHAWK JC 8+ 1.5 KG" at bounding box center [262, 304] width 110 height 31
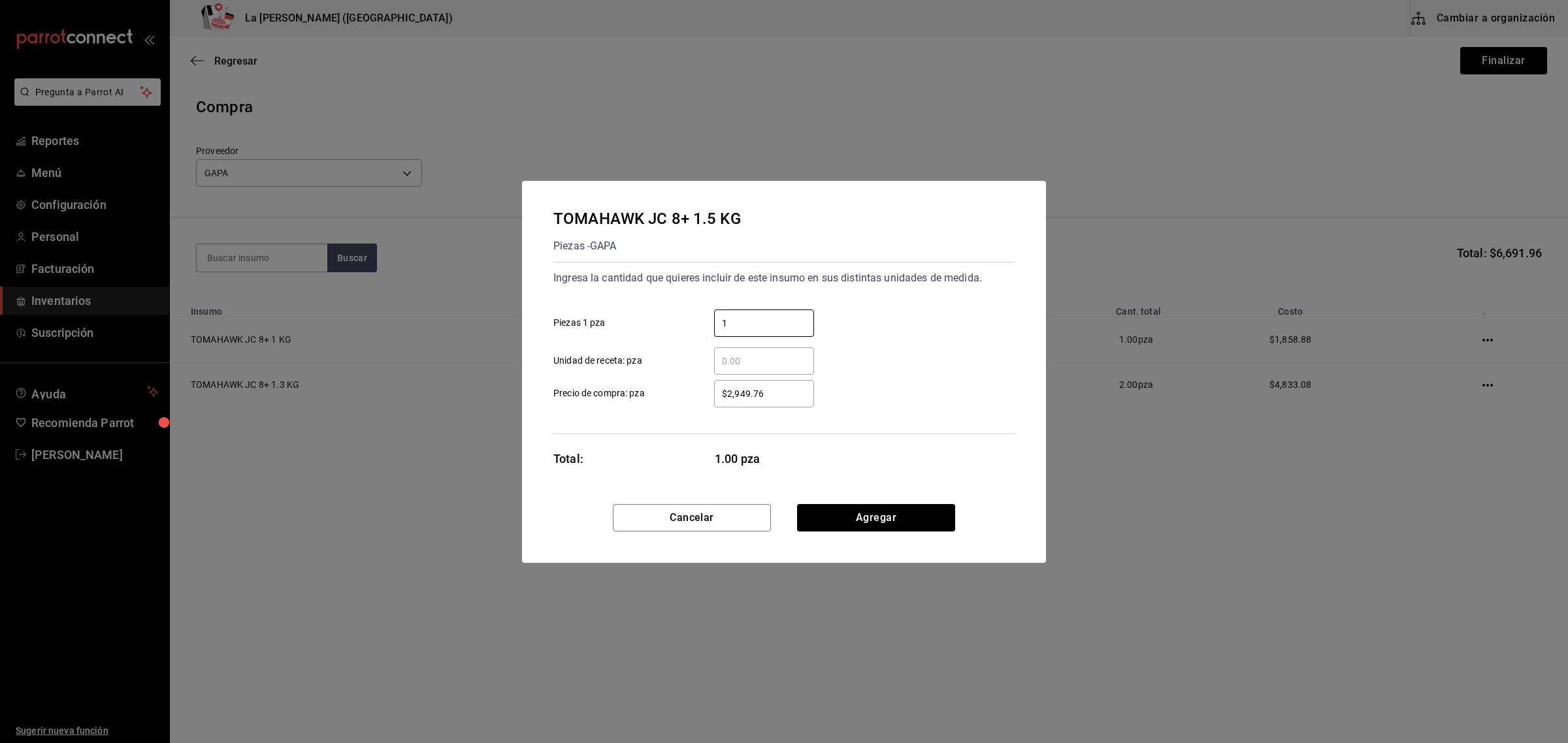
type input "1"
type input "$2,788.32"
click button "Agregar" at bounding box center [876, 518] width 158 height 28
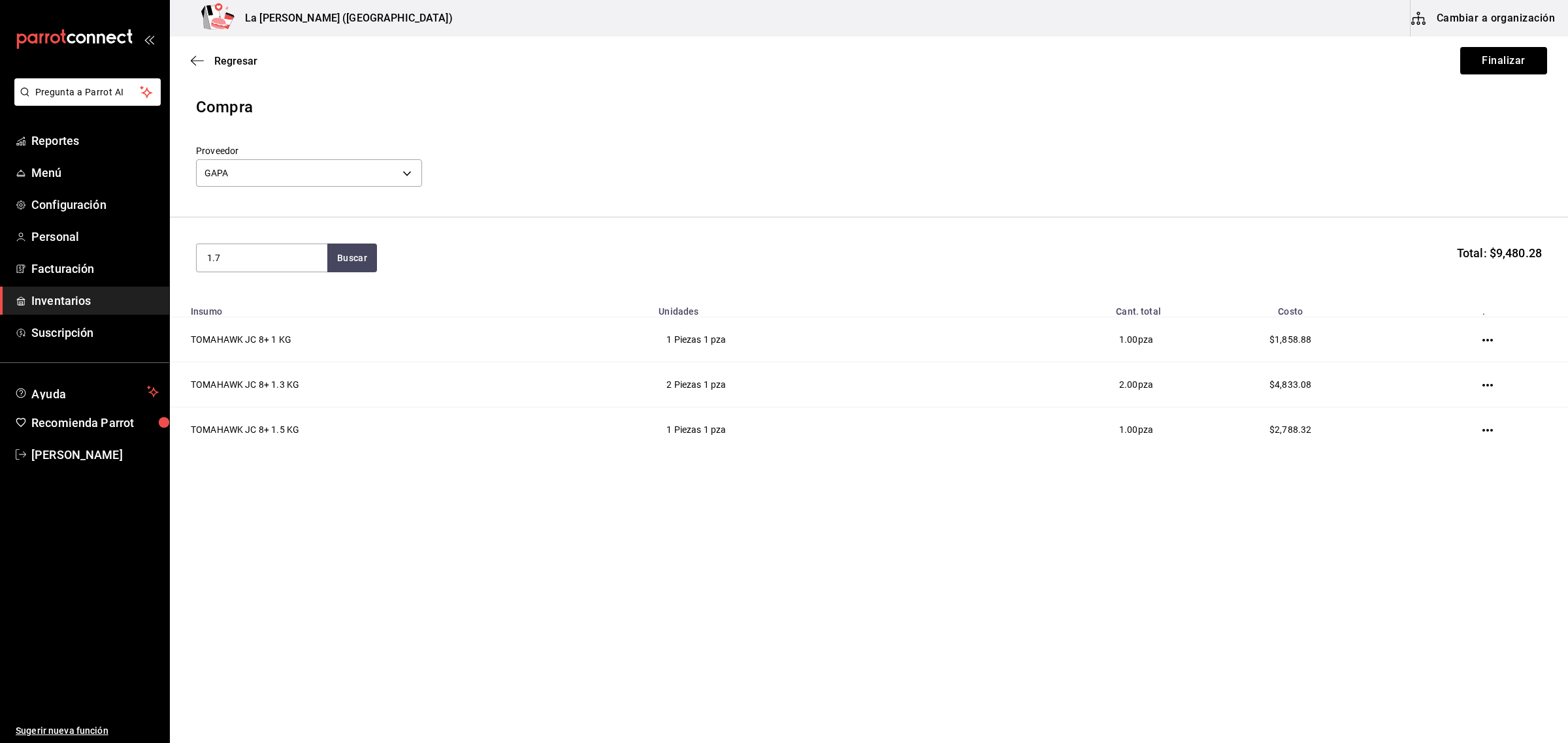
type input "1.7"
click at [250, 314] on div "TOMAHAWK JC 8+ 1.7 KG" at bounding box center [262, 304] width 110 height 31
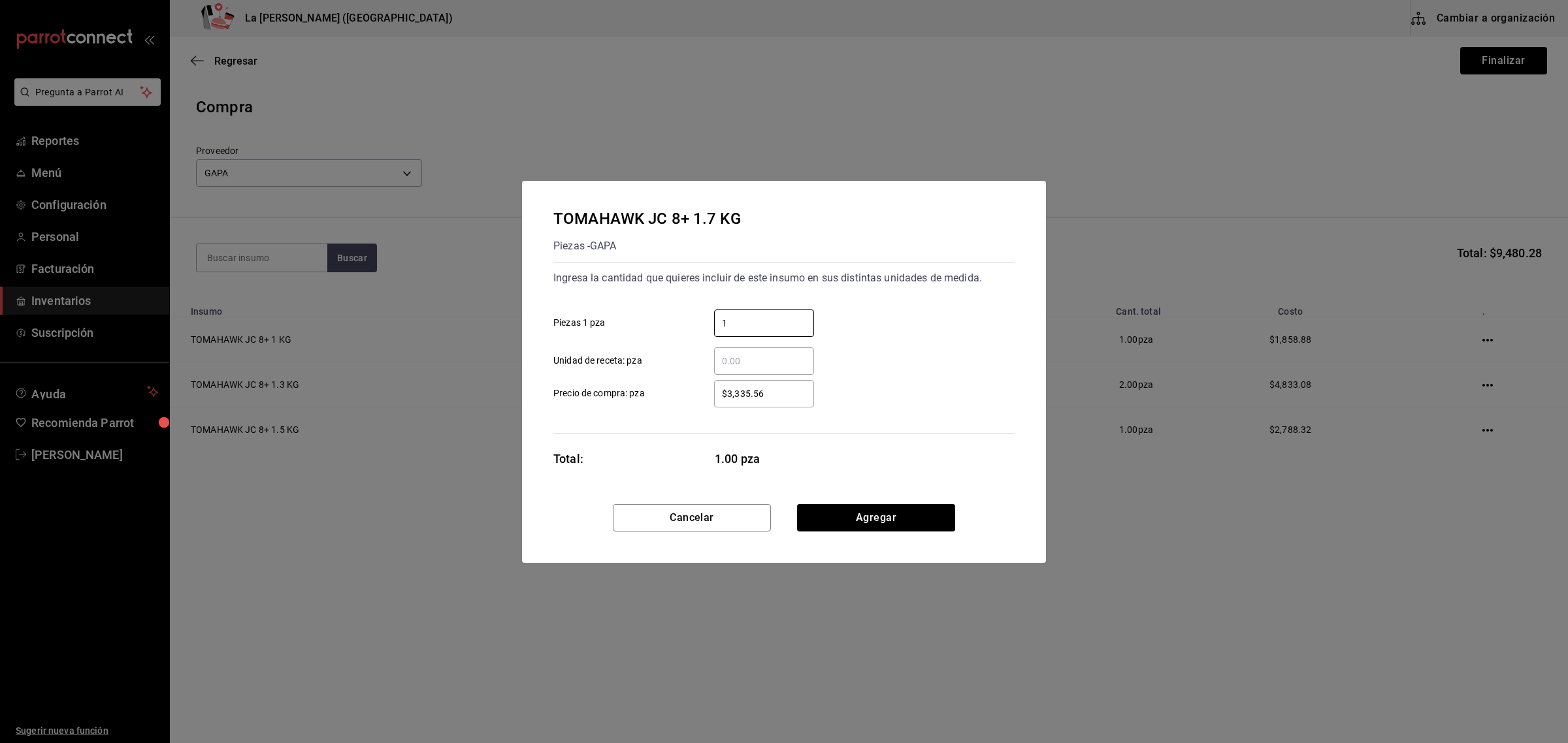
type input "1"
type input "$3,160.10"
click button "Agregar" at bounding box center [876, 518] width 158 height 28
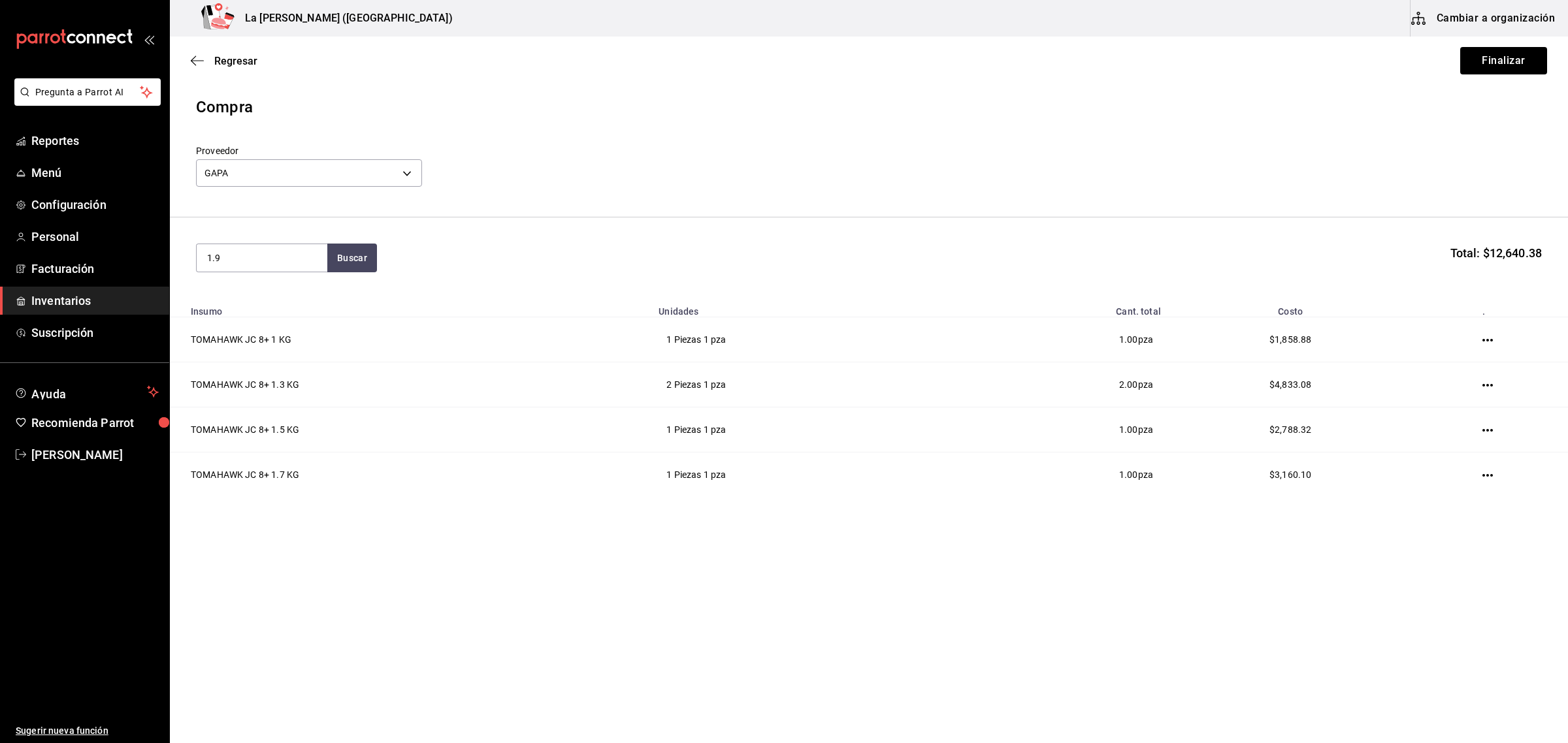
type input "1.9"
click at [256, 315] on div "TOMAHAWK JC 8+ 1.9 KG" at bounding box center [262, 304] width 110 height 31
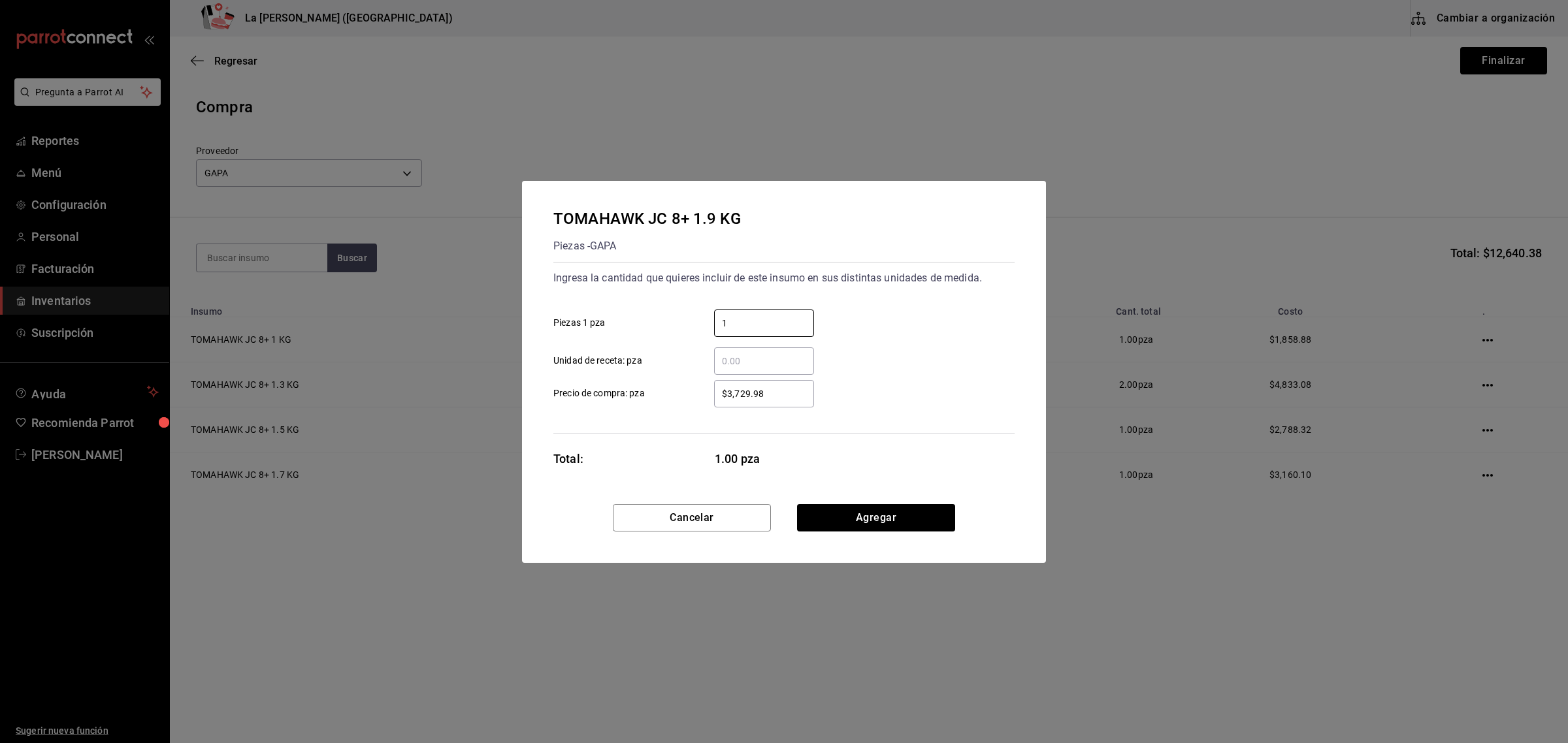
type input "1"
type input "$3,531.87"
click button "Agregar" at bounding box center [876, 518] width 158 height 28
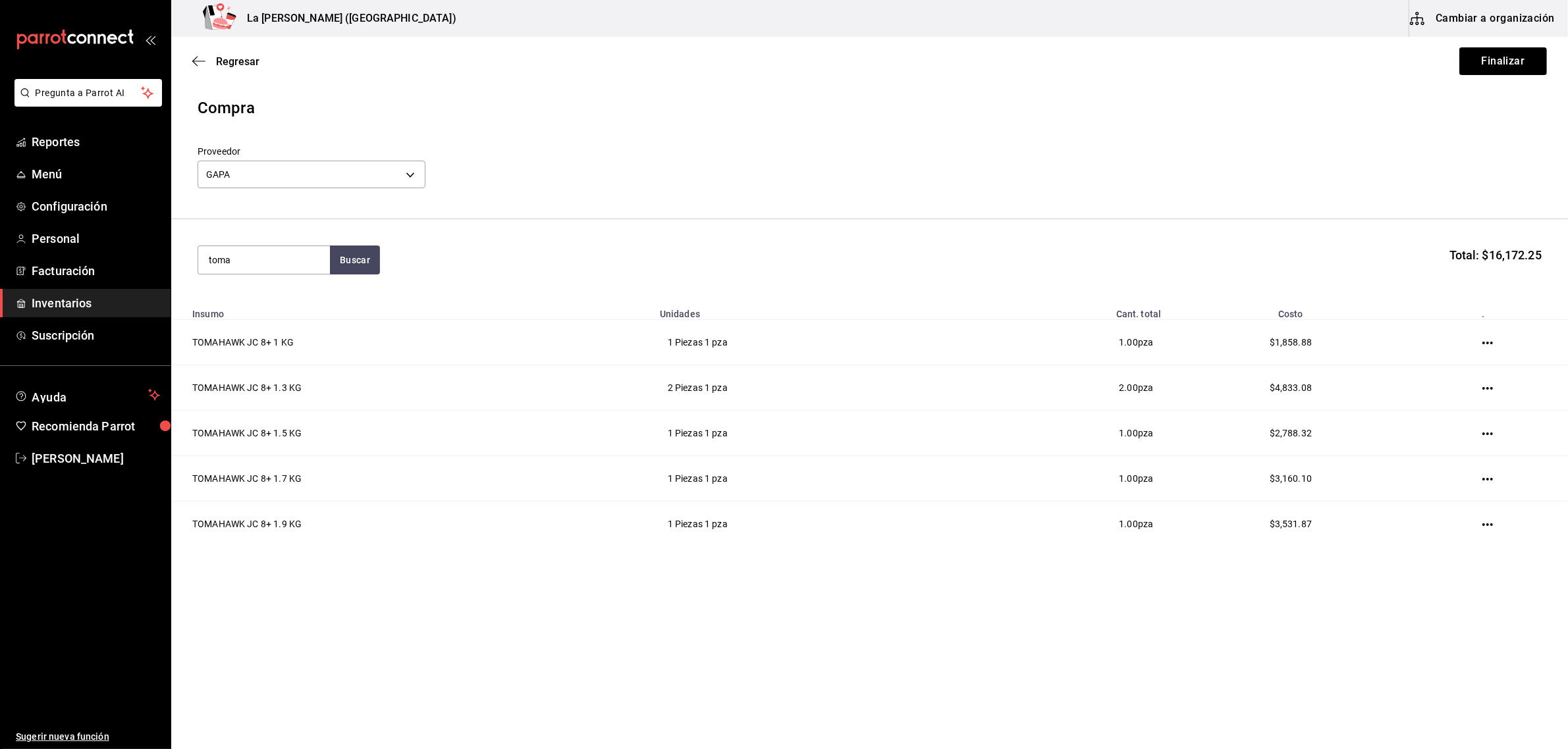
type input "toma"
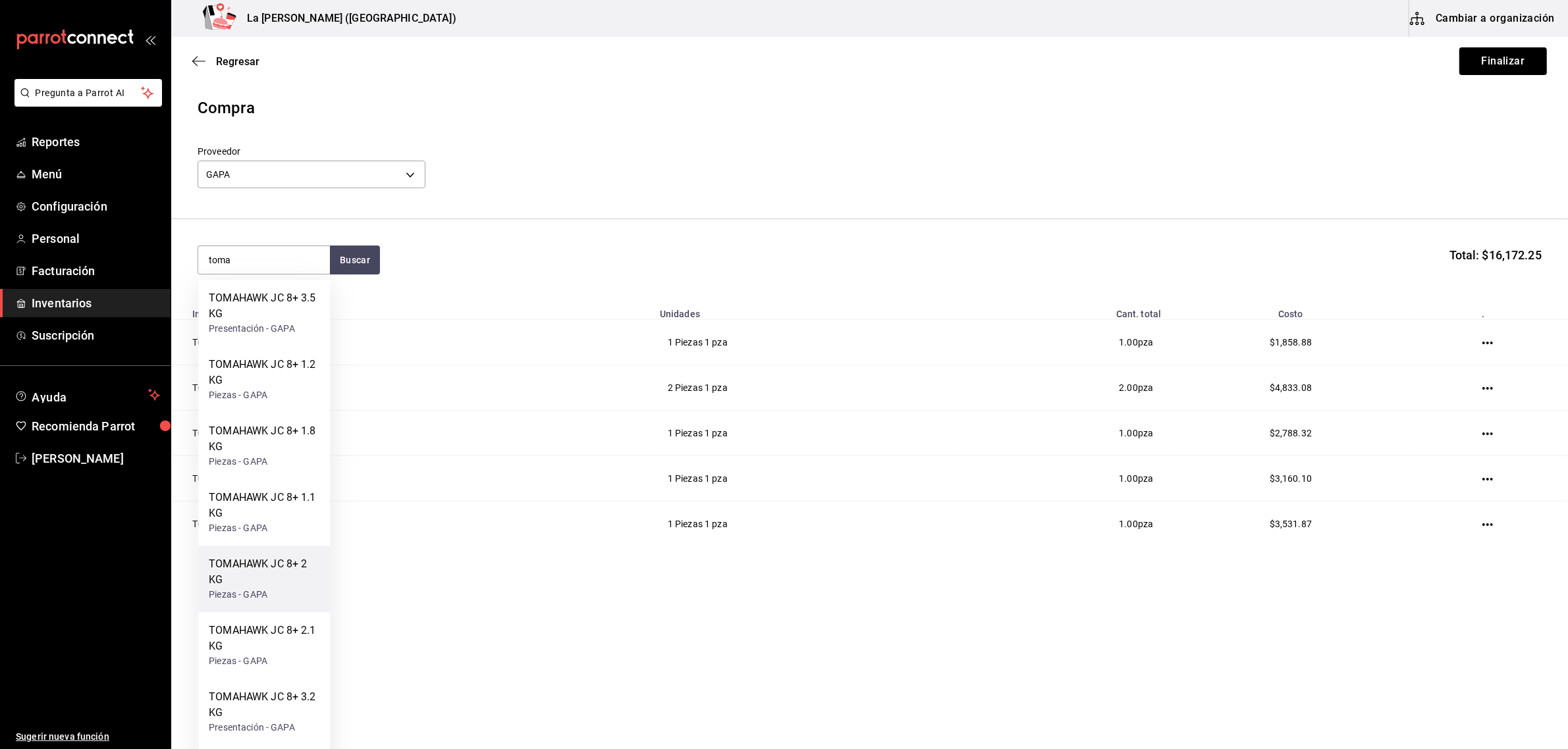
click at [237, 552] on div "TOMAHAWK JC 8+ 2 KG Piezas - GAPA" at bounding box center [264, 579] width 132 height 66
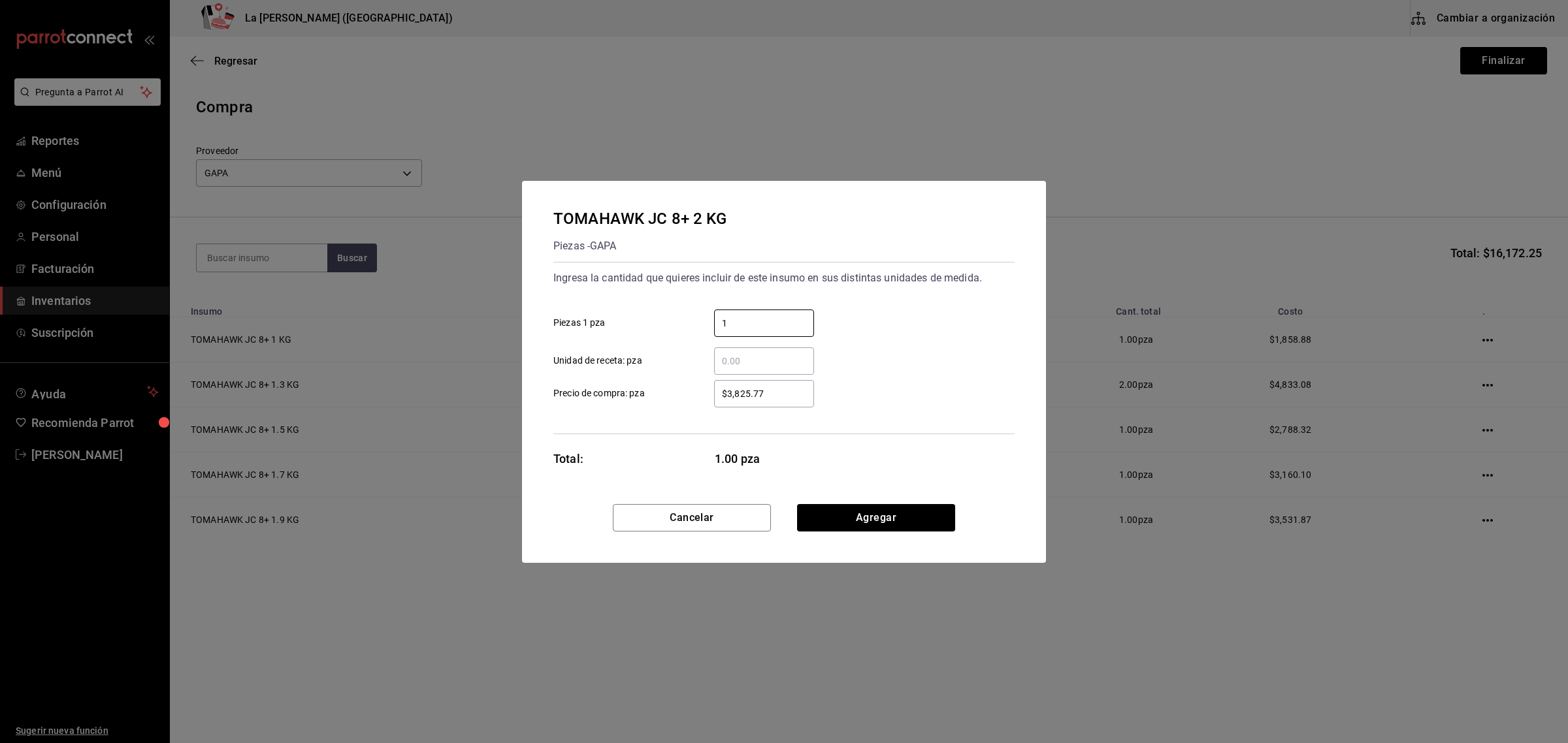
type input "1"
type input "$3,717.76"
click button "Agregar" at bounding box center [876, 518] width 158 height 28
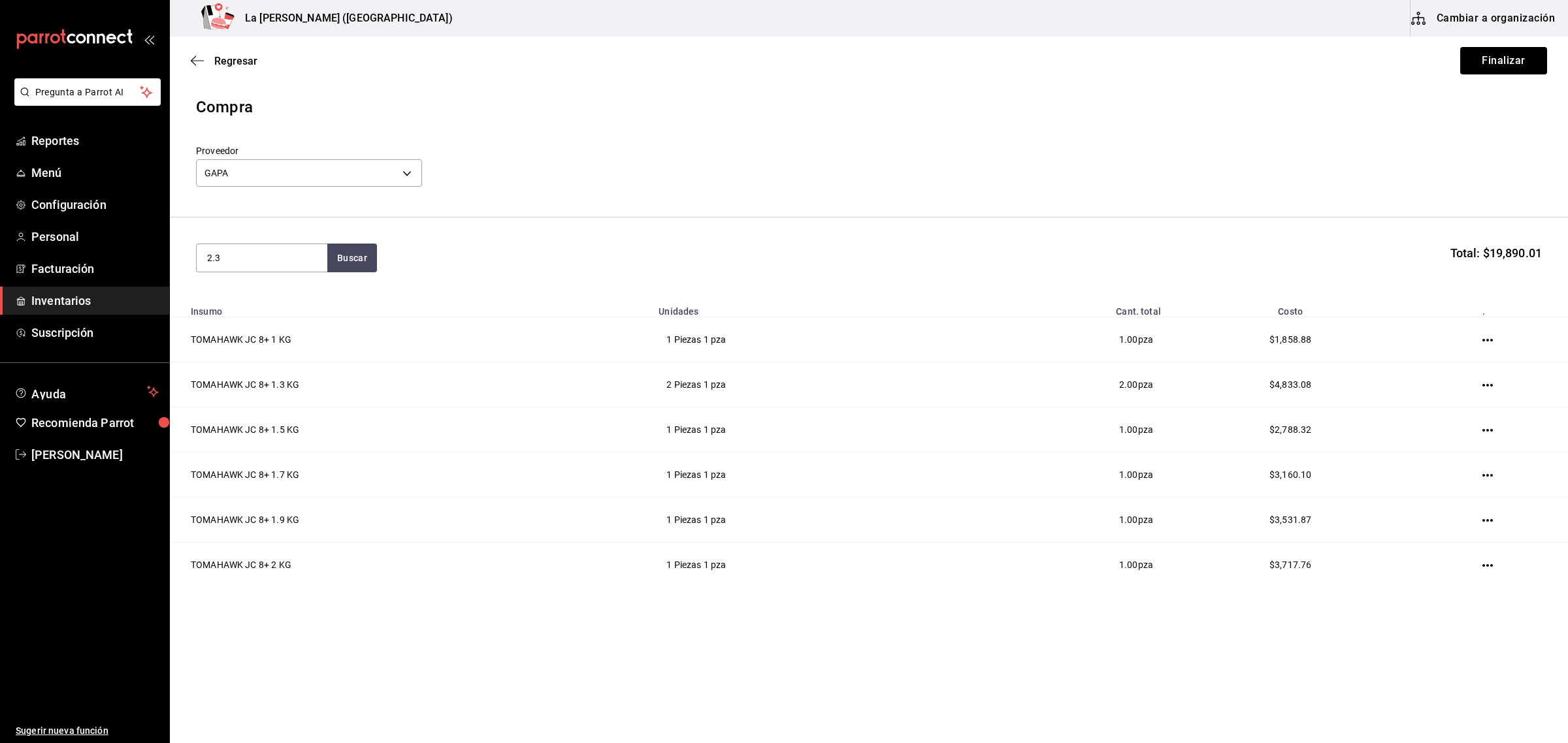
type input "2.3"
click at [258, 330] on div "Kilogramos - GAPA" at bounding box center [262, 326] width 110 height 14
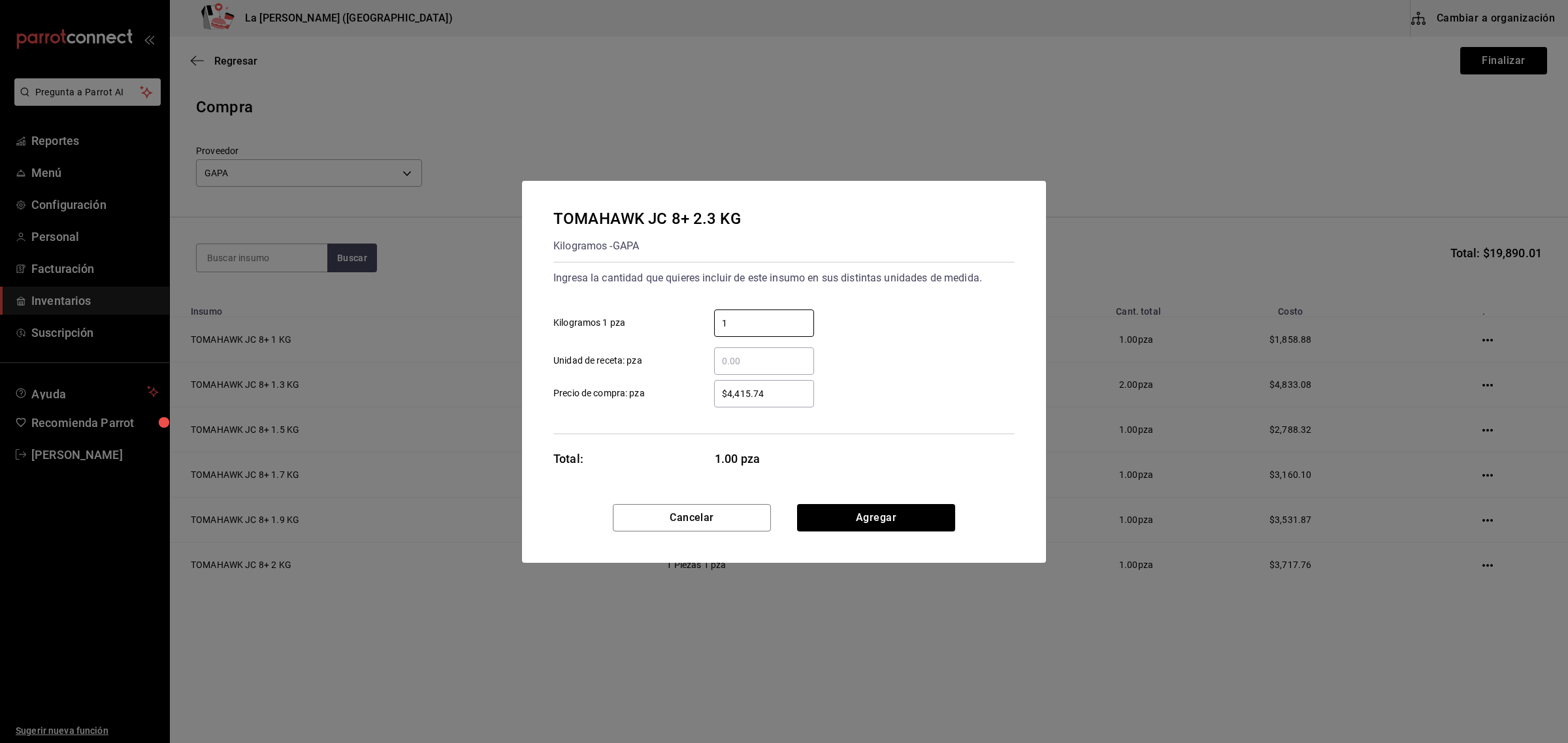
type input "1"
type input "$4,275.43"
click button "Agregar" at bounding box center [876, 518] width 158 height 28
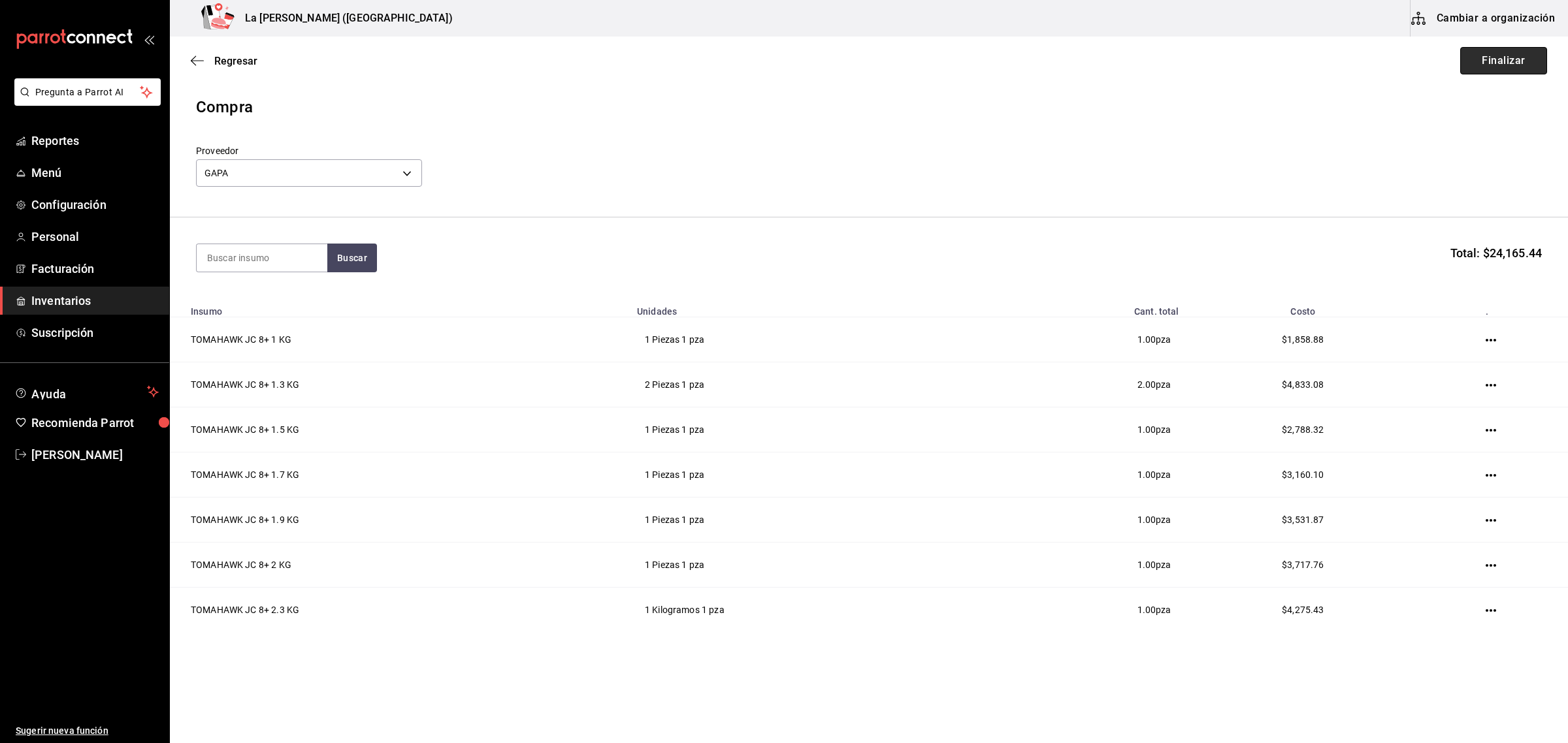
click at [1513, 58] on button "Finalizar" at bounding box center [1503, 61] width 87 height 28
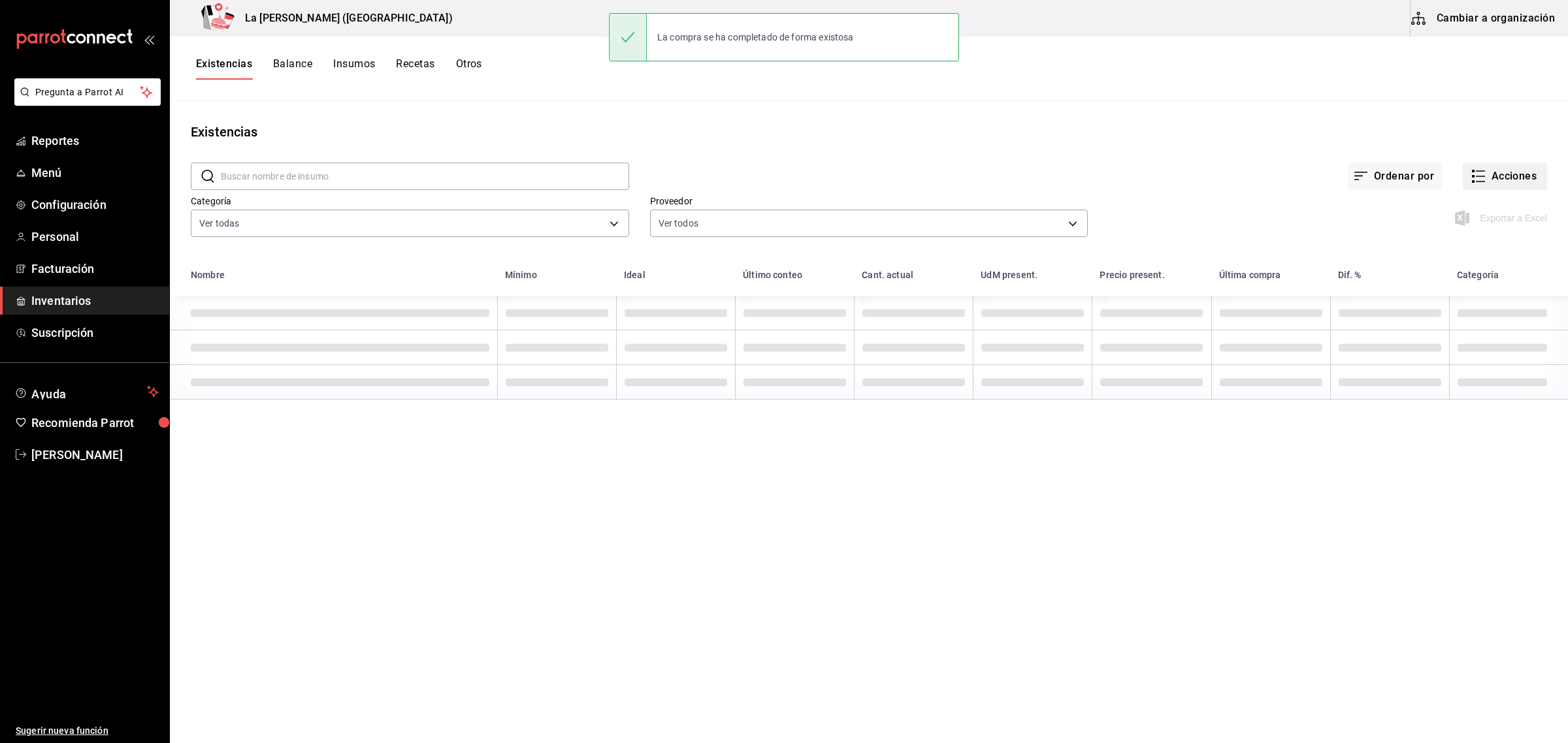
click at [1501, 173] on button "Acciones" at bounding box center [1504, 177] width 84 height 28
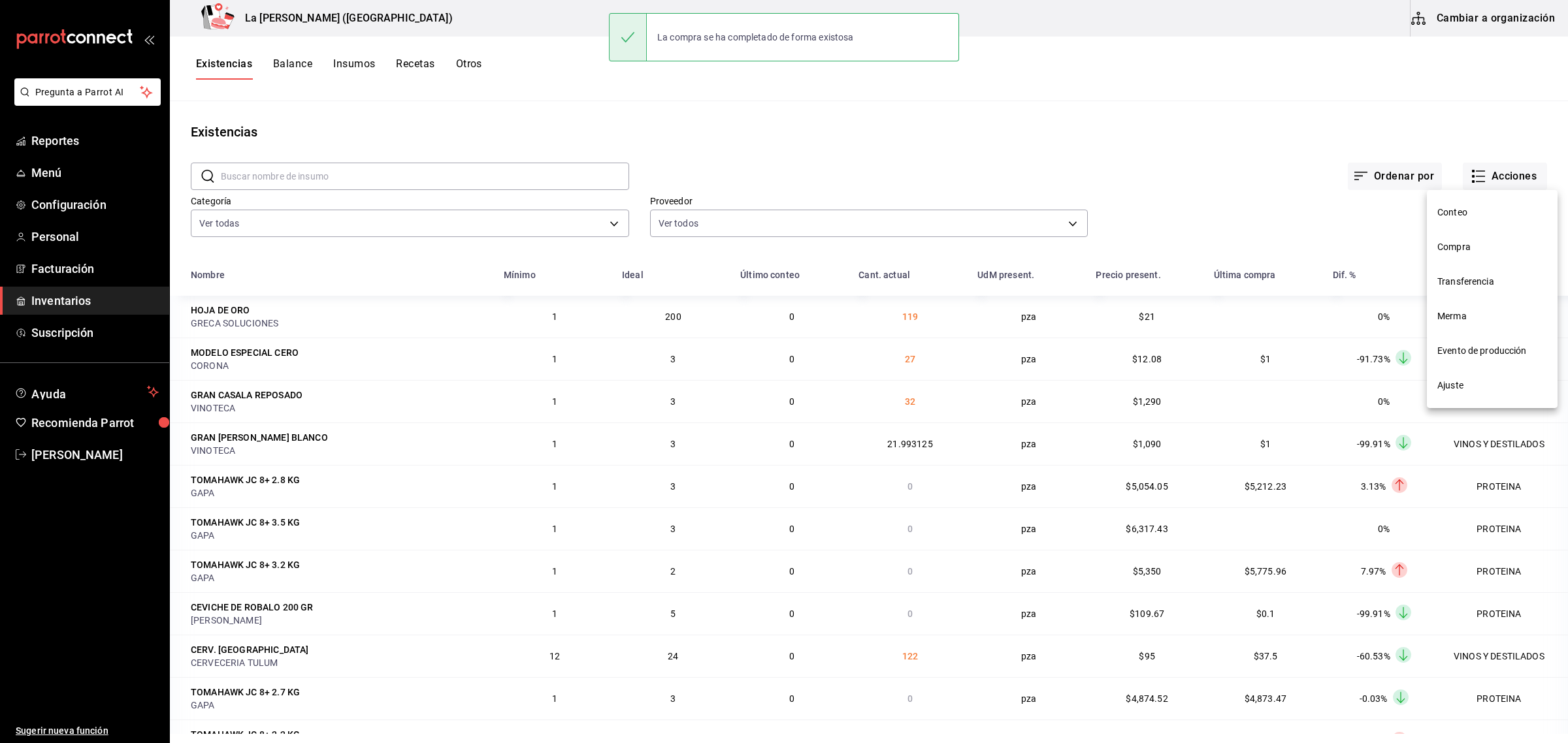
click at [1464, 250] on span "Compra" at bounding box center [1492, 247] width 110 height 14
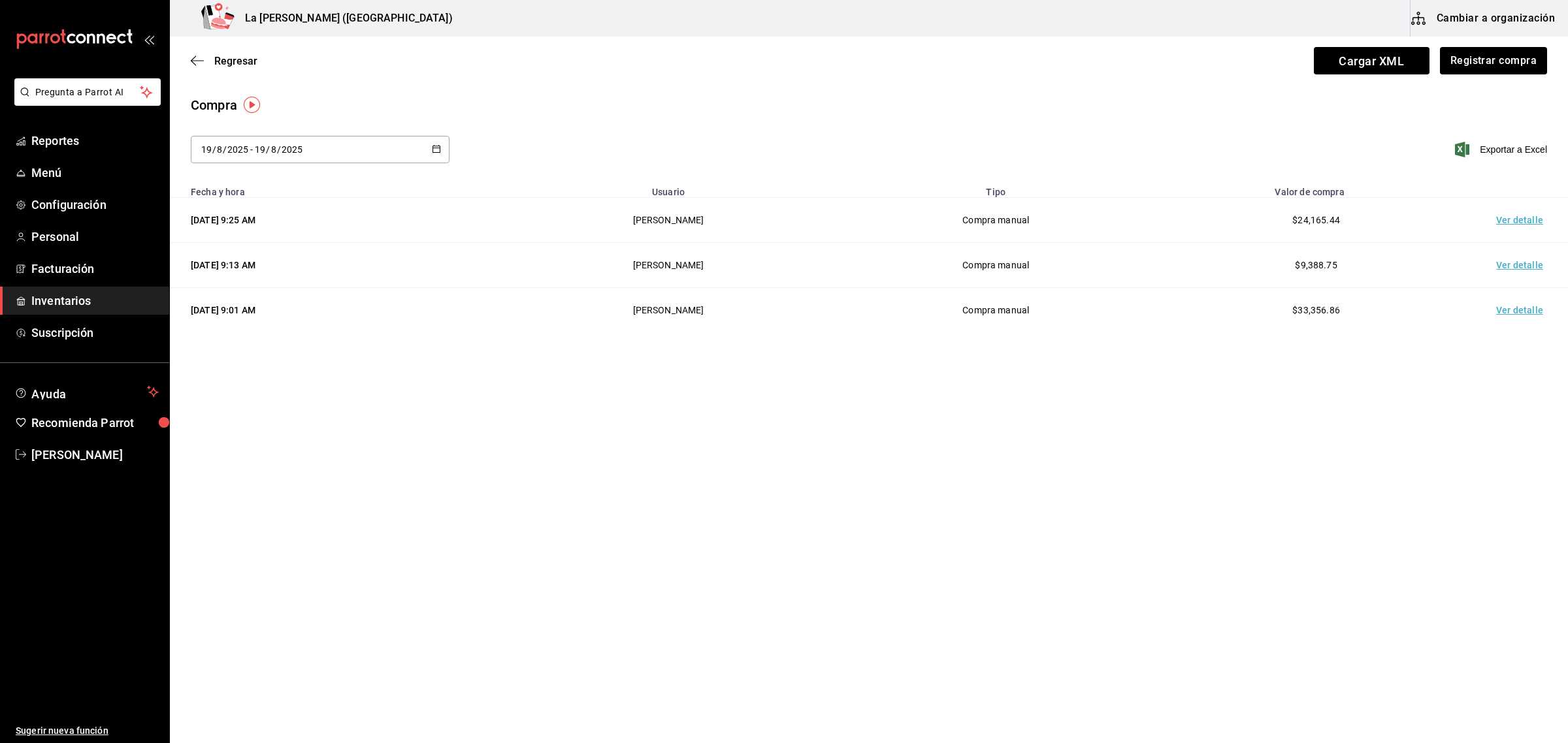
click at [1510, 223] on td "Ver detalle" at bounding box center [1521, 220] width 91 height 45
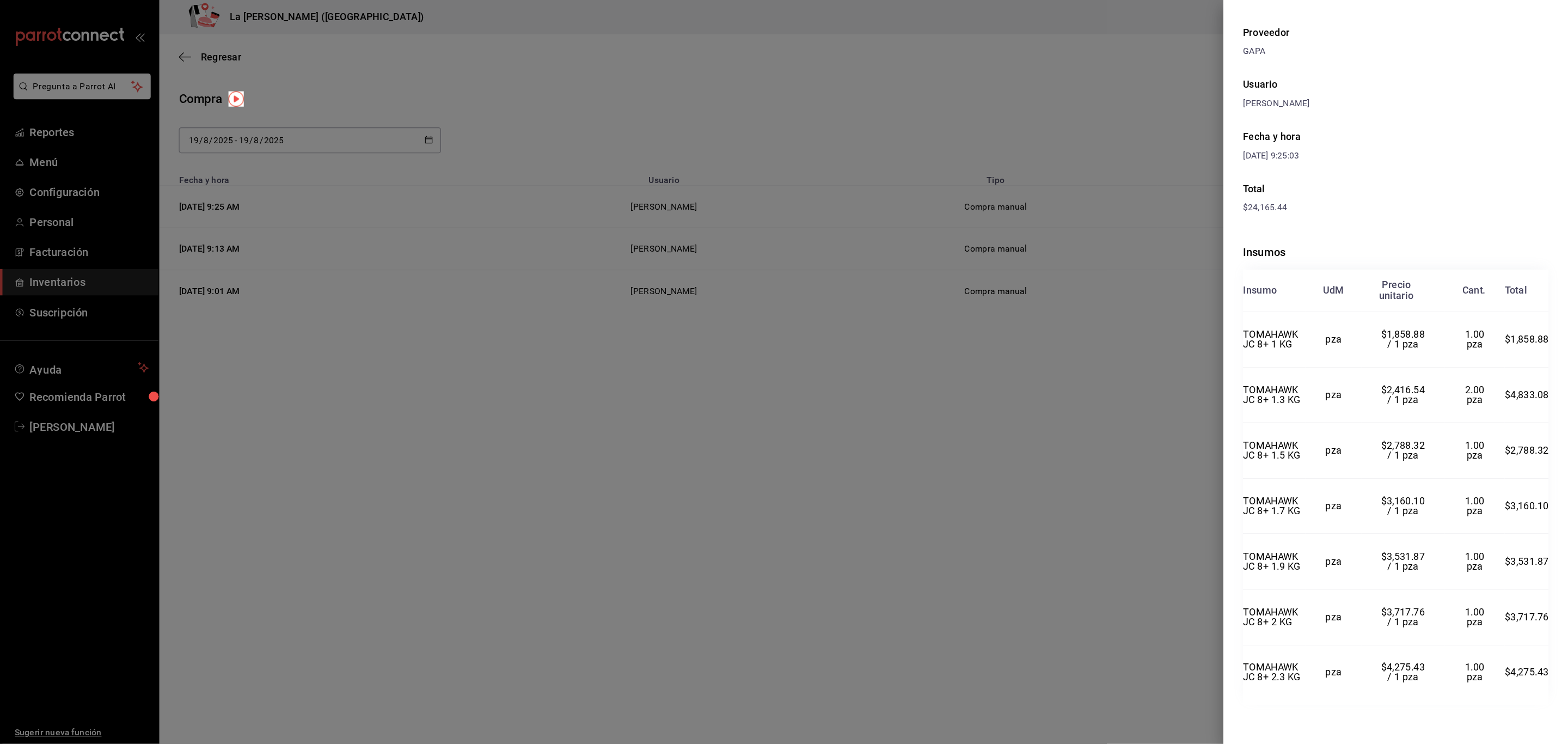
scroll to position [15, 0]
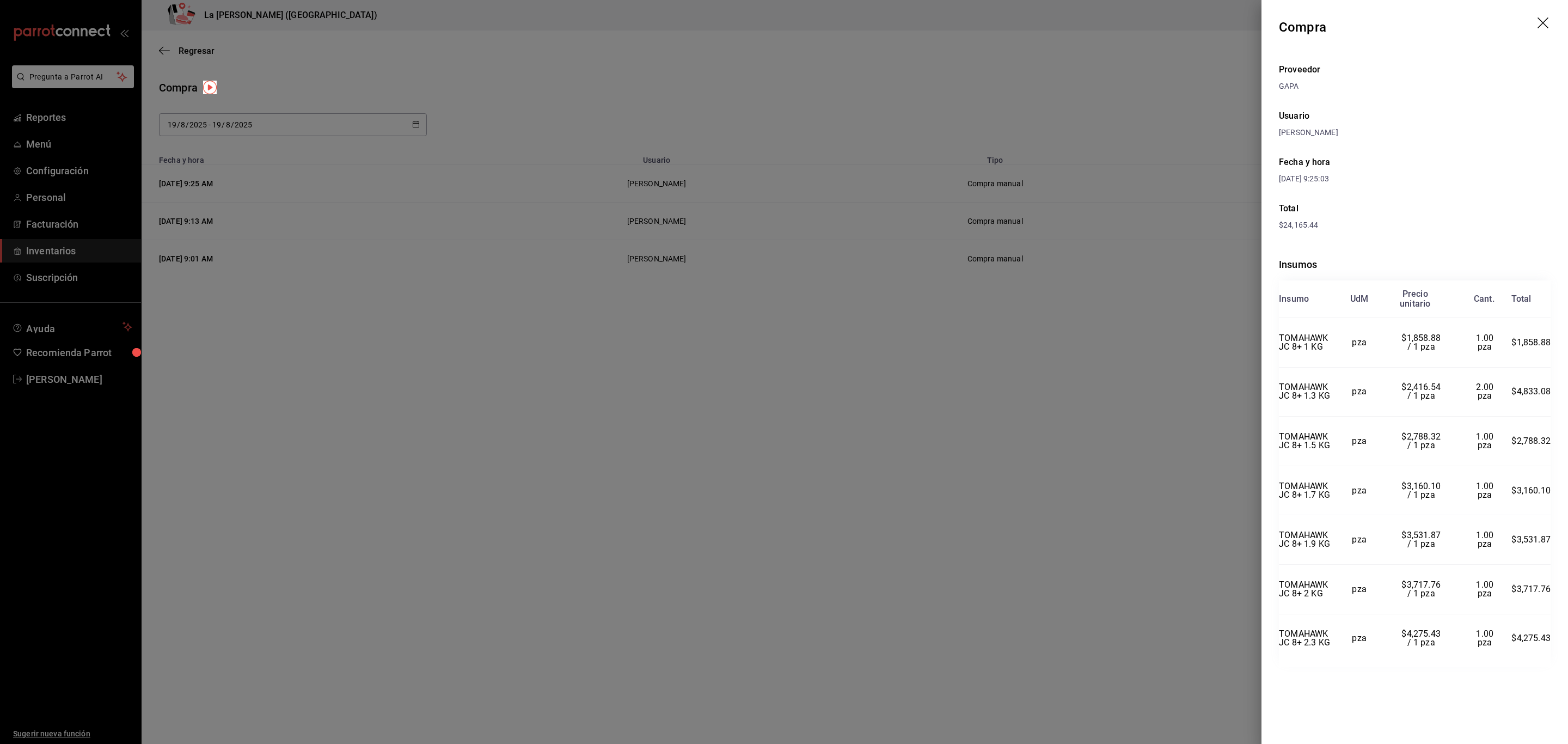
click at [1306, 80] on div "GAPA" at bounding box center [1415, 86] width 271 height 12
click at [1306, 23] on icon "drag" at bounding box center [1544, 24] width 13 height 13
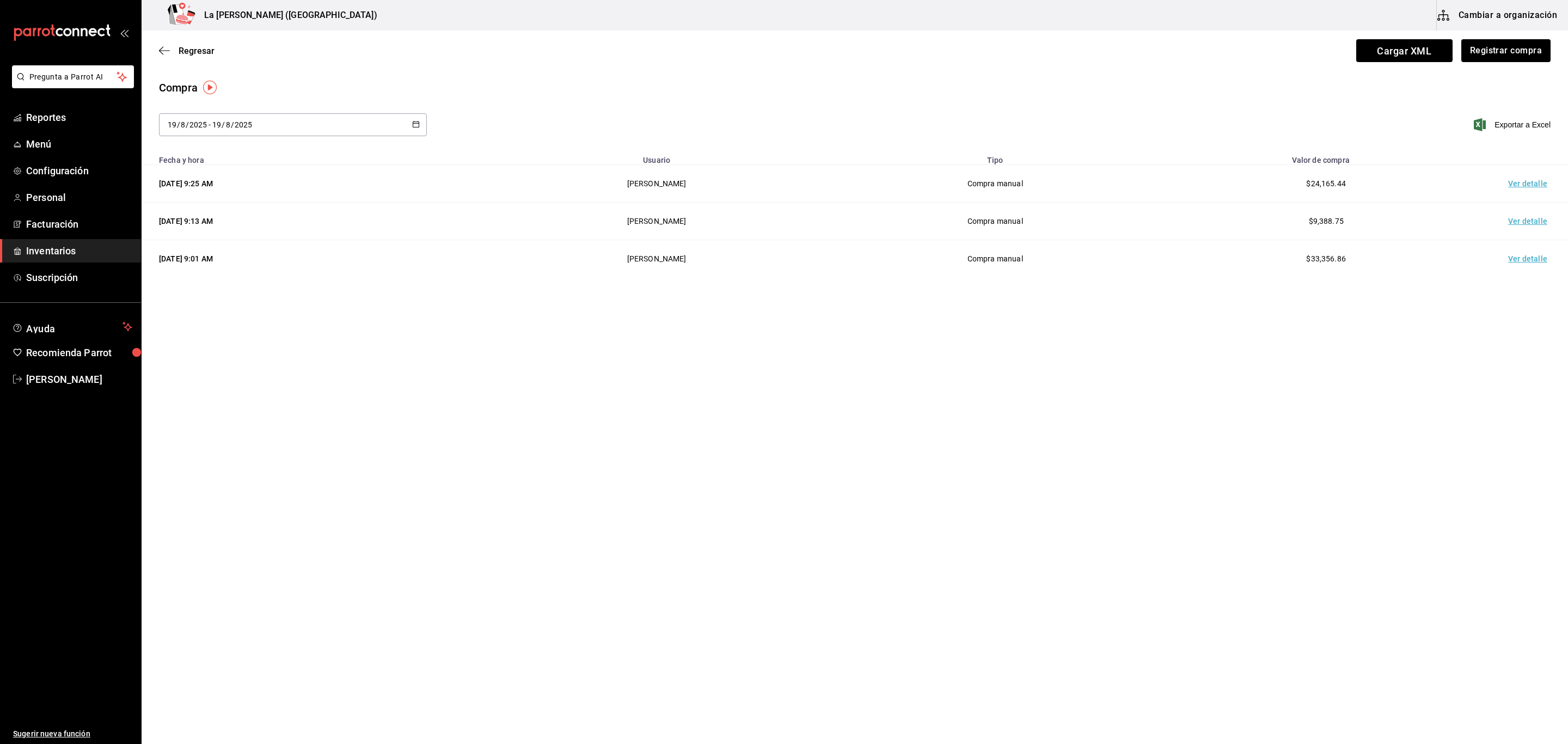
click at [1306, 63] on div "Regresar Cargar XML Registrar compra" at bounding box center [855, 51] width 1426 height 40
click at [1306, 47] on button "Registrar compra" at bounding box center [1505, 51] width 90 height 23
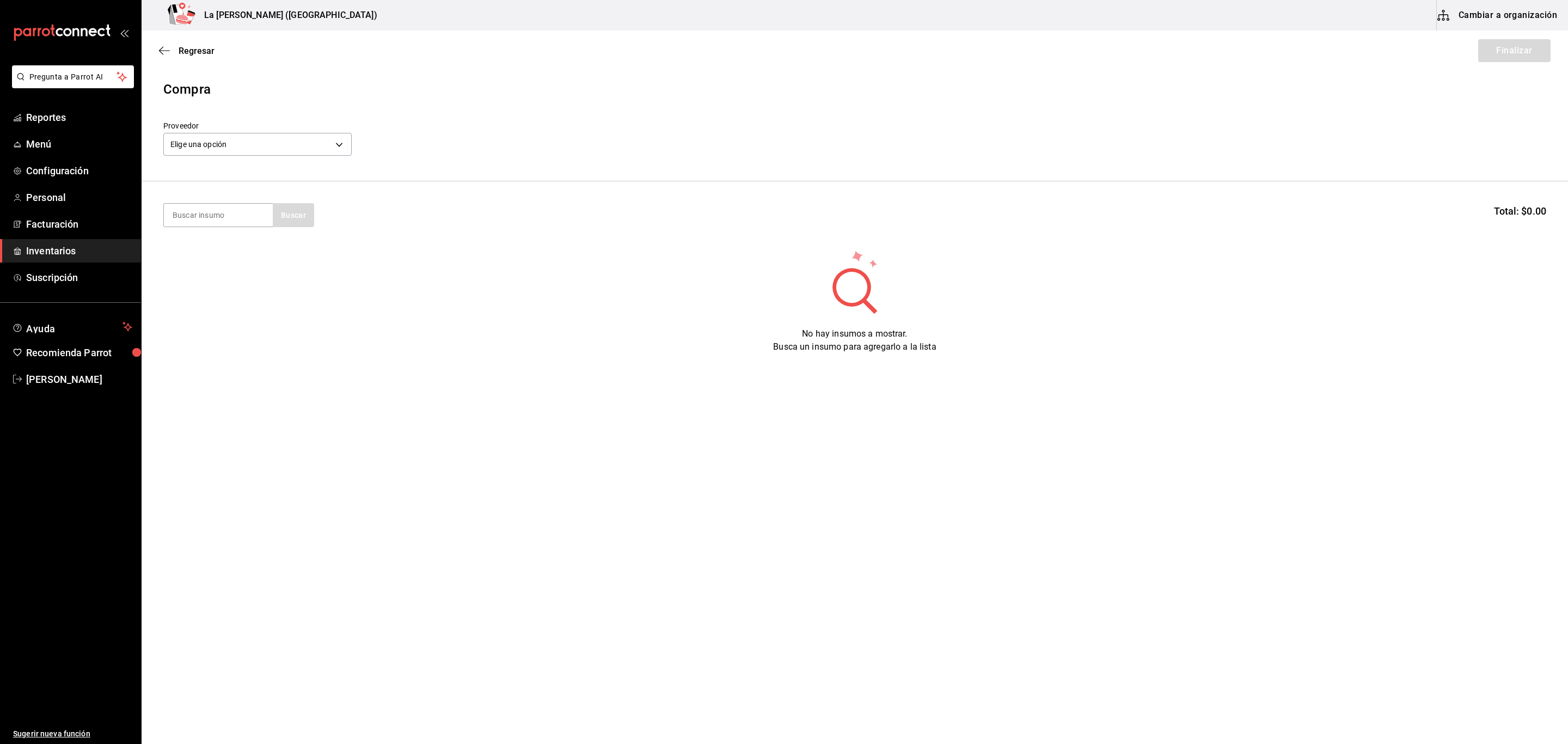
click at [276, 163] on header "Compra Proveedor Elige una opción default" at bounding box center [855, 130] width 1426 height 102
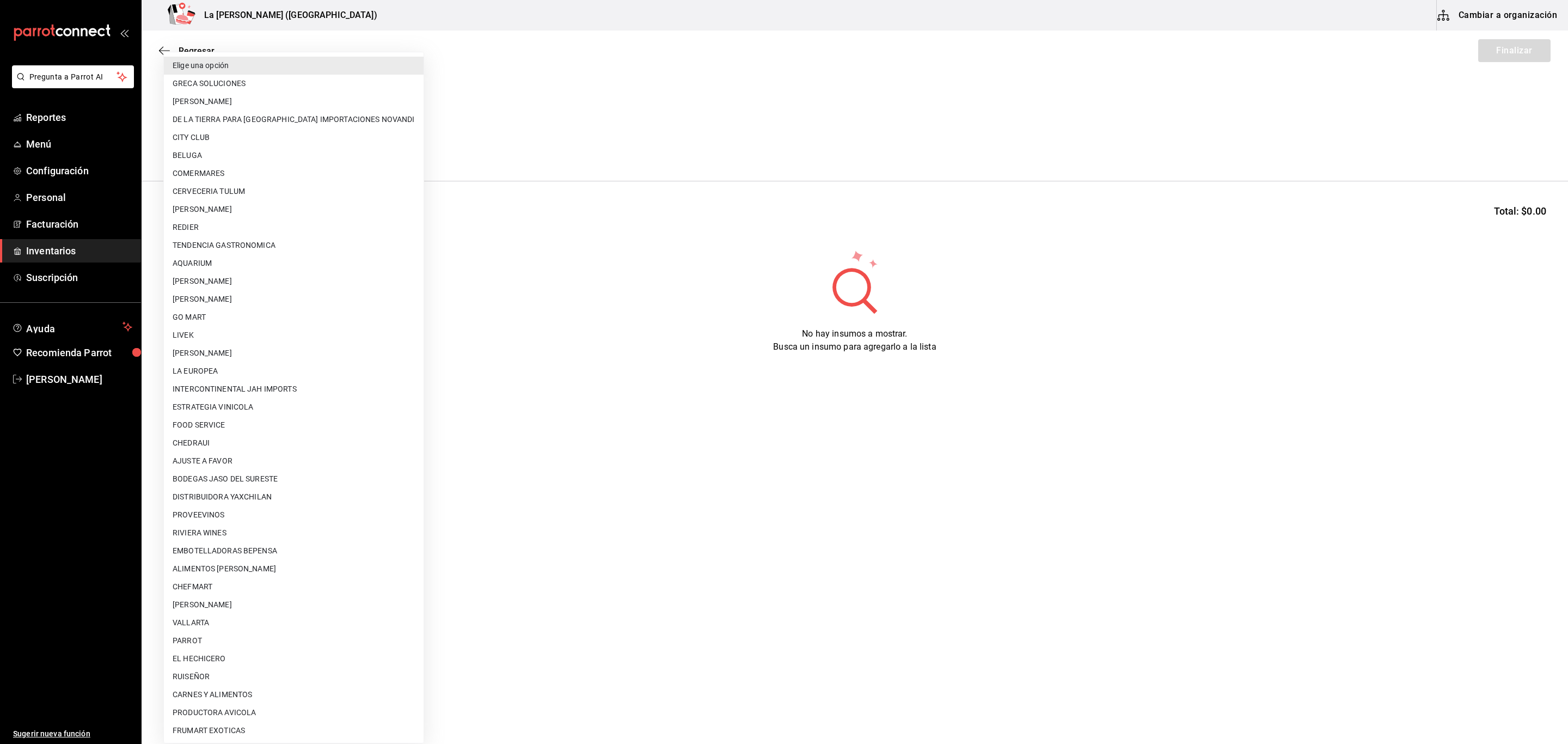
click at [278, 155] on body "Pregunta a Parrot AI Reportes Menú Configuración Personal Facturación Inventari…" at bounding box center [784, 341] width 1568 height 683
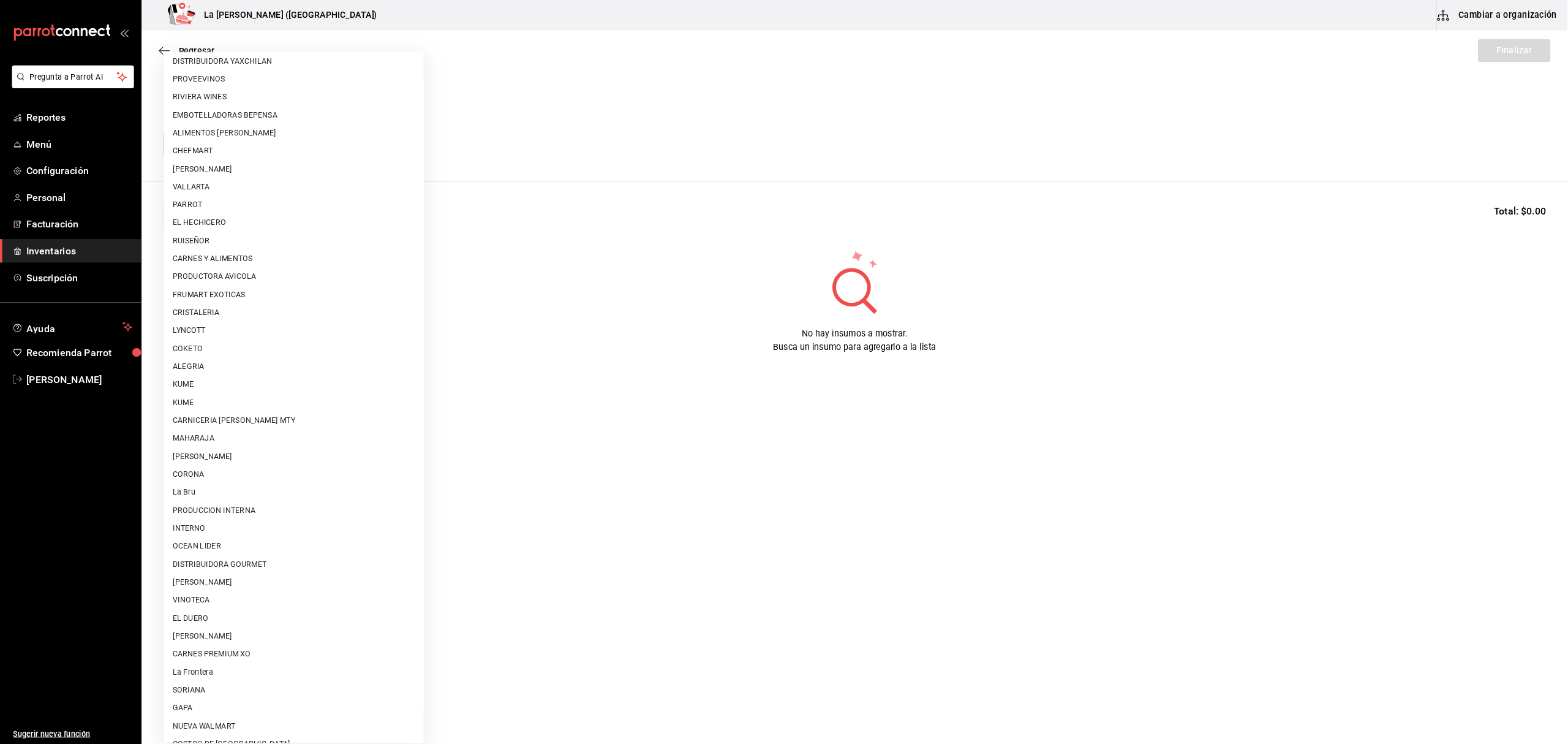
scroll to position [567, 0]
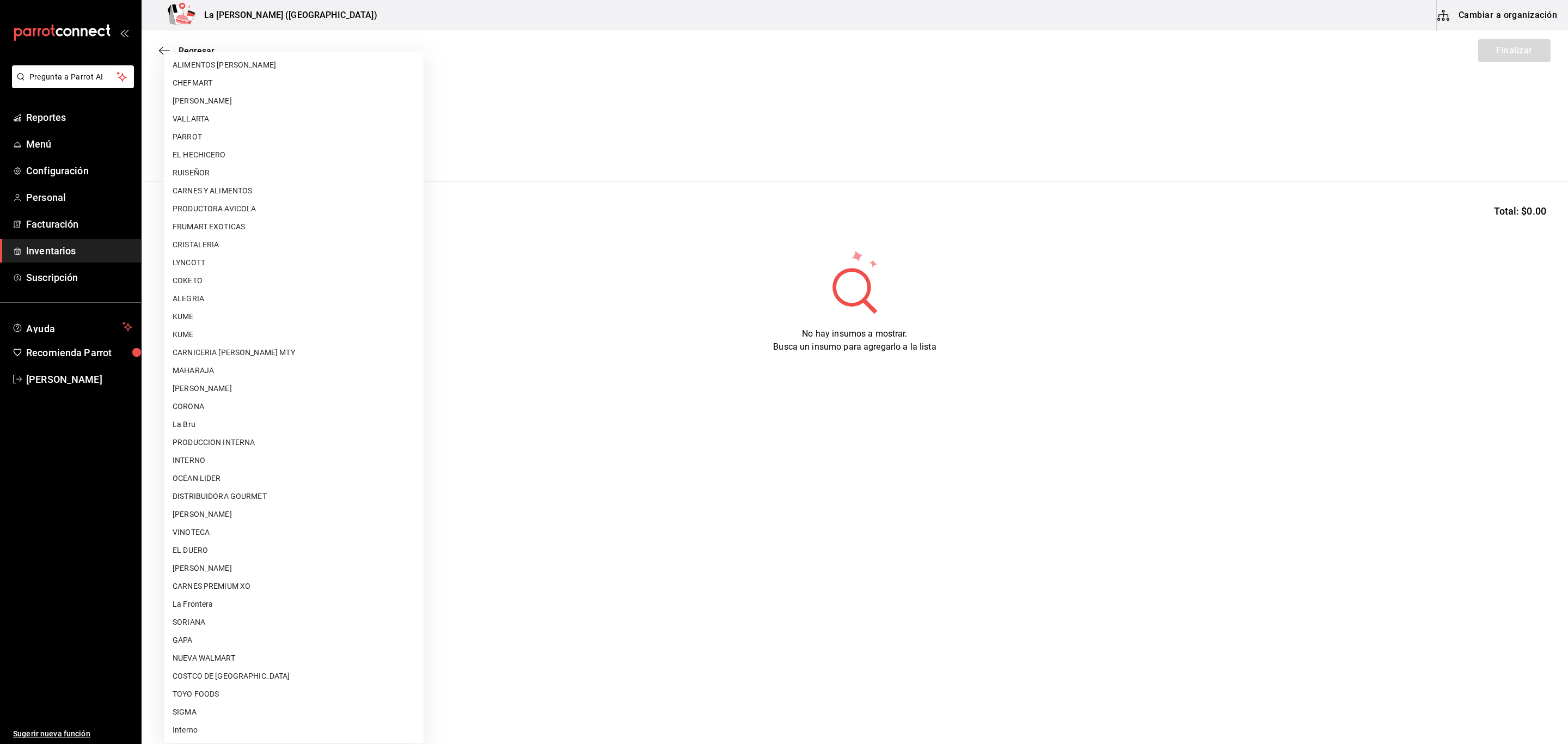
click at [235, 474] on li "OCEAN LIDER" at bounding box center [293, 479] width 260 height 18
type input "0cd50bf4-577e-4d99-b297-c5df4d4d9c11"
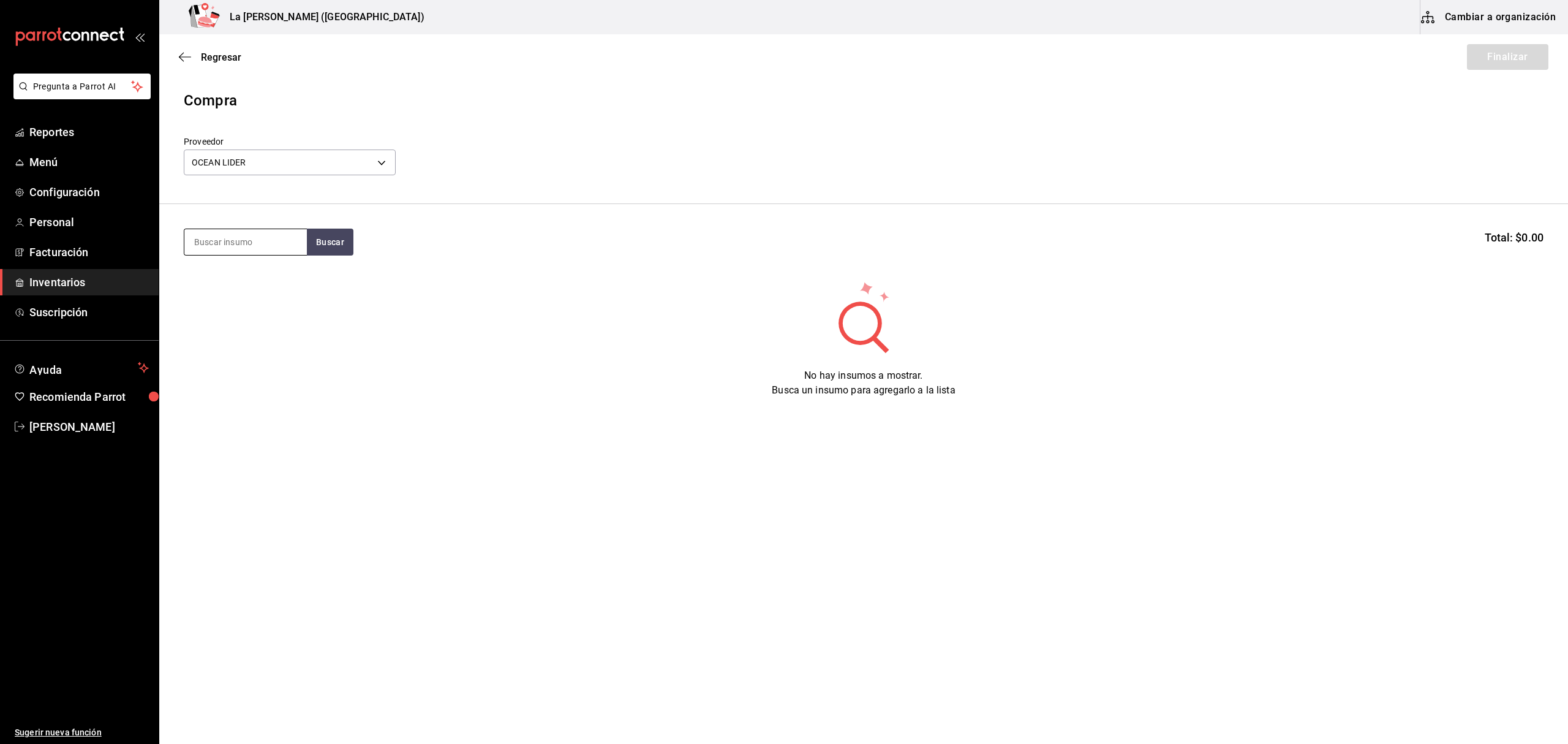
click at [228, 238] on input at bounding box center [245, 243] width 123 height 26
type input "roca"
click at [279, 275] on div "[PERSON_NAME] 150GR" at bounding box center [246, 284] width 103 height 29
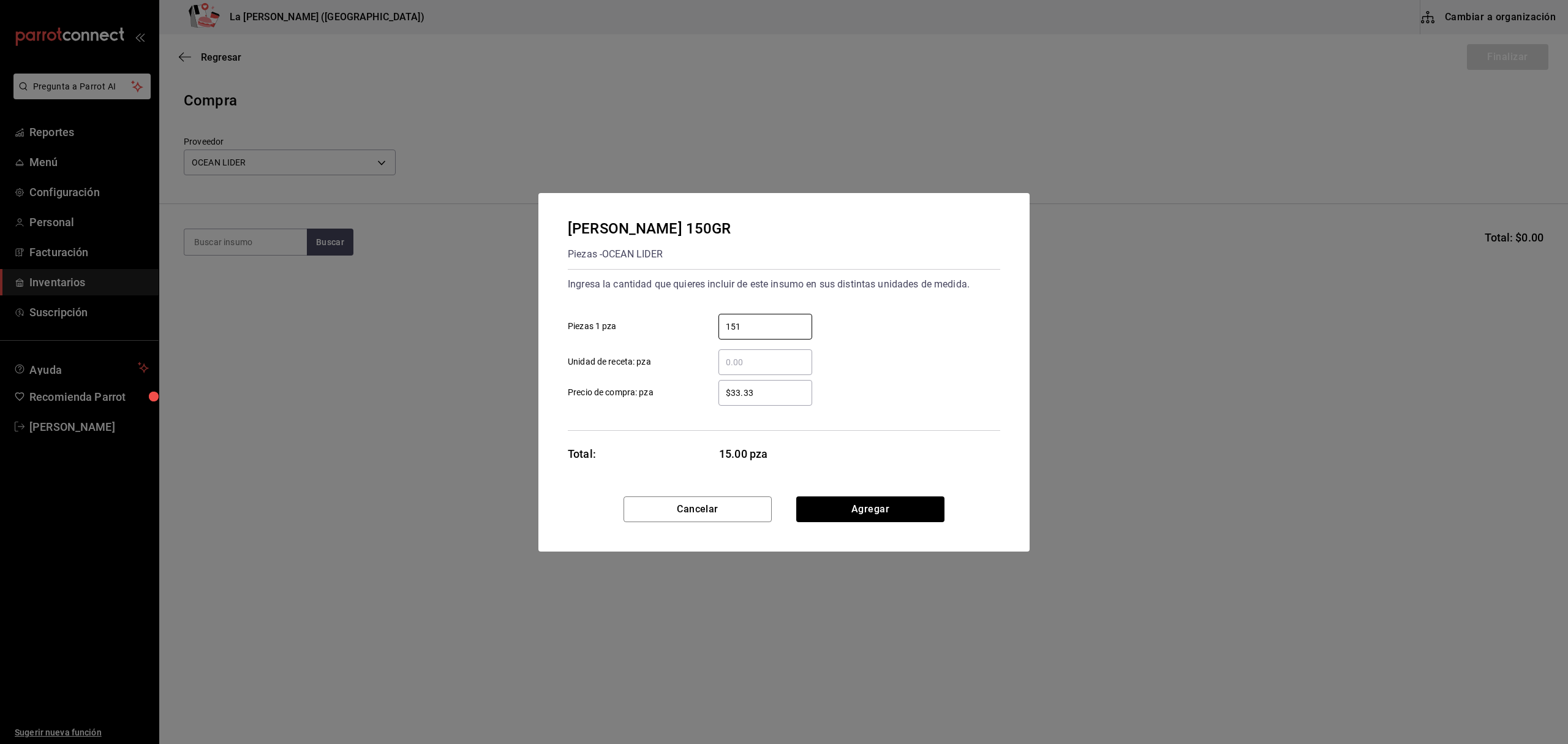
type input "151"
type input "$42"
click button "Agregar" at bounding box center [870, 509] width 148 height 26
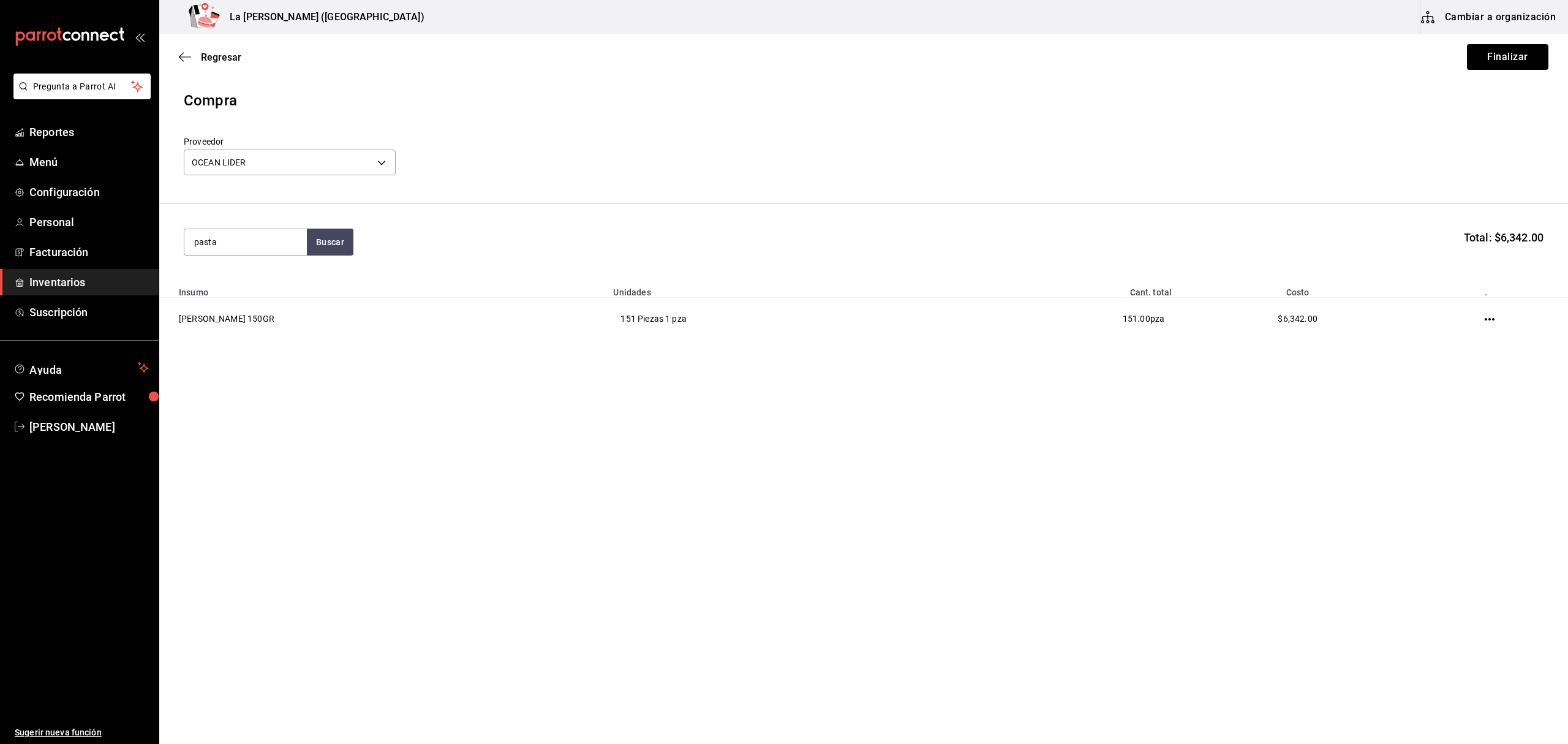
type input "pasta"
click at [279, 275] on div "CAMARON PASTA (50 GR)" at bounding box center [246, 284] width 103 height 29
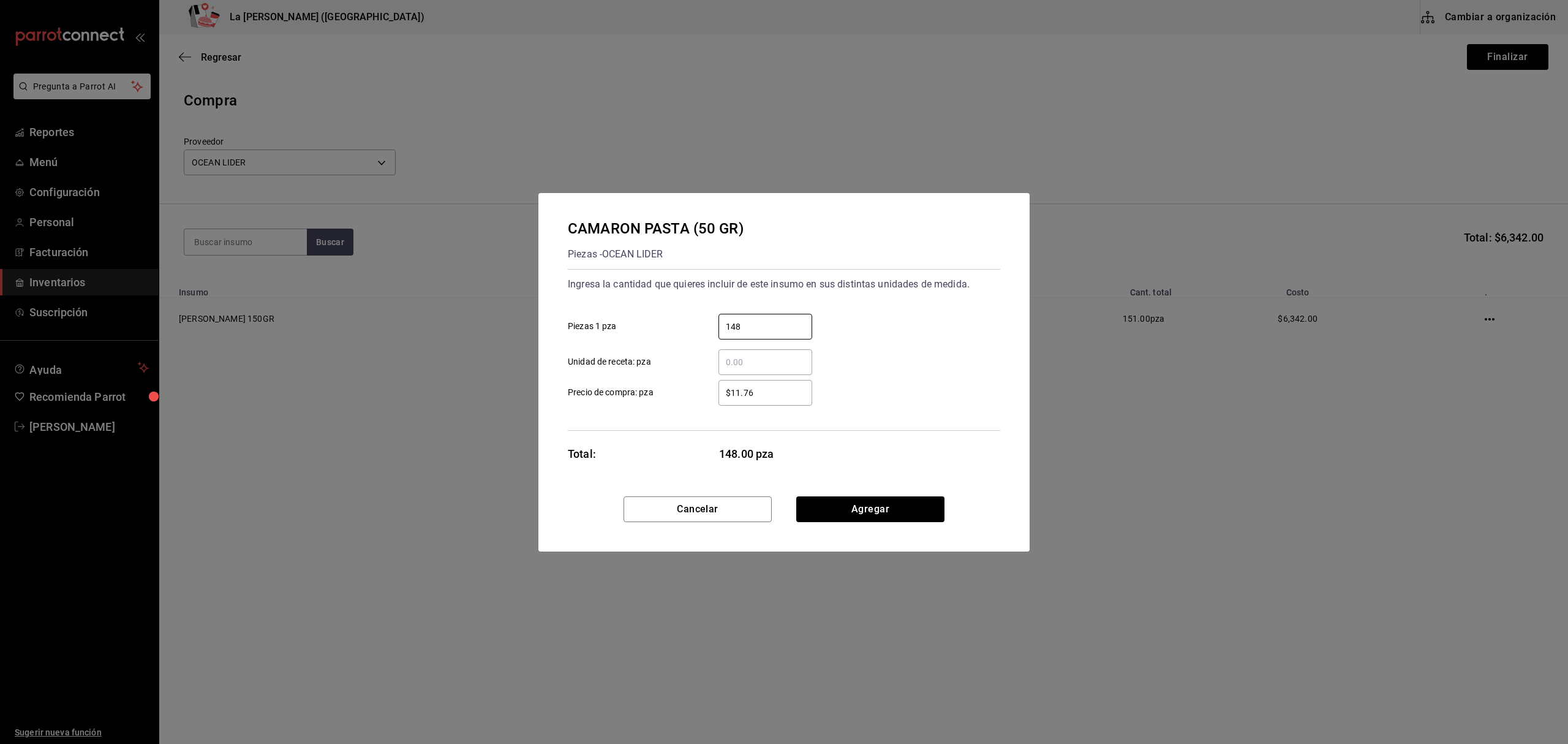
type input "148"
type input "$14"
click button "Agregar" at bounding box center [870, 509] width 148 height 26
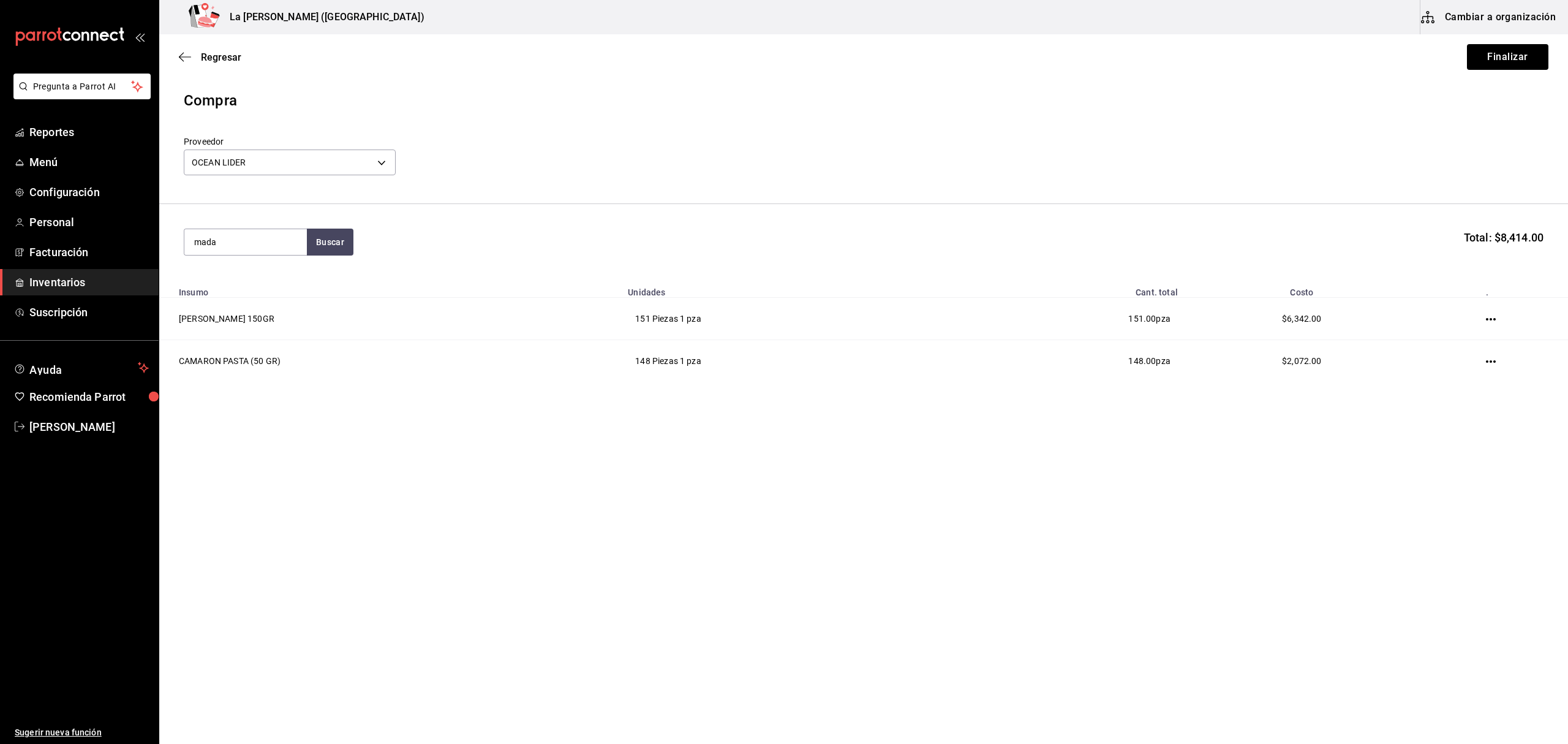
type input "mada"
click at [277, 273] on div "CAMARON CEVICHE MADALENA 200 GR" at bounding box center [246, 284] width 103 height 29
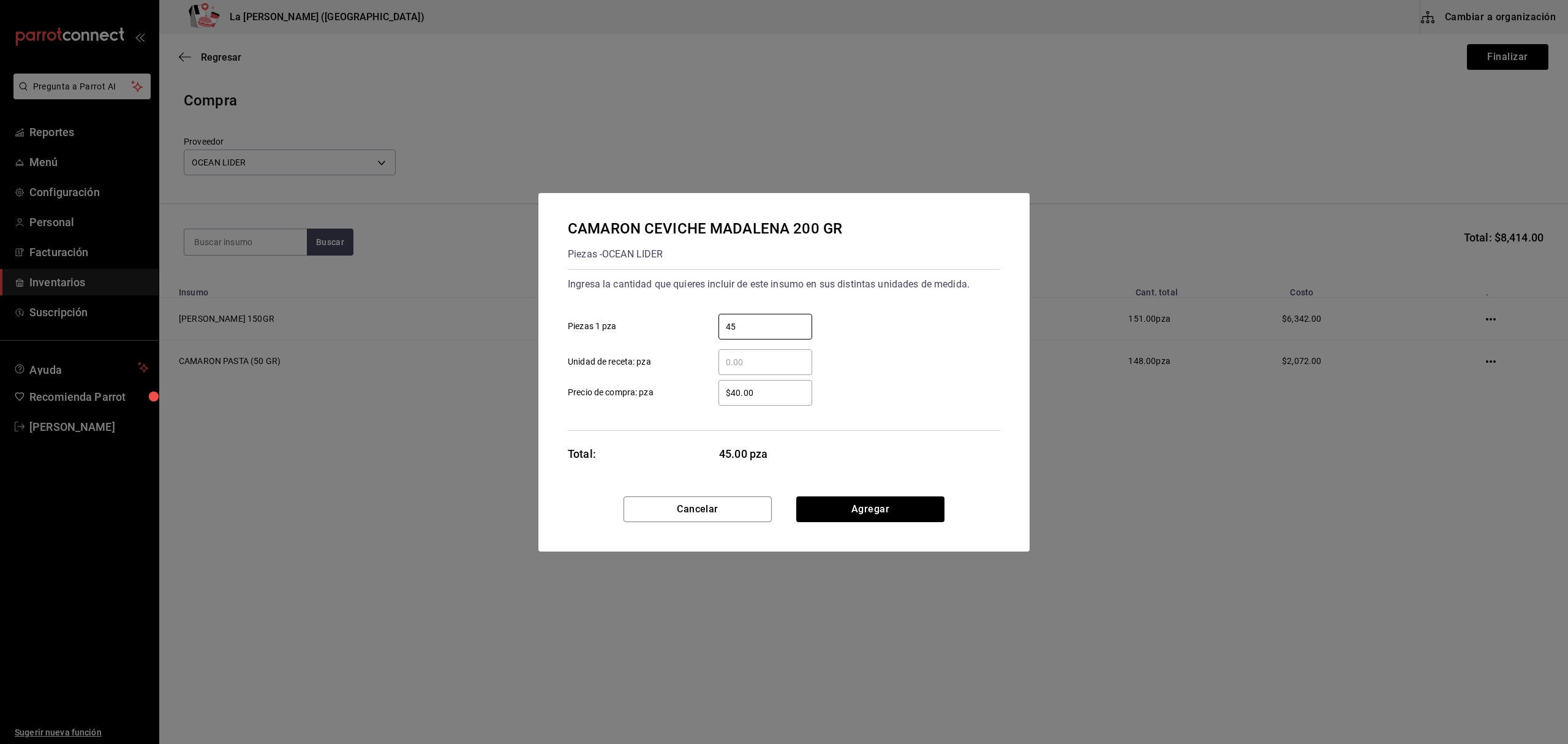
type input "45"
type input "$55.99"
click button "Agregar" at bounding box center [870, 509] width 148 height 26
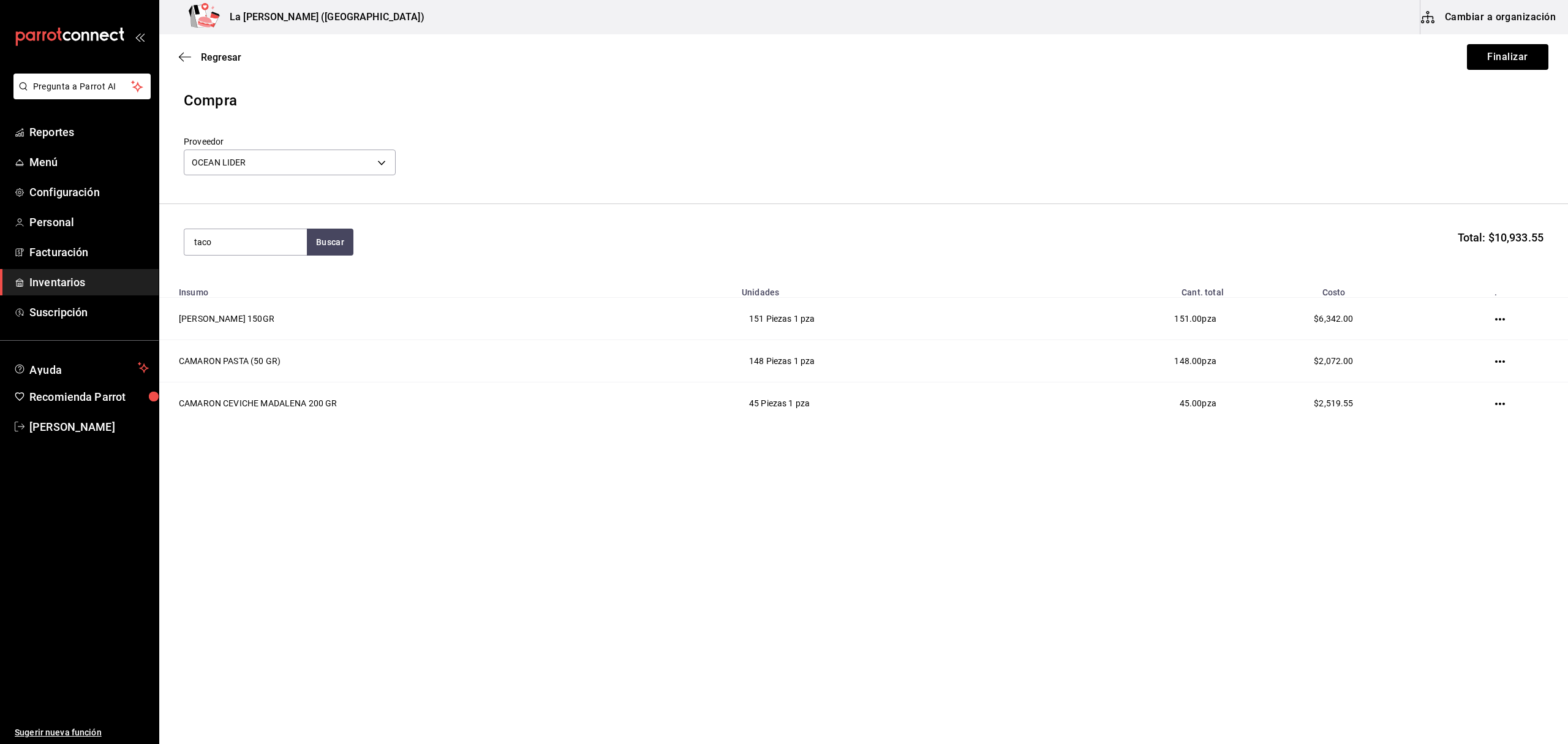
type input "taco"
click at [266, 278] on div "CAMARON TACO 120 GR" at bounding box center [246, 284] width 103 height 29
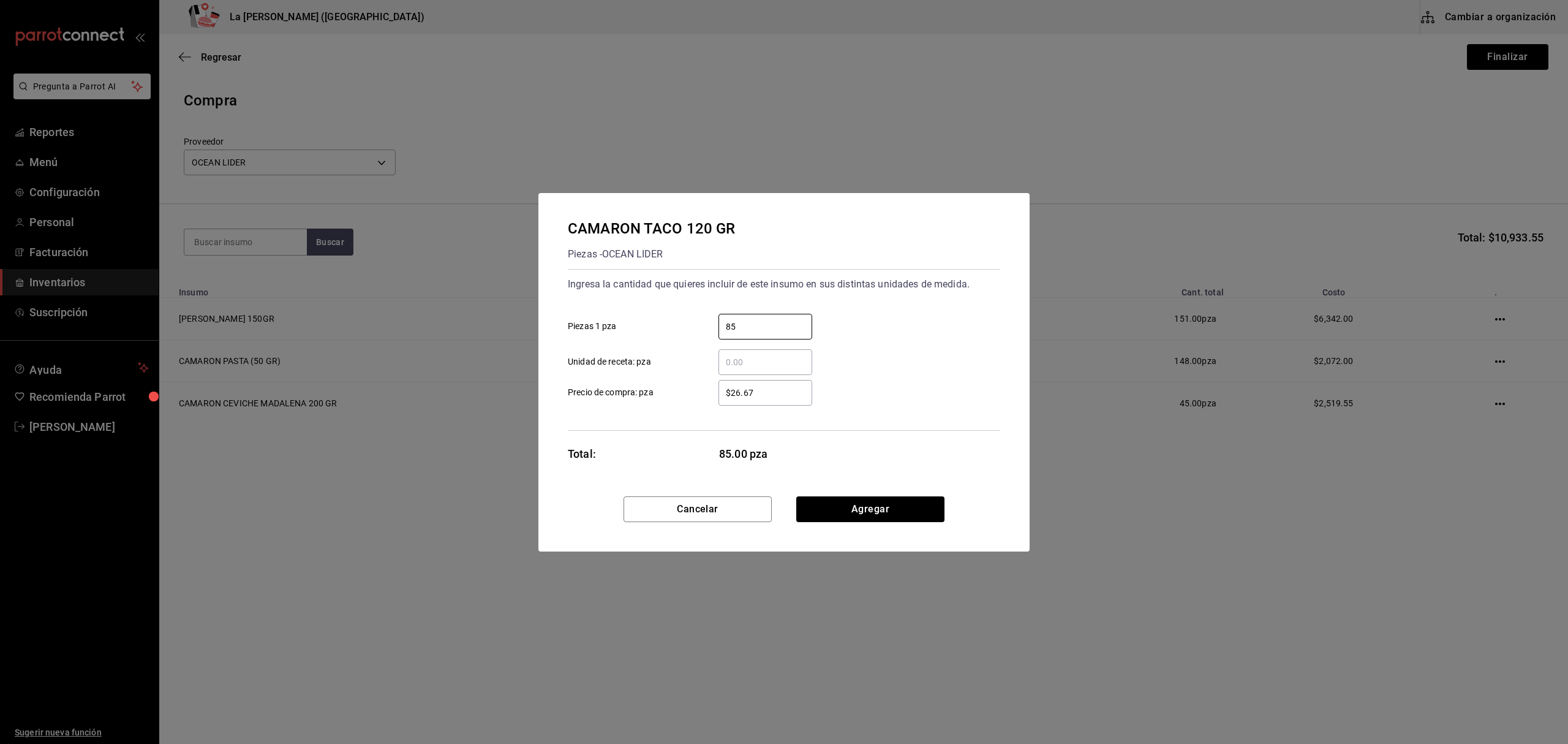
type input "85"
type input "$33.60"
click button "Agregar" at bounding box center [870, 509] width 148 height 26
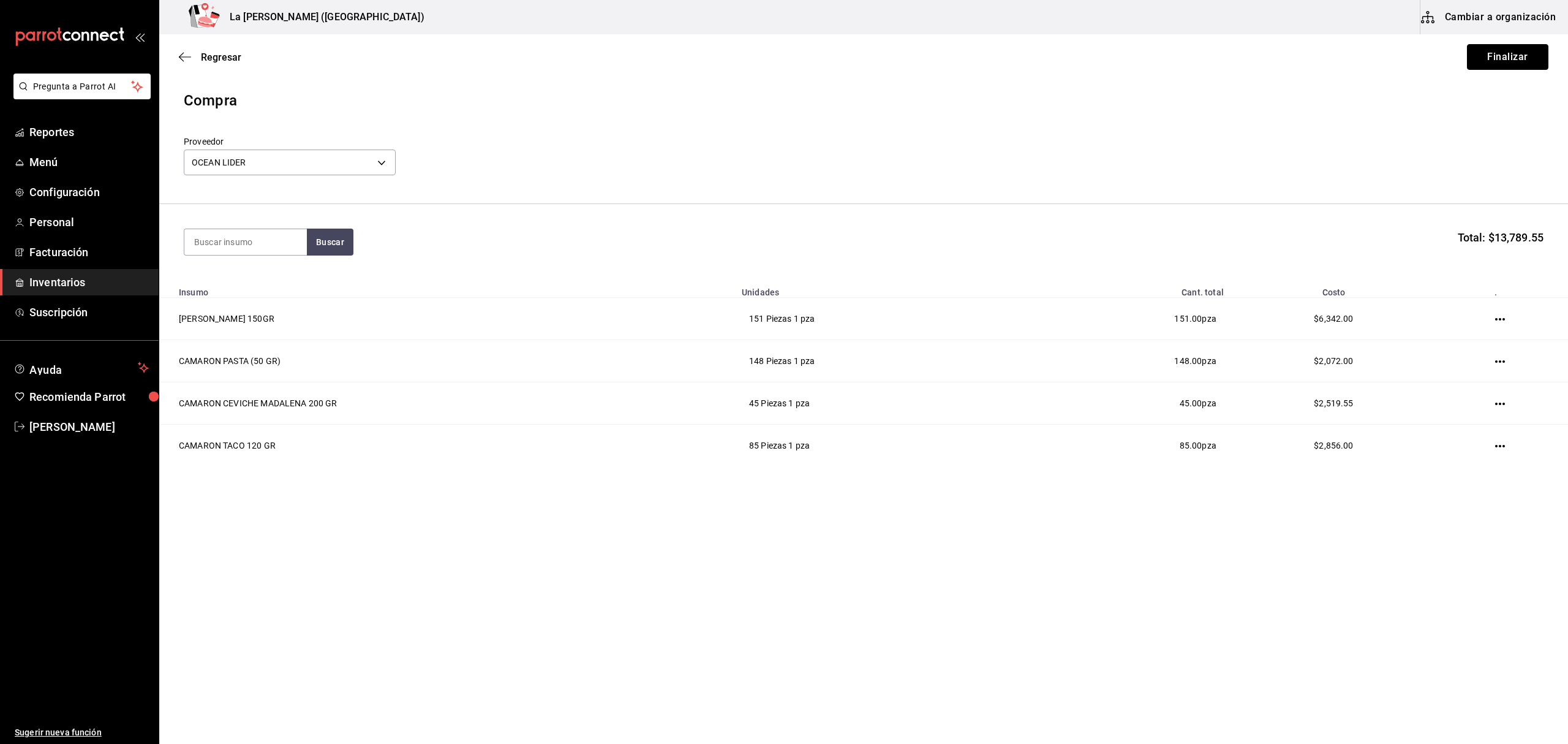
click at [1469, 49] on button "Finalizar" at bounding box center [1507, 57] width 81 height 26
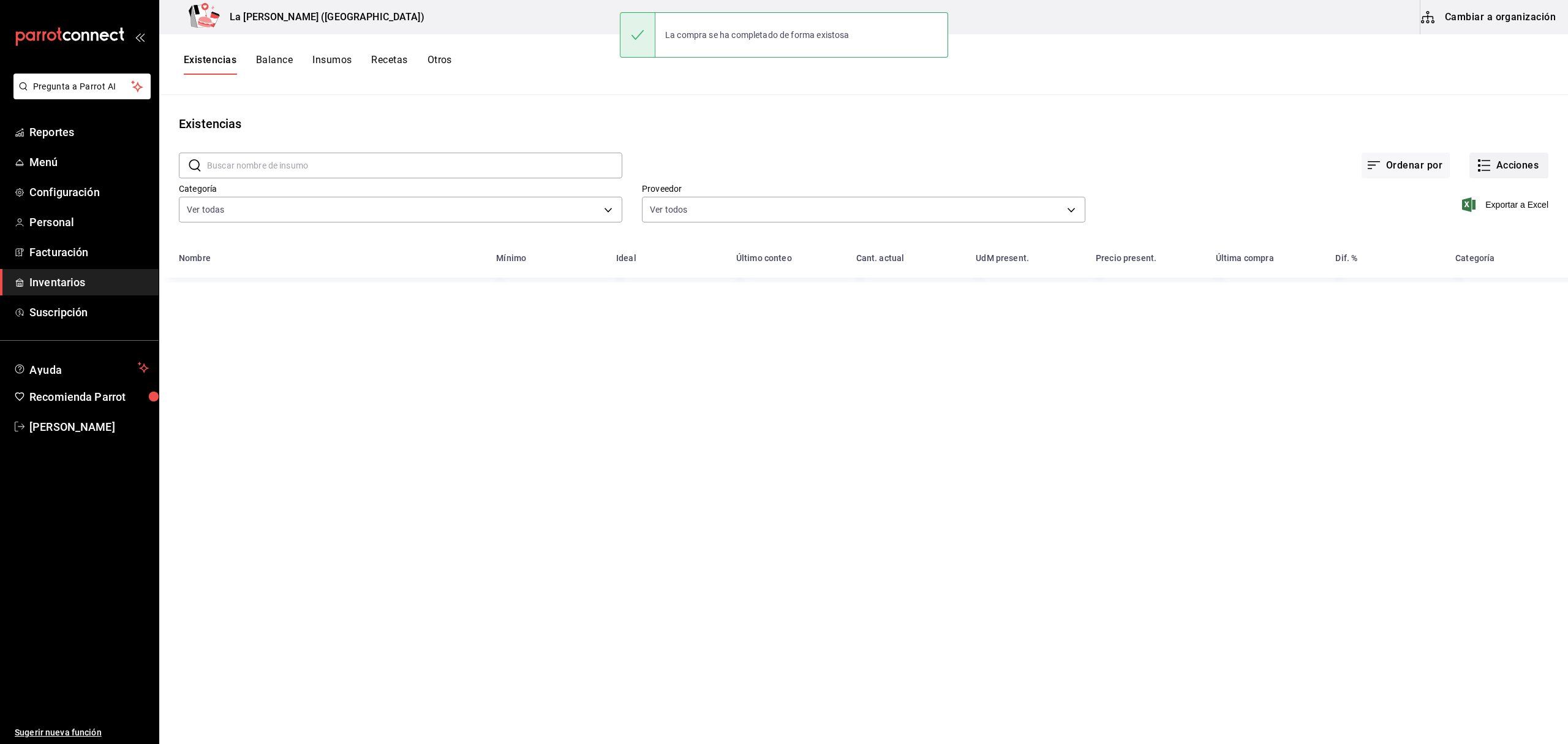
click at [1469, 166] on button "Acciones" at bounding box center [1508, 166] width 79 height 26
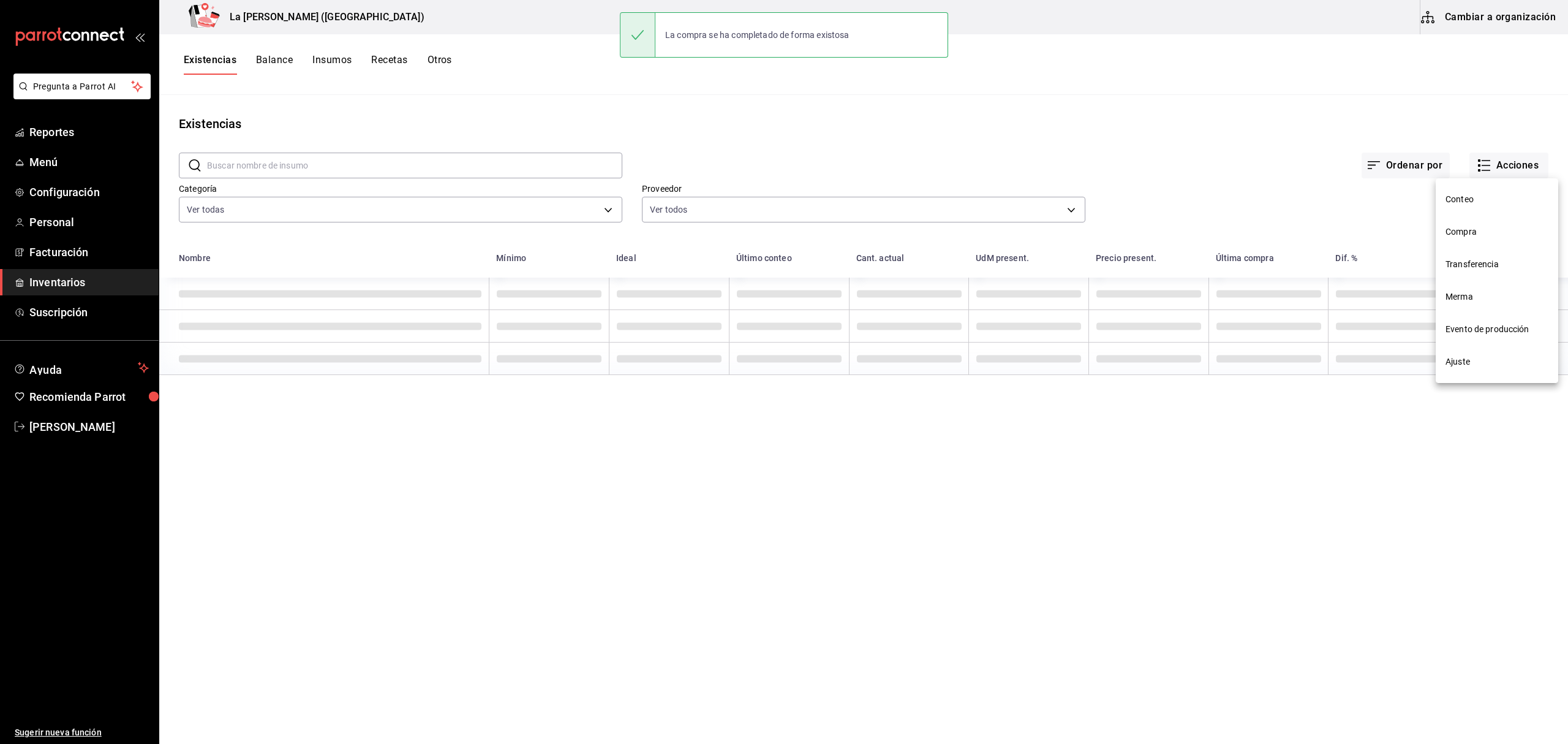
click at [1456, 238] on li "Compra" at bounding box center [1497, 232] width 123 height 32
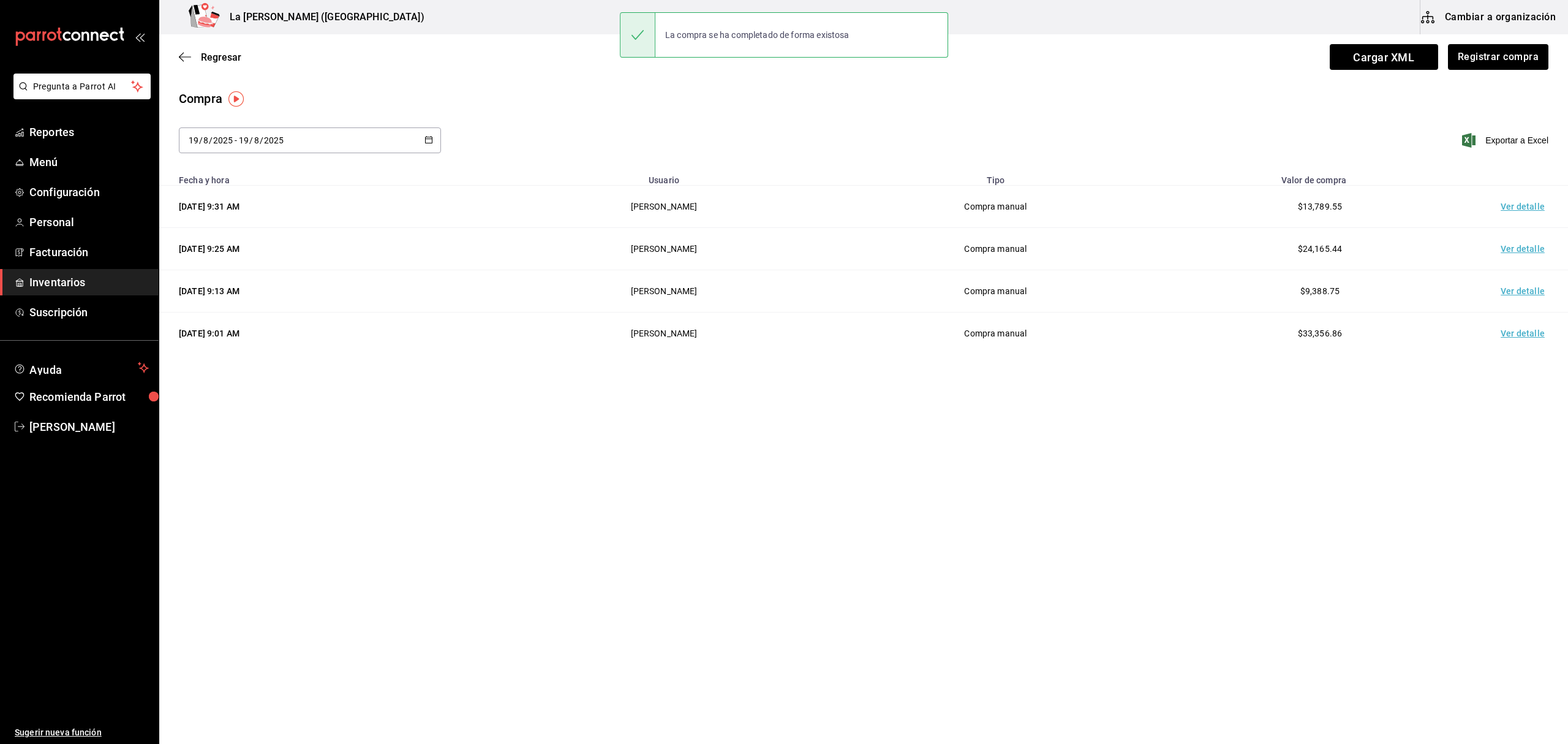
click at [1469, 208] on td "Ver detalle" at bounding box center [1525, 207] width 86 height 42
